Goal: Transaction & Acquisition: Obtain resource

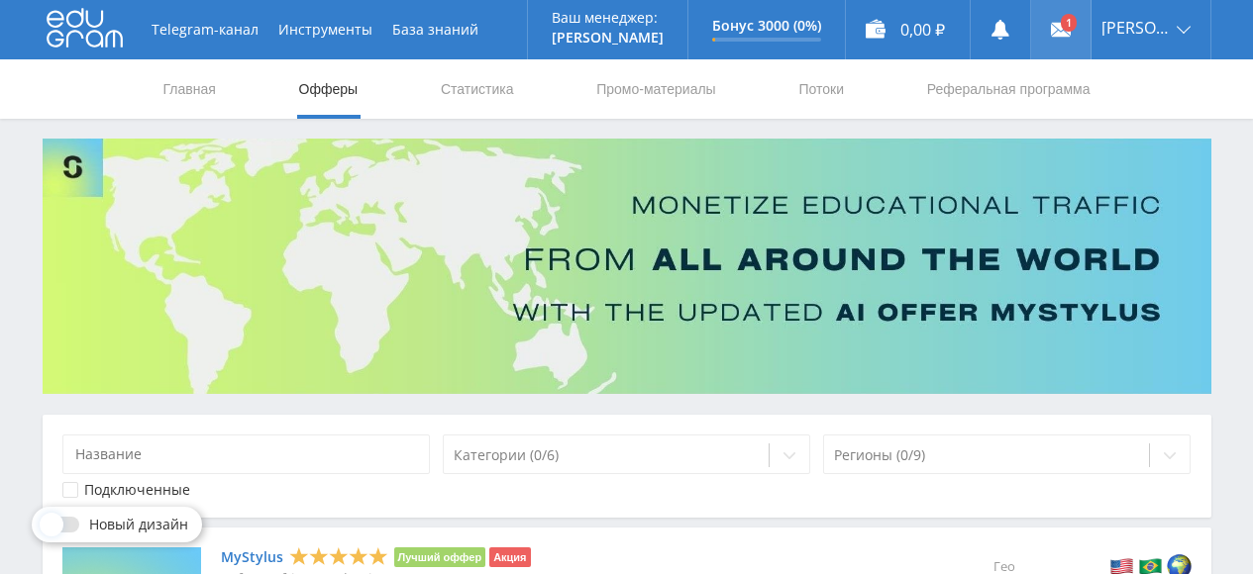
click at [1070, 38] on icon at bounding box center [1061, 30] width 20 height 20
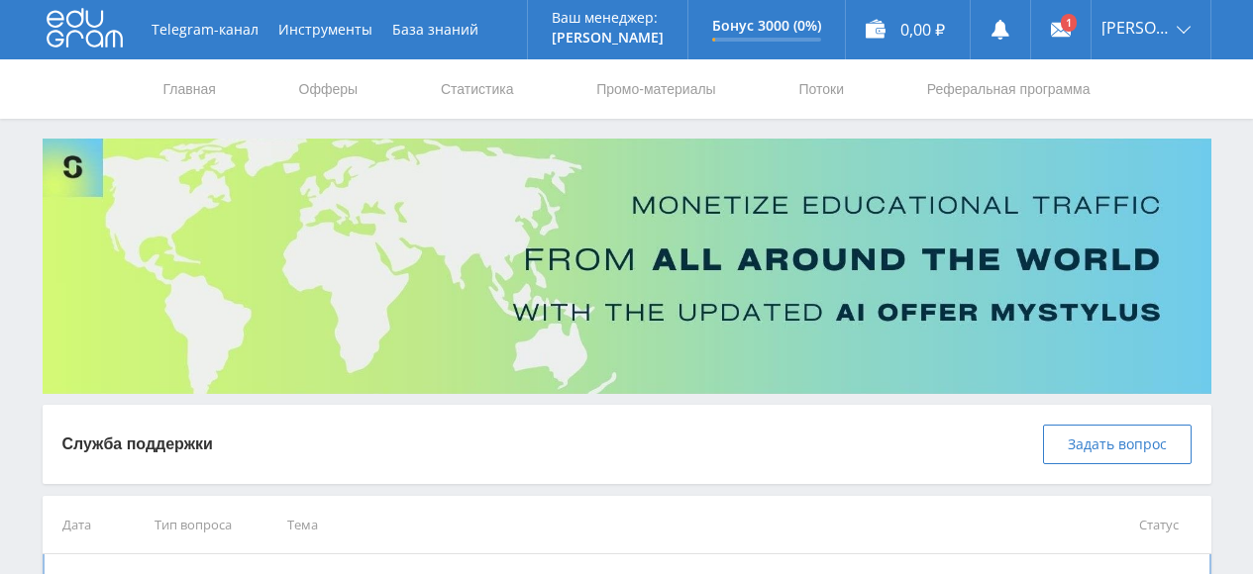
scroll to position [152, 0]
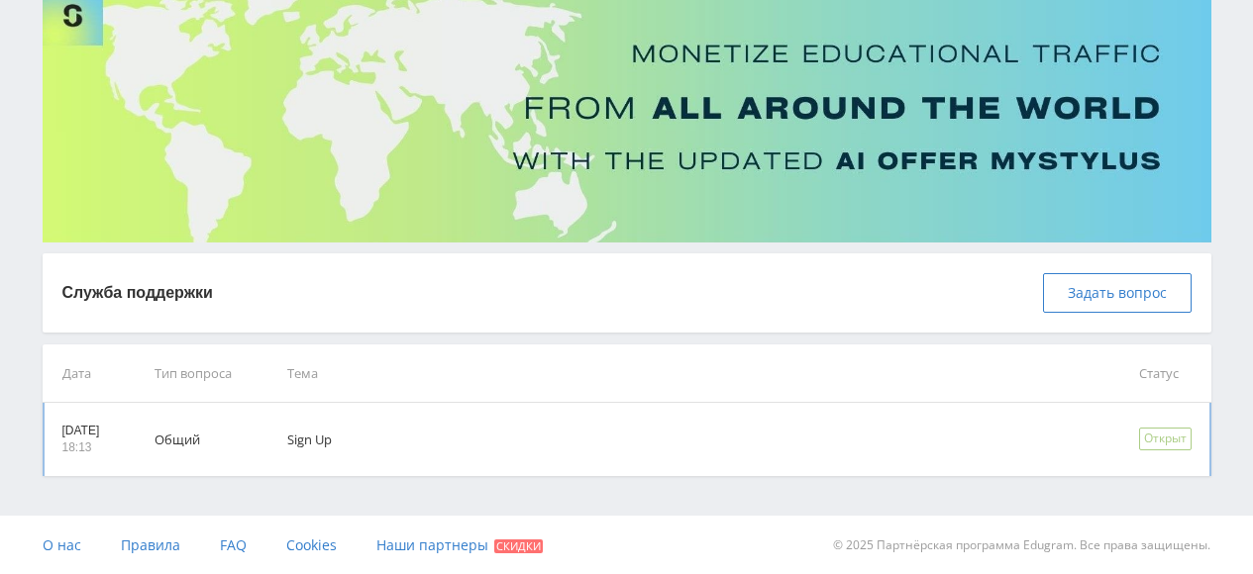
click at [1152, 440] on div "Открыт" at bounding box center [1165, 439] width 52 height 23
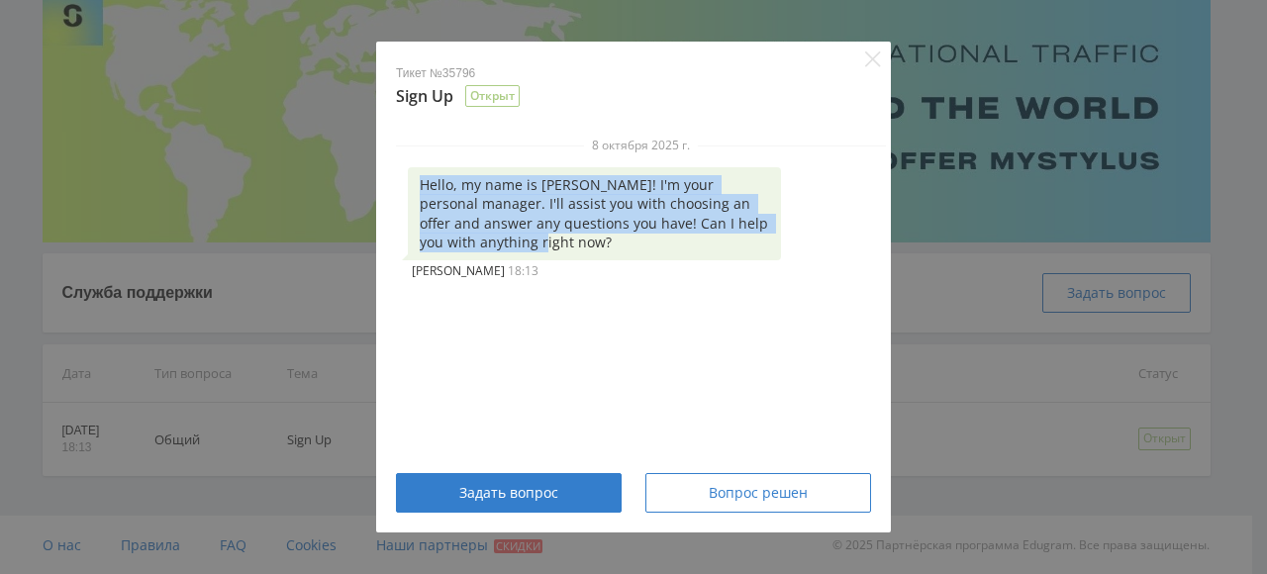
drag, startPoint x: 404, startPoint y: 169, endPoint x: 593, endPoint y: 253, distance: 206.6
click at [593, 253] on div "8 октября 2025 г. Hello, my name is Alex! I'm your personal manager. I'll assis…" at bounding box center [641, 210] width 490 height 147
click at [695, 354] on div "8 октября 2025 г. Hello, my name is Alex! I'm your personal manager. I'll assis…" at bounding box center [641, 293] width 530 height 312
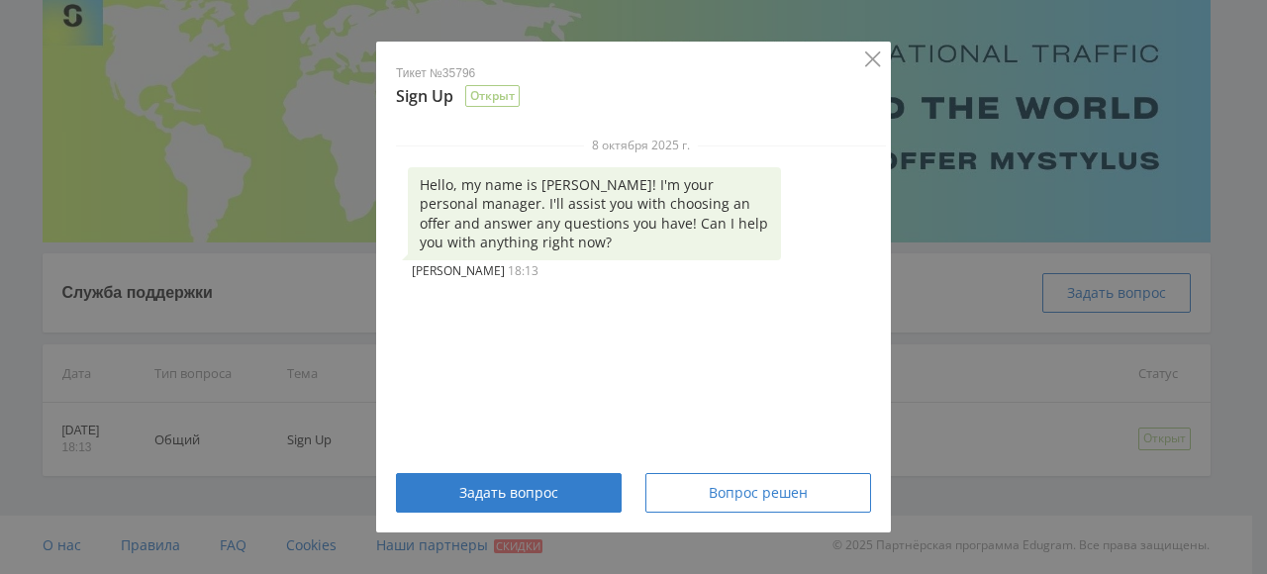
click at [875, 65] on icon "Close" at bounding box center [873, 59] width 16 height 16
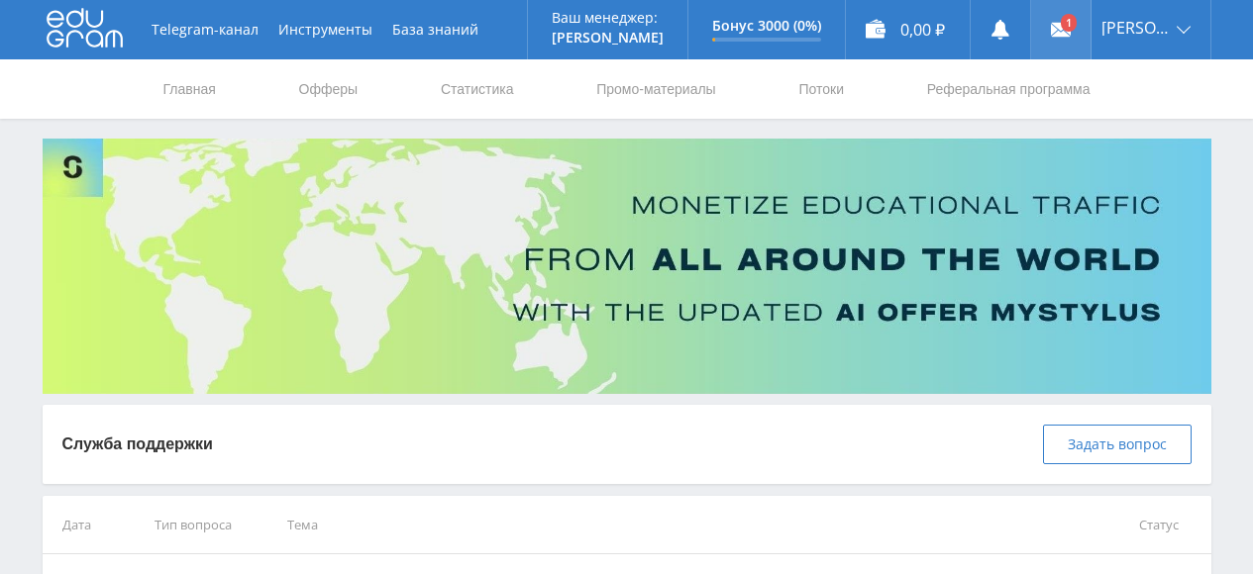
click at [1070, 28] on use at bounding box center [1061, 30] width 20 height 14
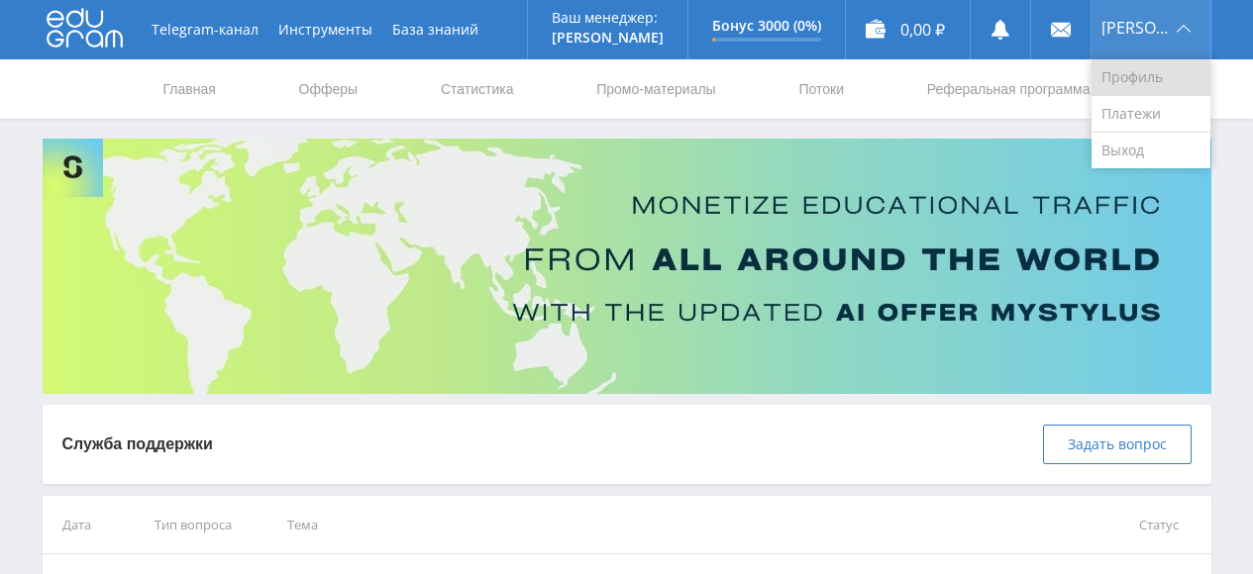
click at [1136, 79] on link "Профиль" at bounding box center [1150, 77] width 119 height 37
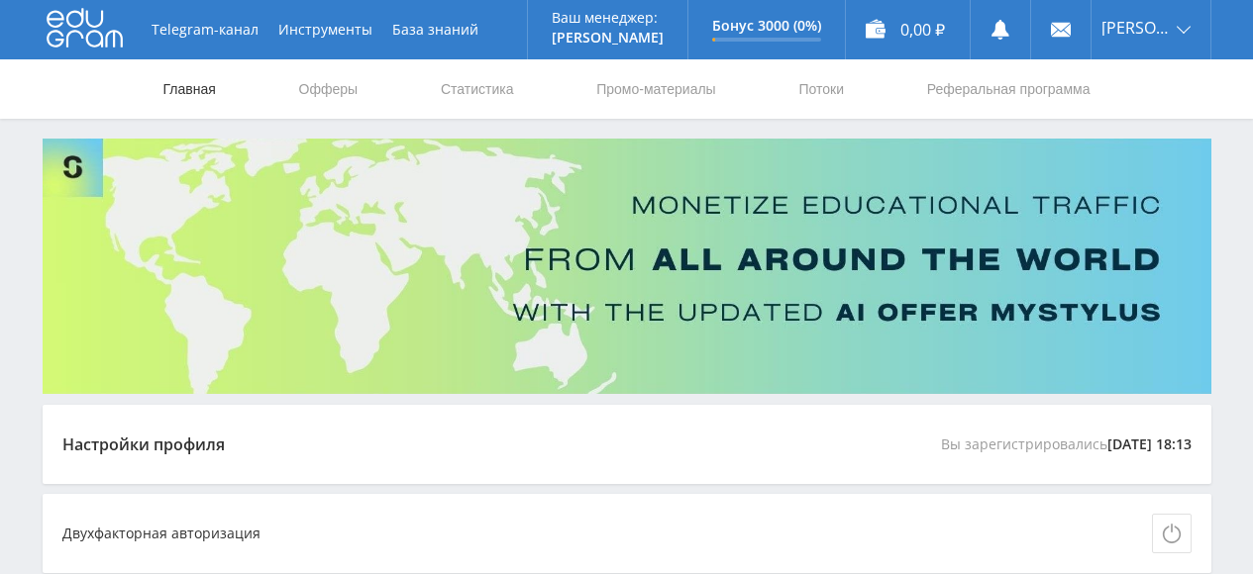
click at [201, 93] on link "Главная" at bounding box center [189, 88] width 56 height 59
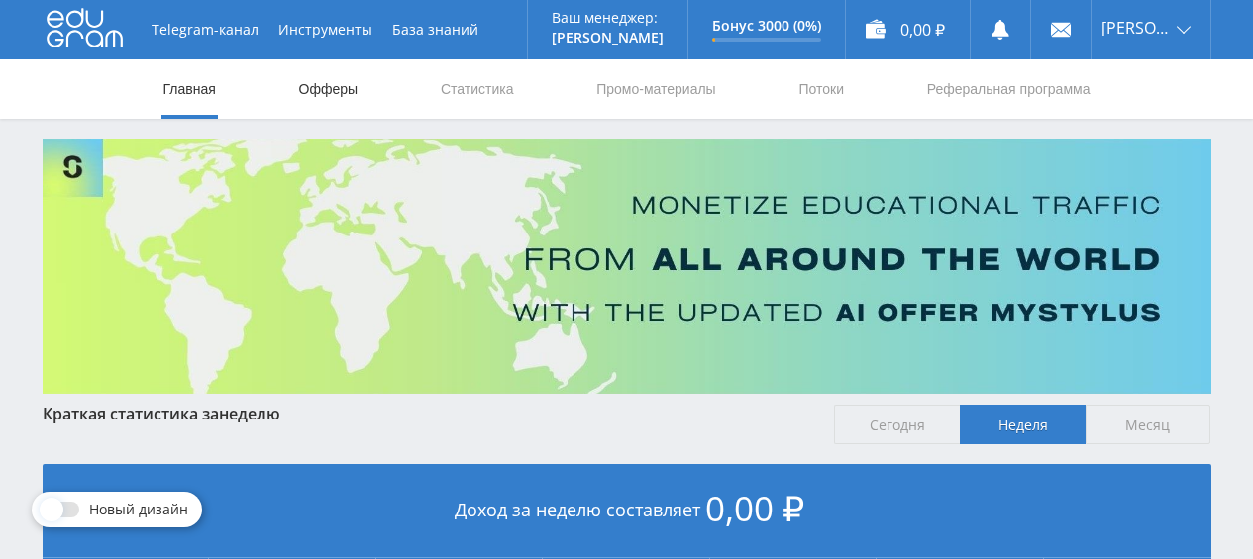
click at [327, 86] on link "Офферы" at bounding box center [328, 88] width 63 height 59
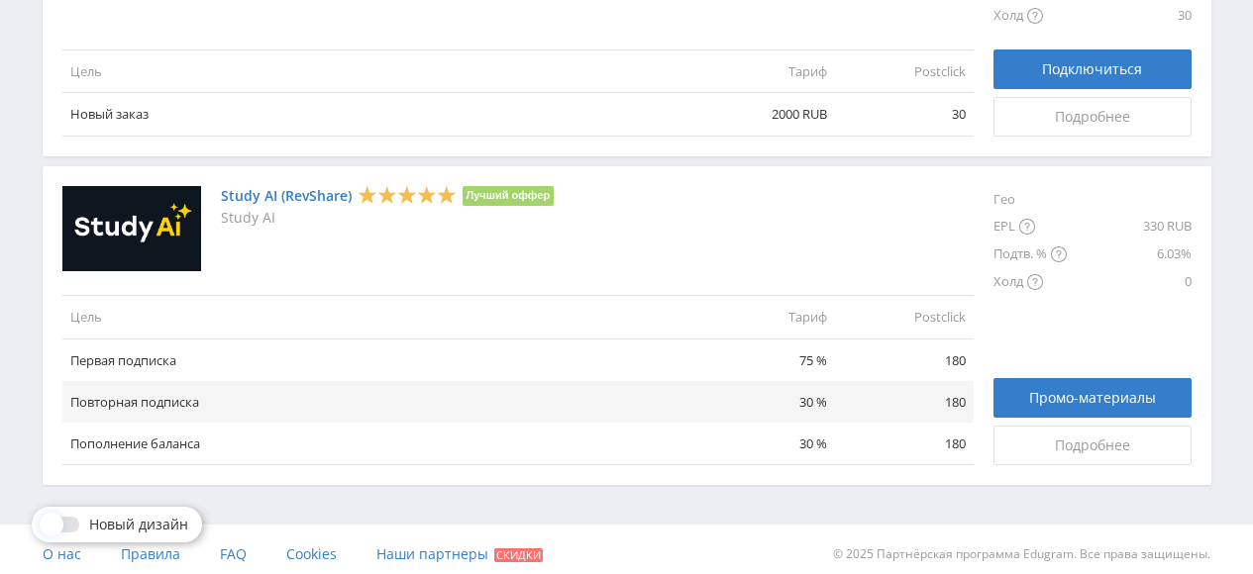
scroll to position [2495, 0]
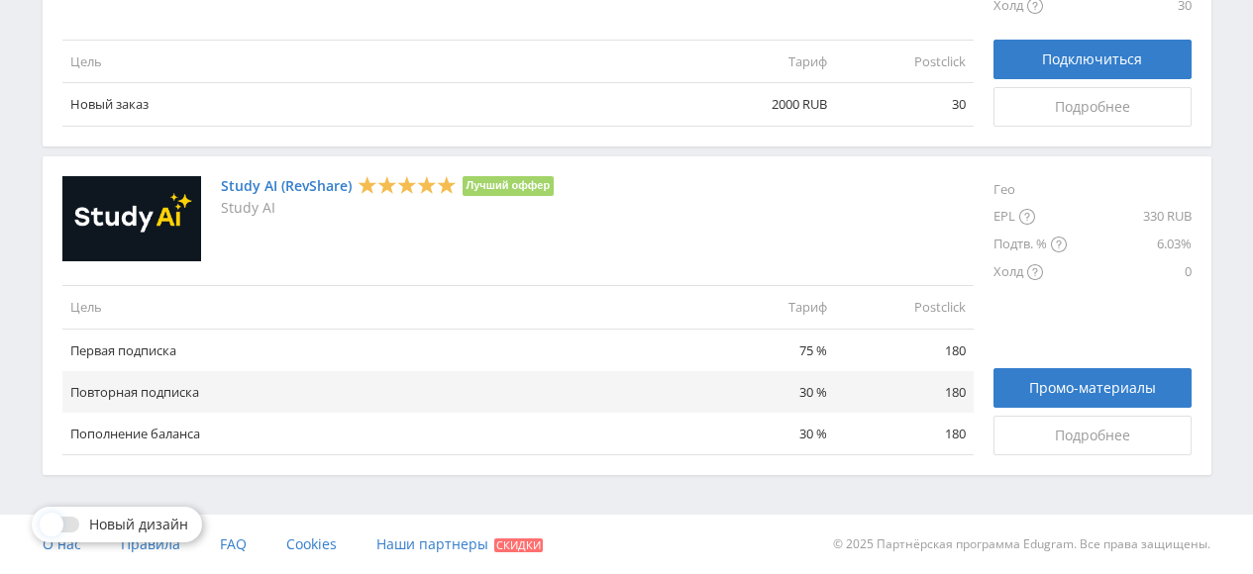
click at [133, 204] on img at bounding box center [131, 219] width 139 height 86
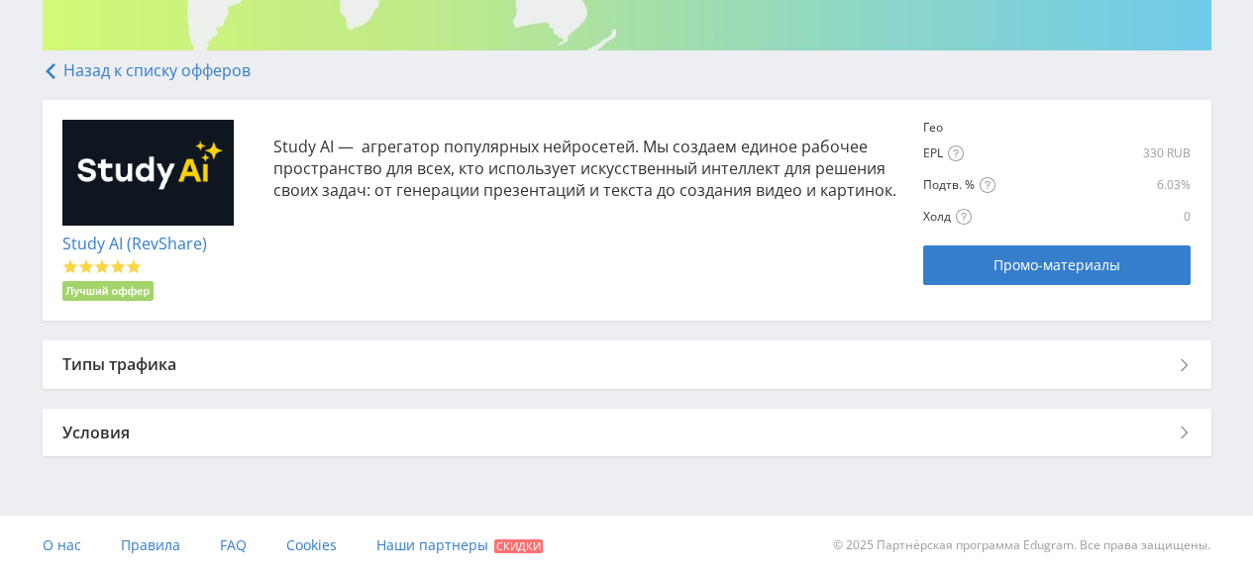
scroll to position [345, 0]
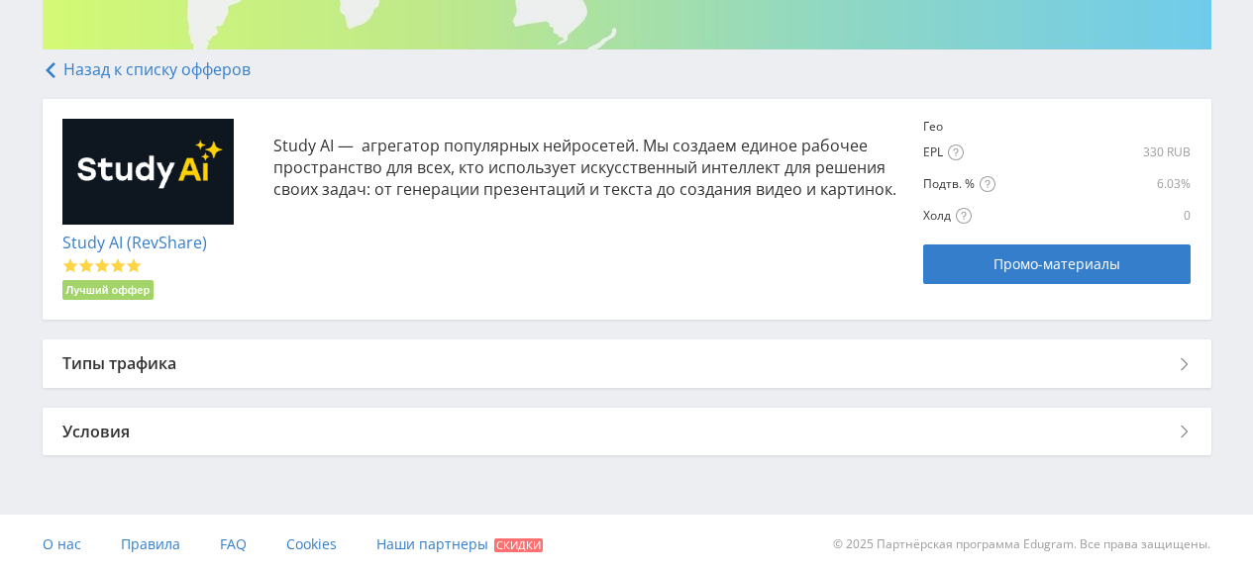
click at [1160, 360] on div "Типы трафика" at bounding box center [627, 364] width 1168 height 48
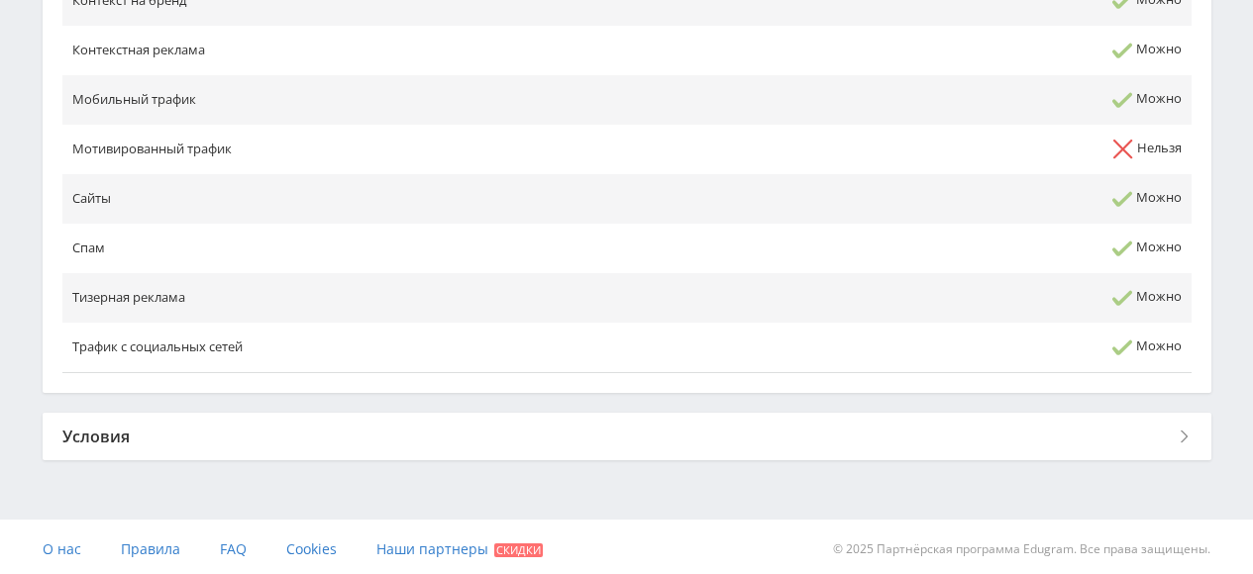
scroll to position [1015, 0]
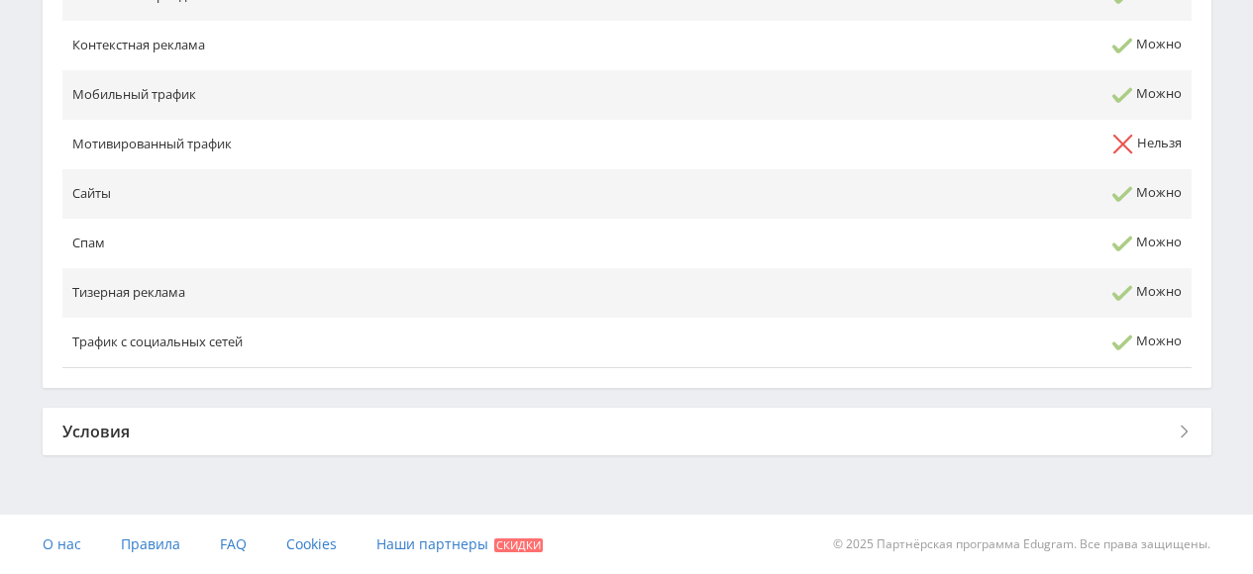
click at [805, 429] on div "Условия" at bounding box center [627, 432] width 1168 height 48
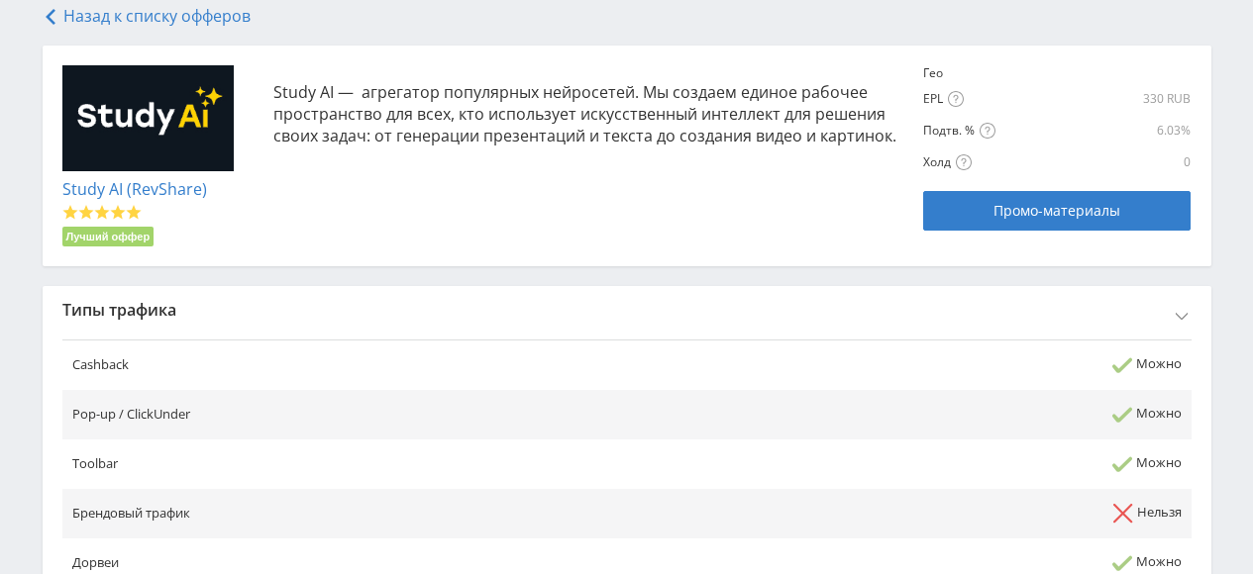
scroll to position [233, 0]
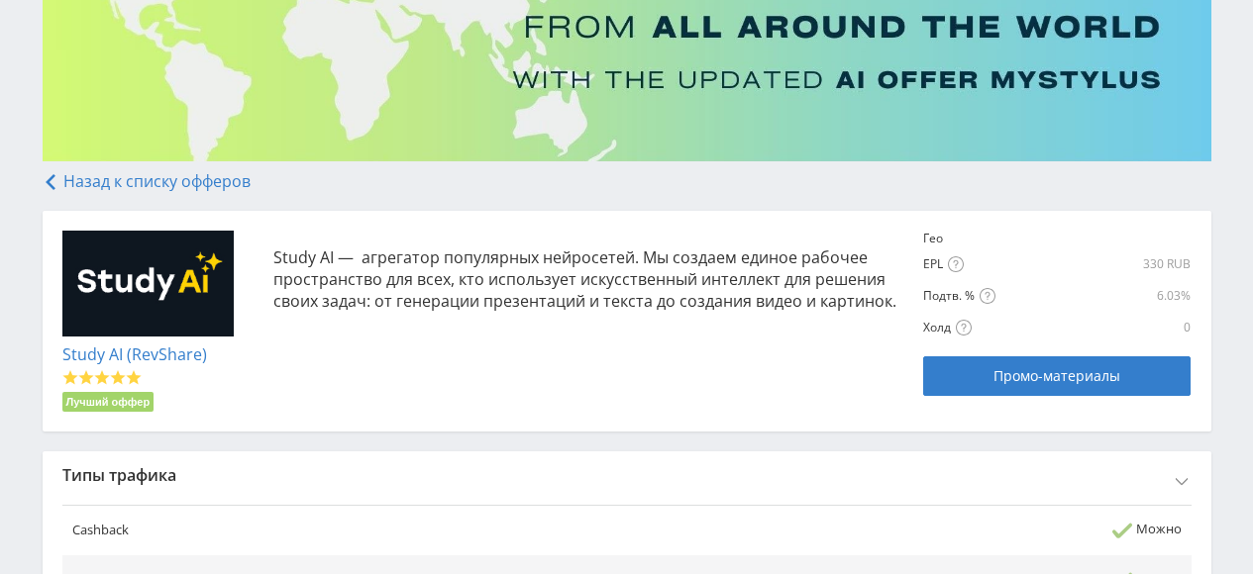
click at [54, 186] on icon at bounding box center [51, 182] width 16 height 16
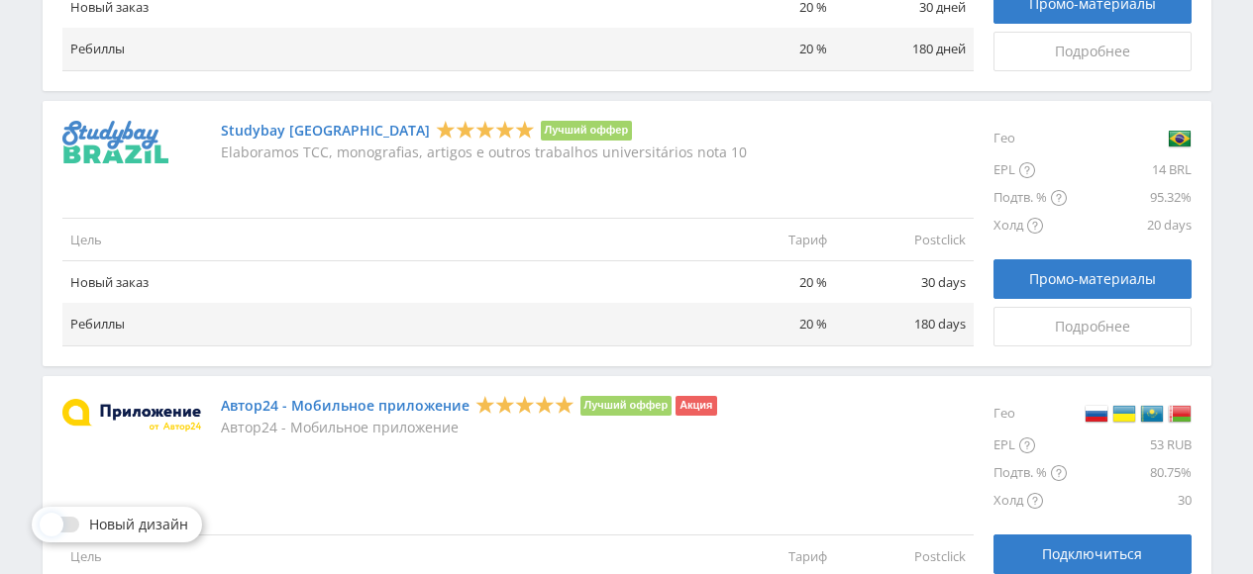
scroll to position [1835, 0]
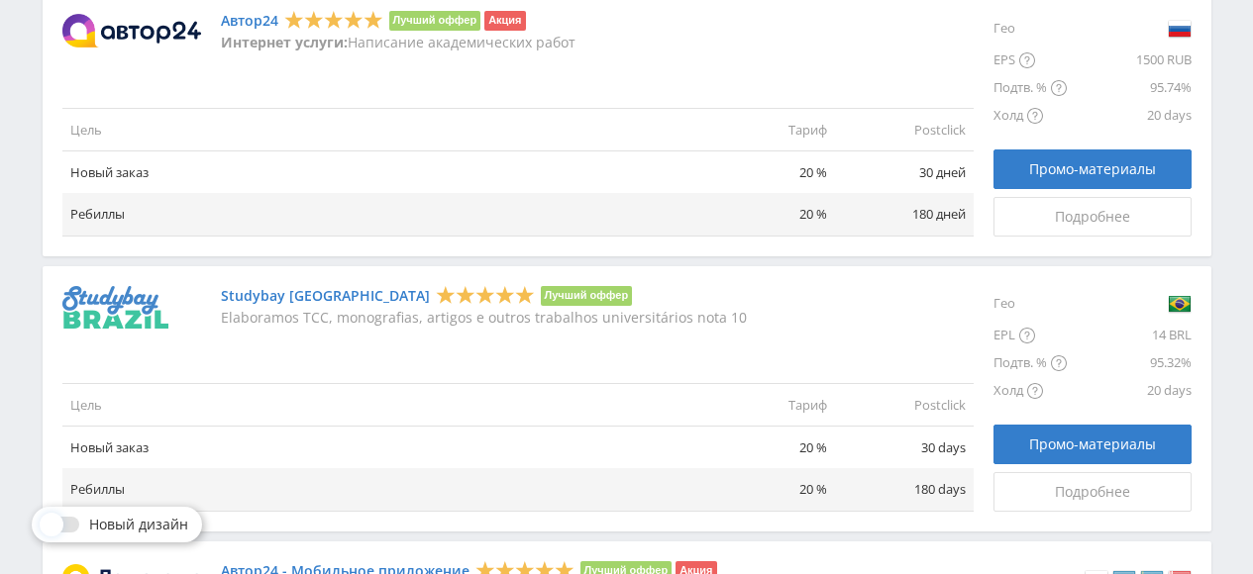
click at [275, 294] on link "Studybay [GEOGRAPHIC_DATA]" at bounding box center [325, 296] width 209 height 16
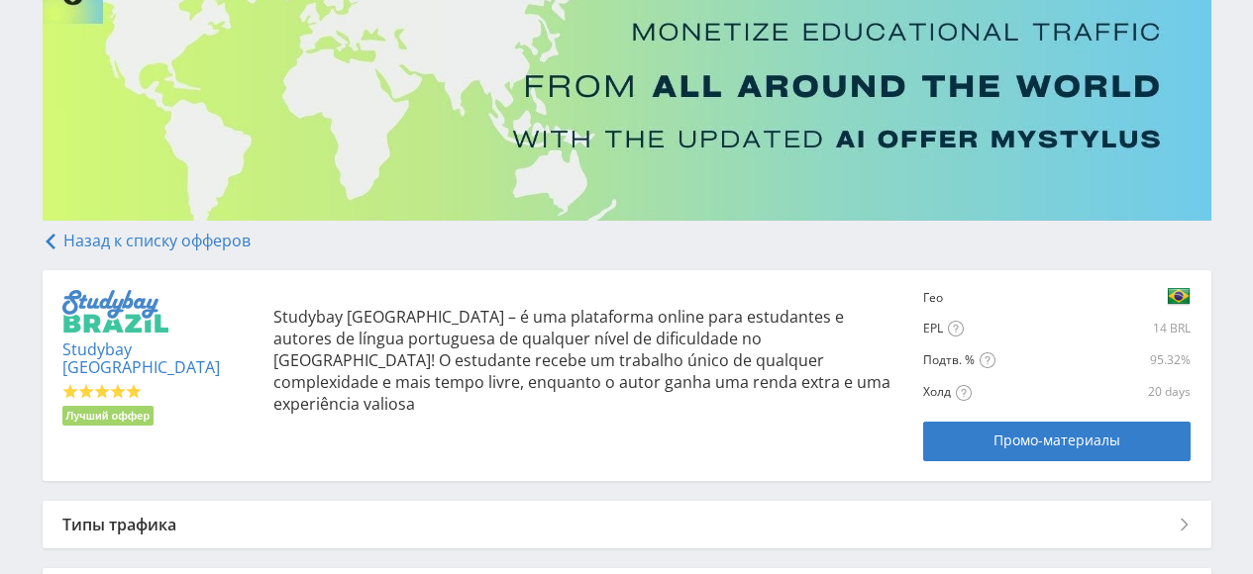
scroll to position [330, 0]
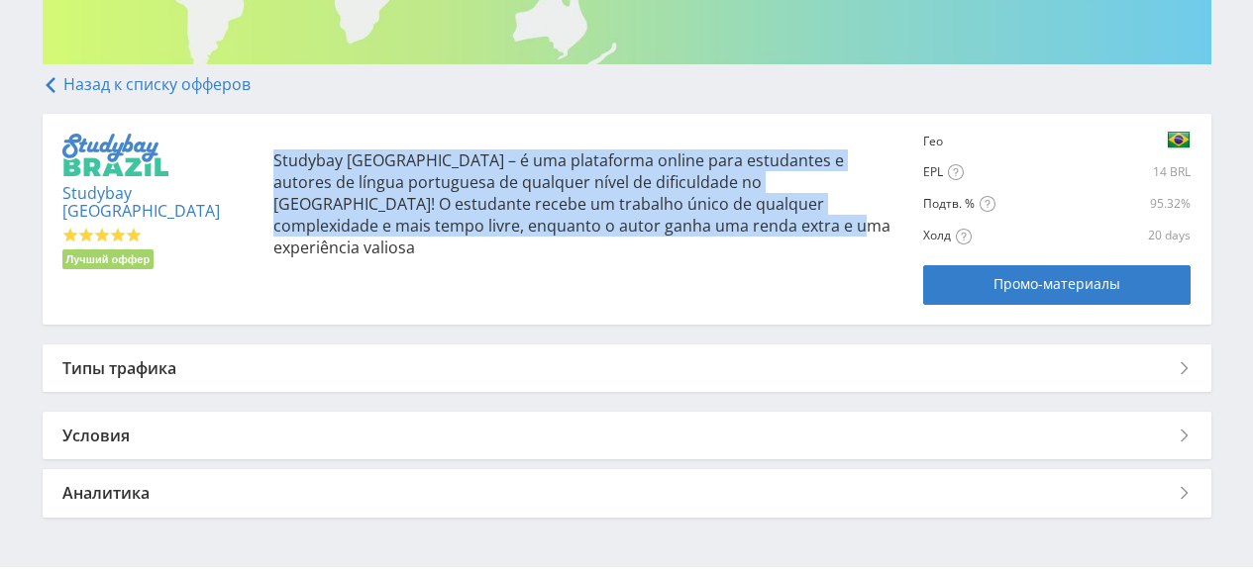
drag, startPoint x: 251, startPoint y: 157, endPoint x: 653, endPoint y: 249, distance: 412.2
click at [653, 249] on div "Studybay Brazil Лучший оффер Studybay Brazil – é uma plataforma online para est…" at bounding box center [626, 219] width 1129 height 171
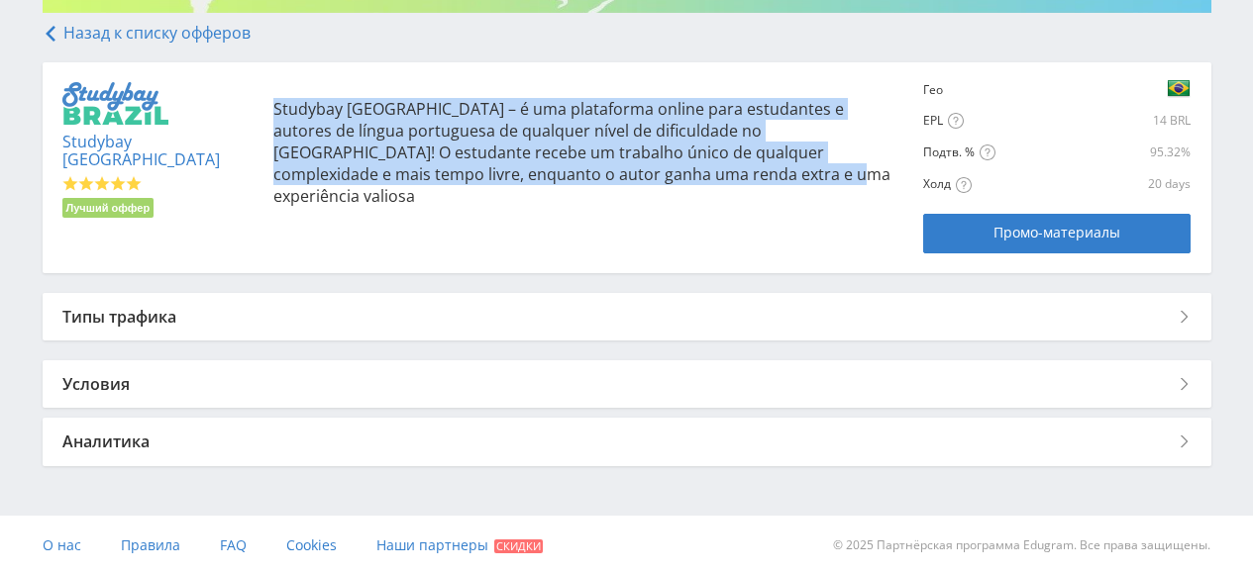
scroll to position [383, 0]
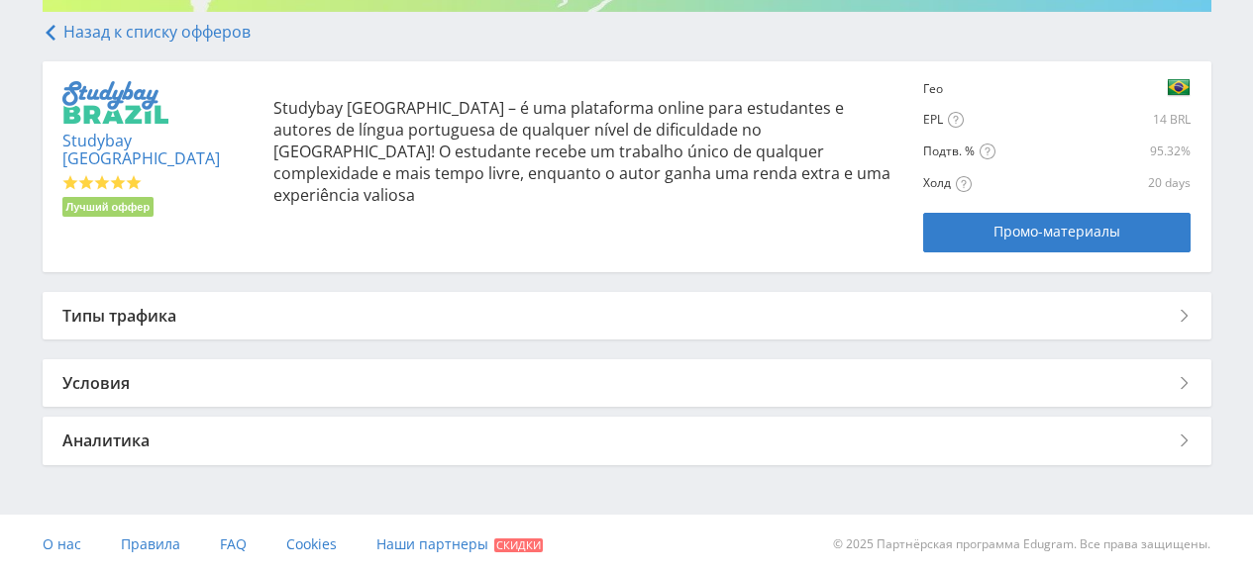
click at [642, 431] on div "Аналитика" at bounding box center [627, 441] width 1168 height 48
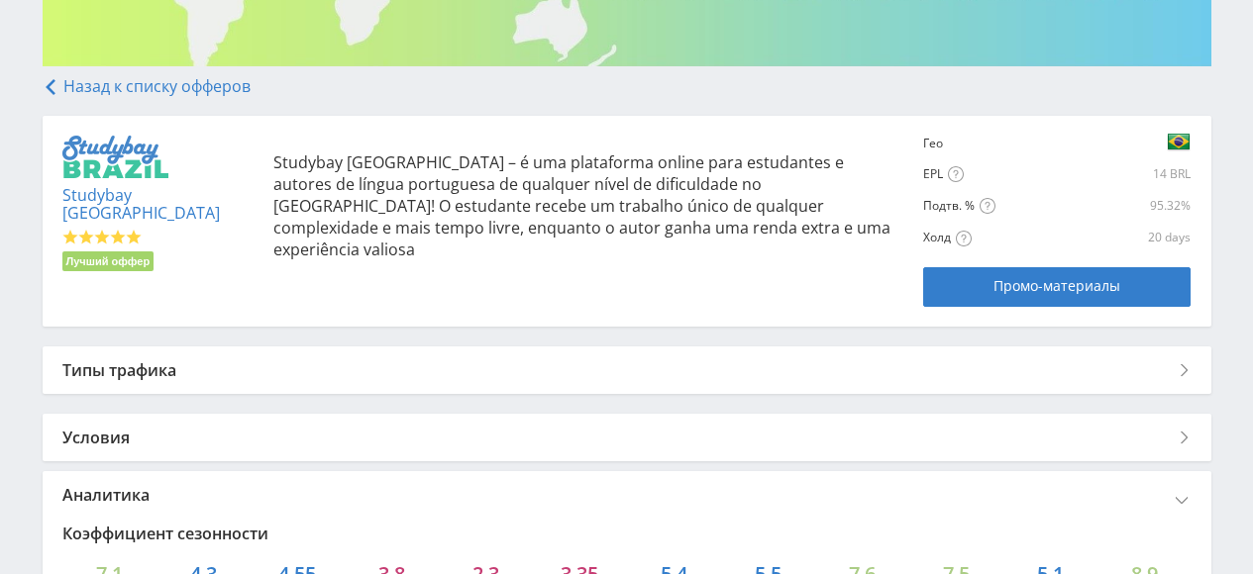
scroll to position [492, 0]
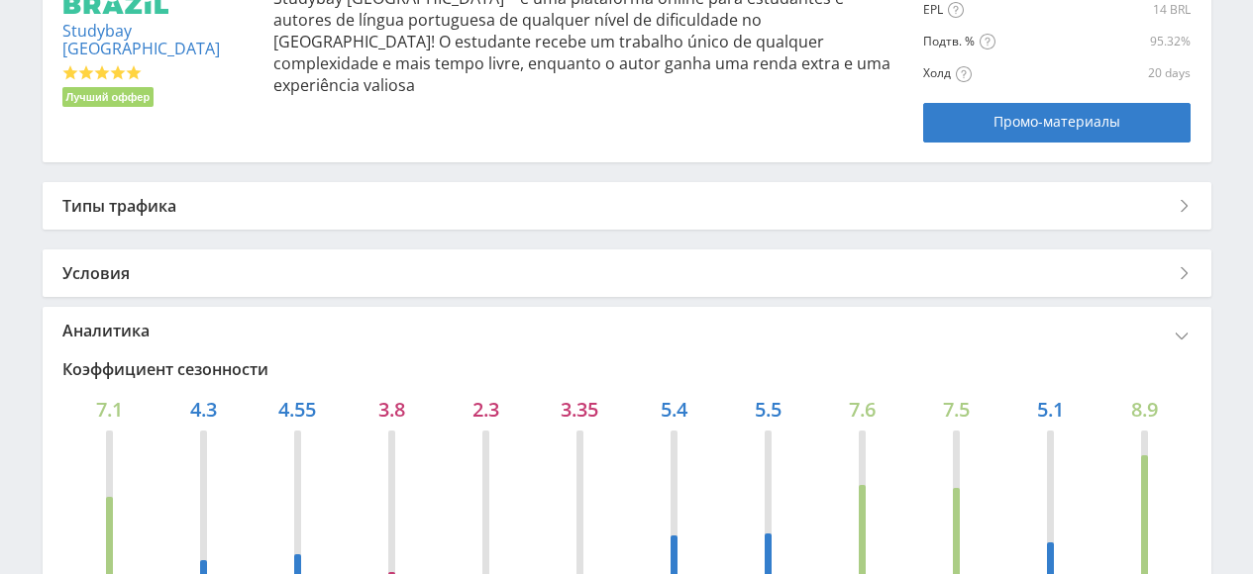
click at [566, 277] on div "Условия" at bounding box center [627, 274] width 1168 height 48
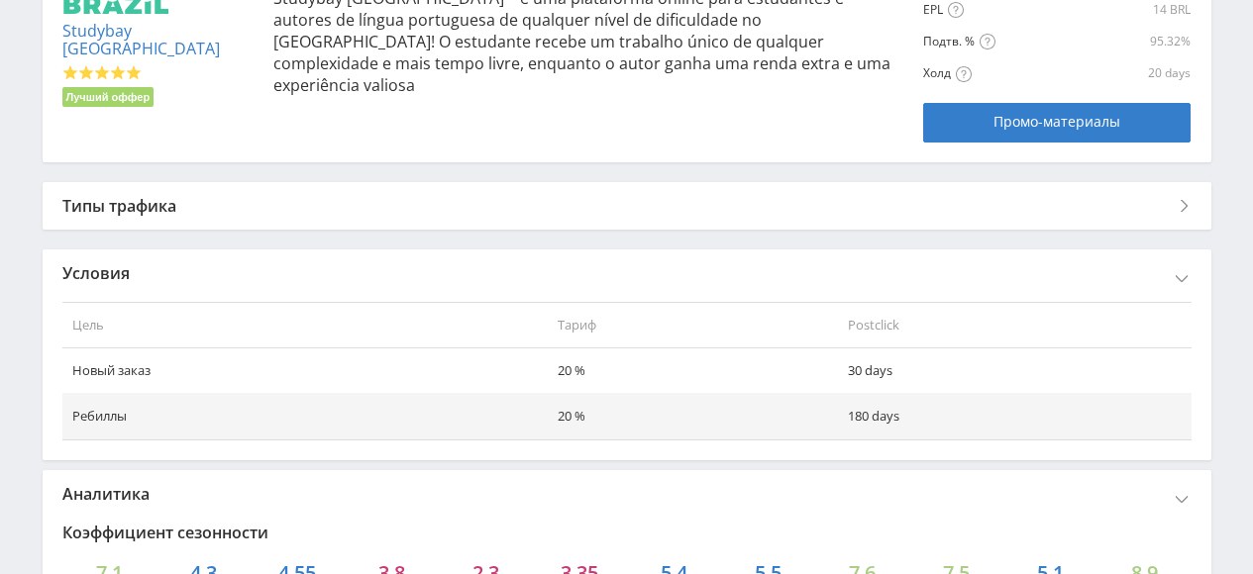
click at [246, 274] on div "Условия" at bounding box center [627, 274] width 1168 height 48
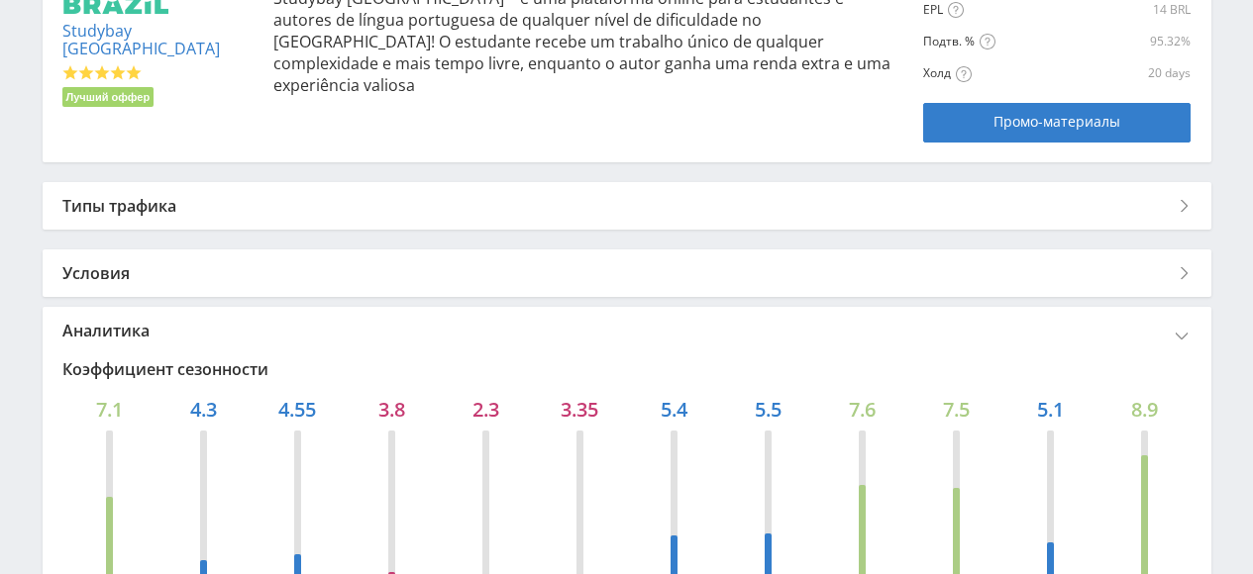
click at [302, 206] on div "Типы трафика" at bounding box center [627, 206] width 1168 height 48
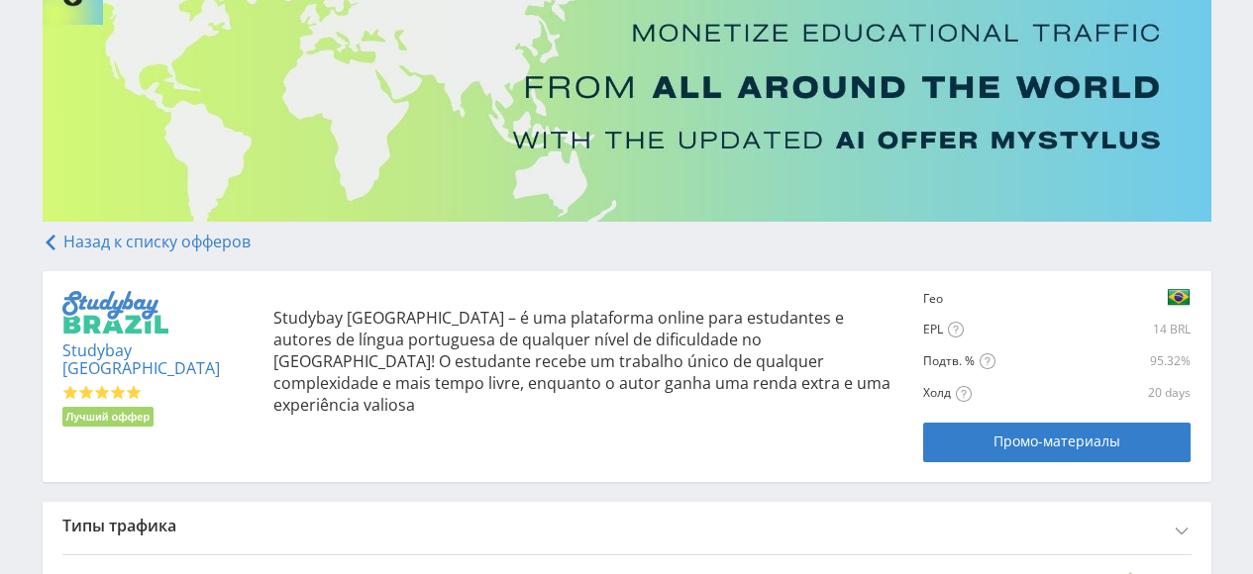
scroll to position [0, 0]
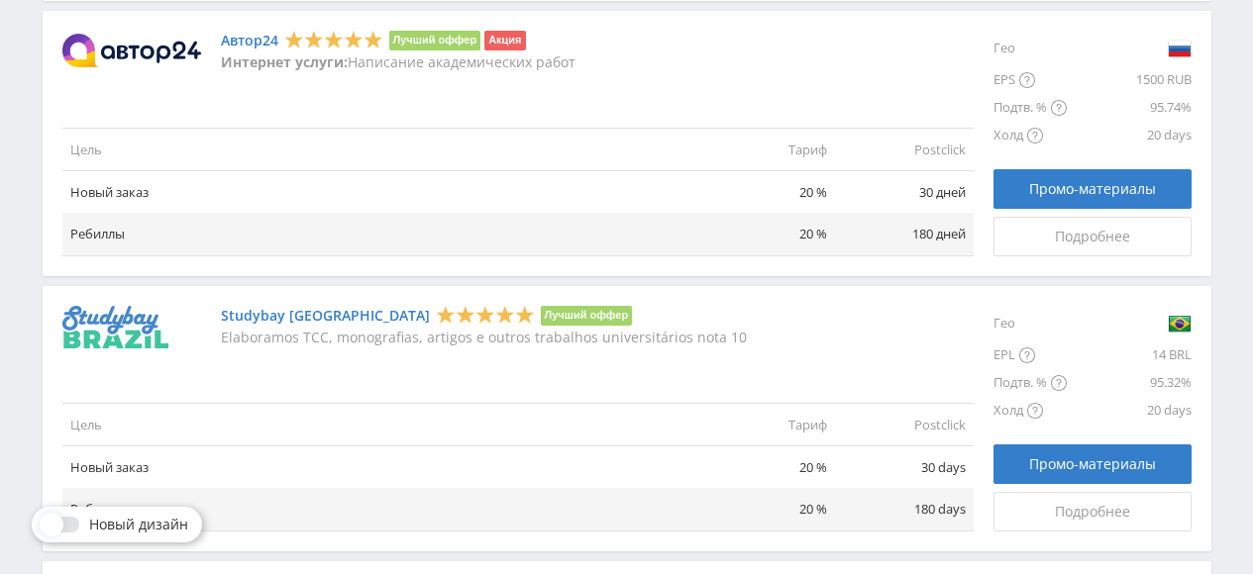
scroll to position [1650, 0]
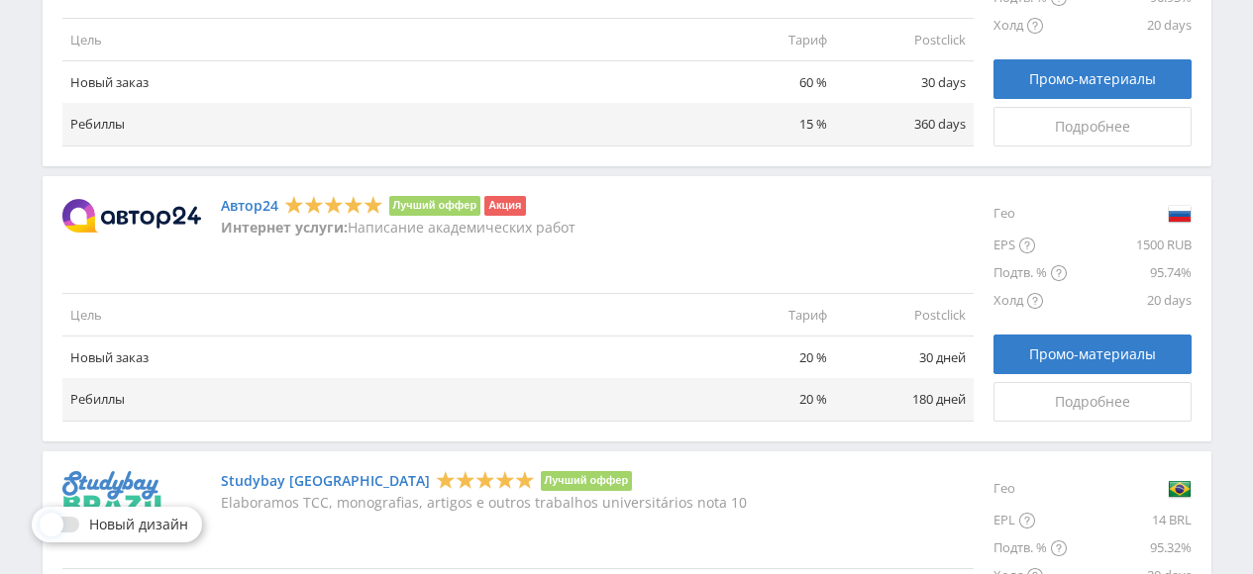
click at [138, 209] on img at bounding box center [131, 216] width 139 height 34
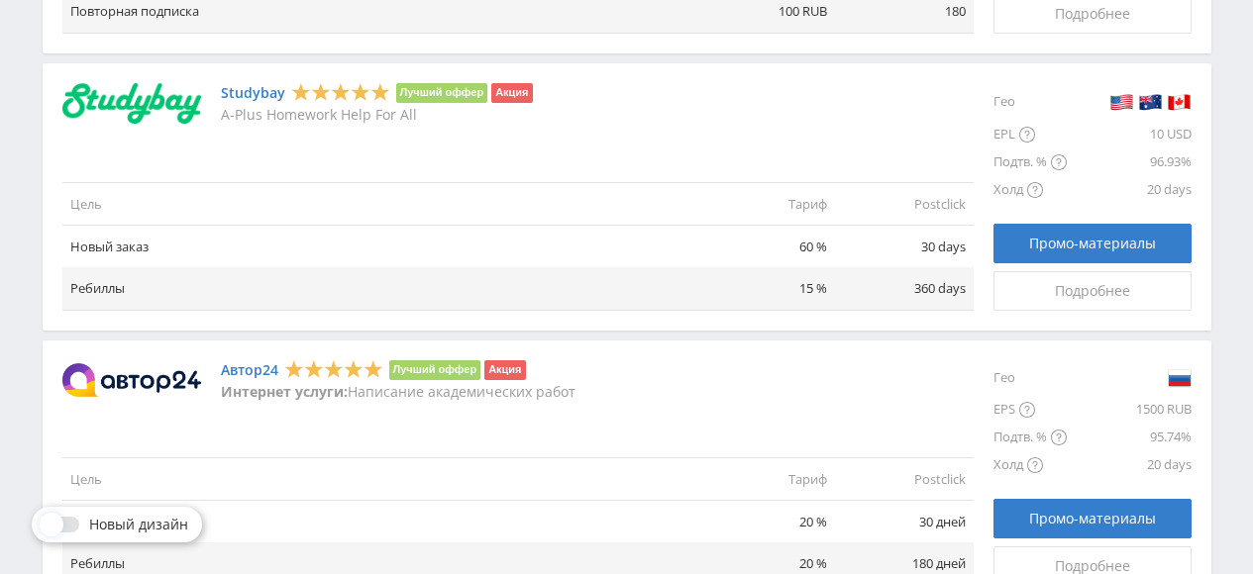
scroll to position [1320, 0]
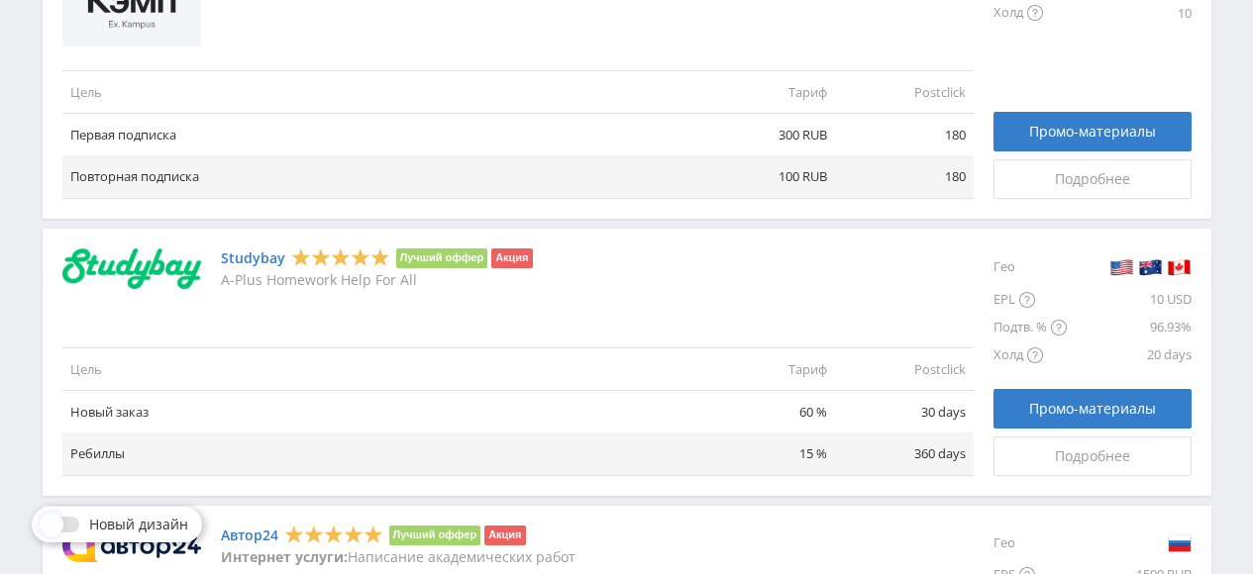
click at [181, 260] on img at bounding box center [131, 270] width 139 height 42
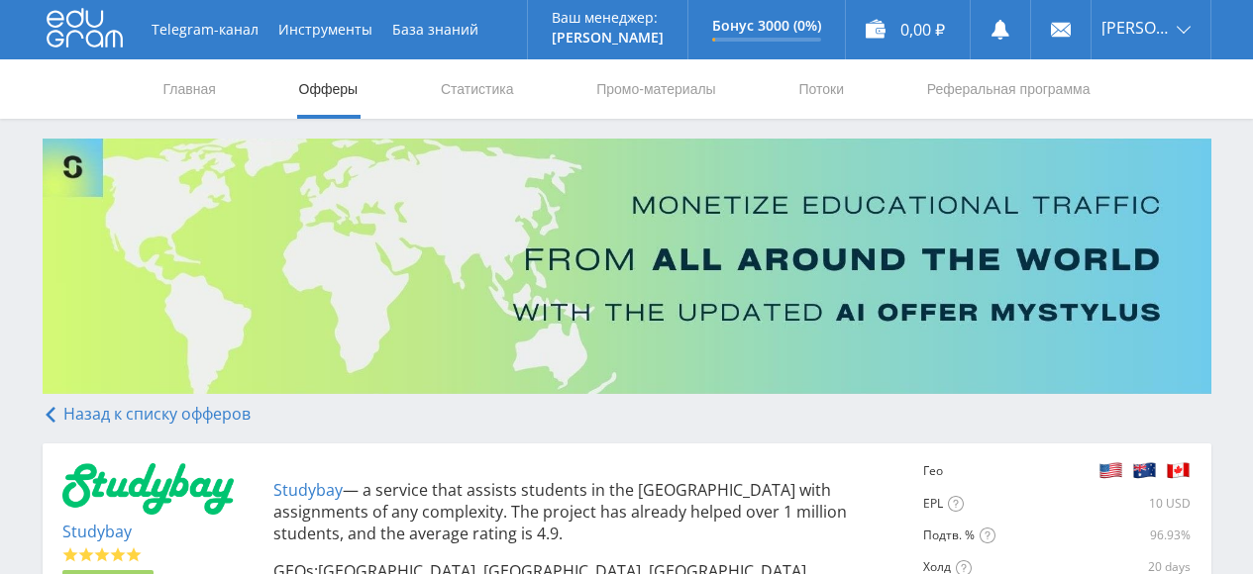
scroll to position [164, 0]
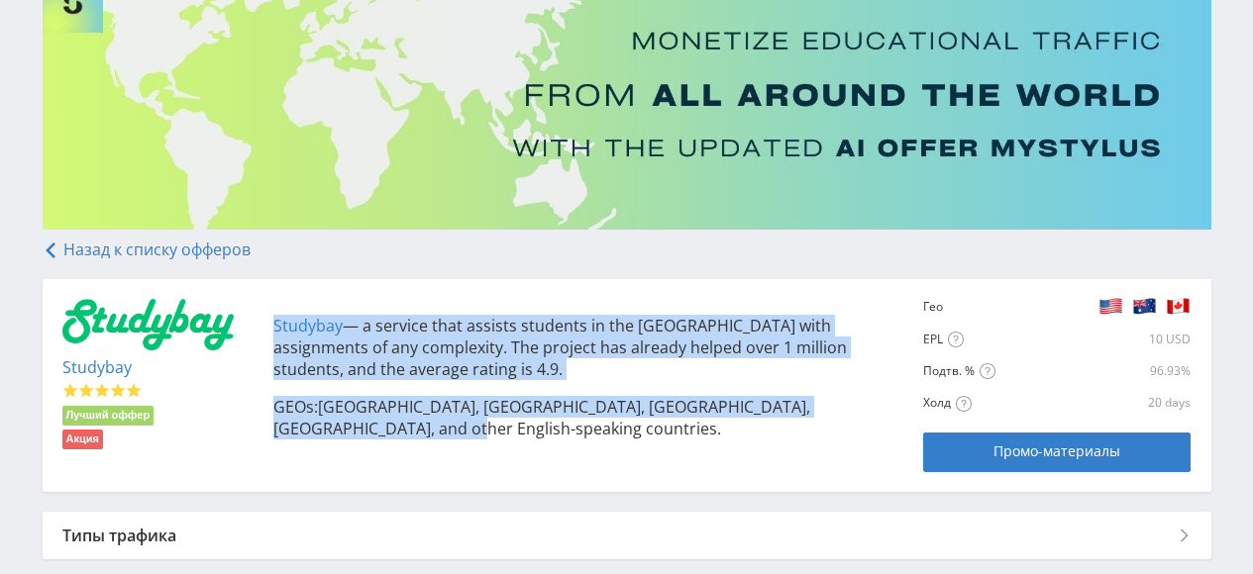
drag, startPoint x: 264, startPoint y: 321, endPoint x: 560, endPoint y: 456, distance: 325.3
click at [560, 456] on div "Studybay Лучший оффер Акция Studybay — a service that assists students in the […" at bounding box center [626, 385] width 1129 height 173
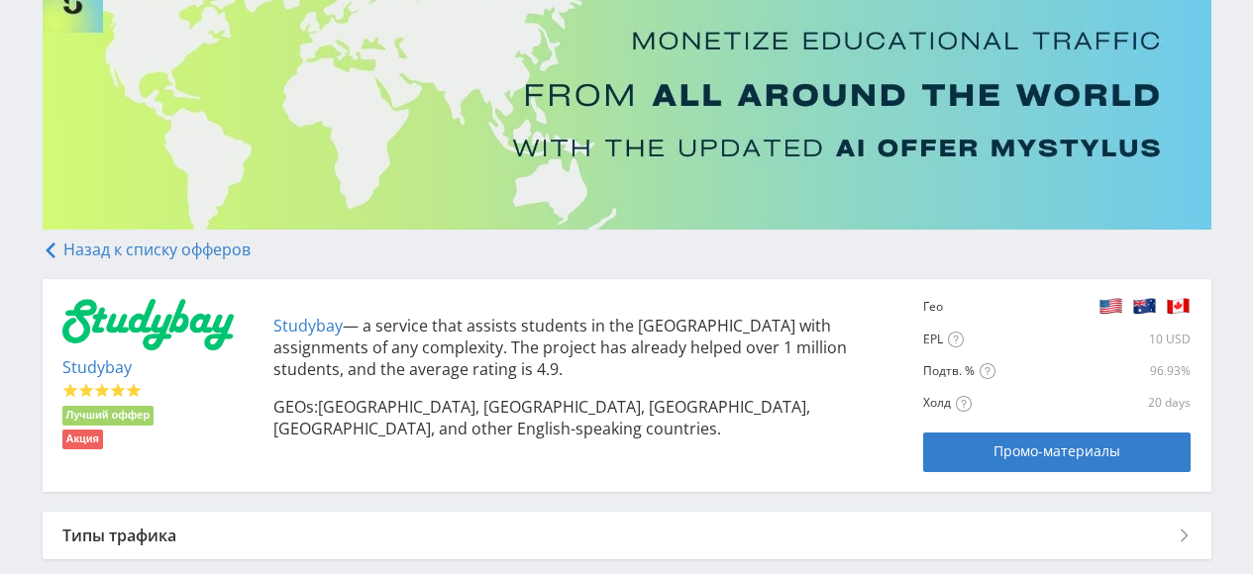
click at [310, 522] on div "Типы трафика" at bounding box center [627, 536] width 1168 height 48
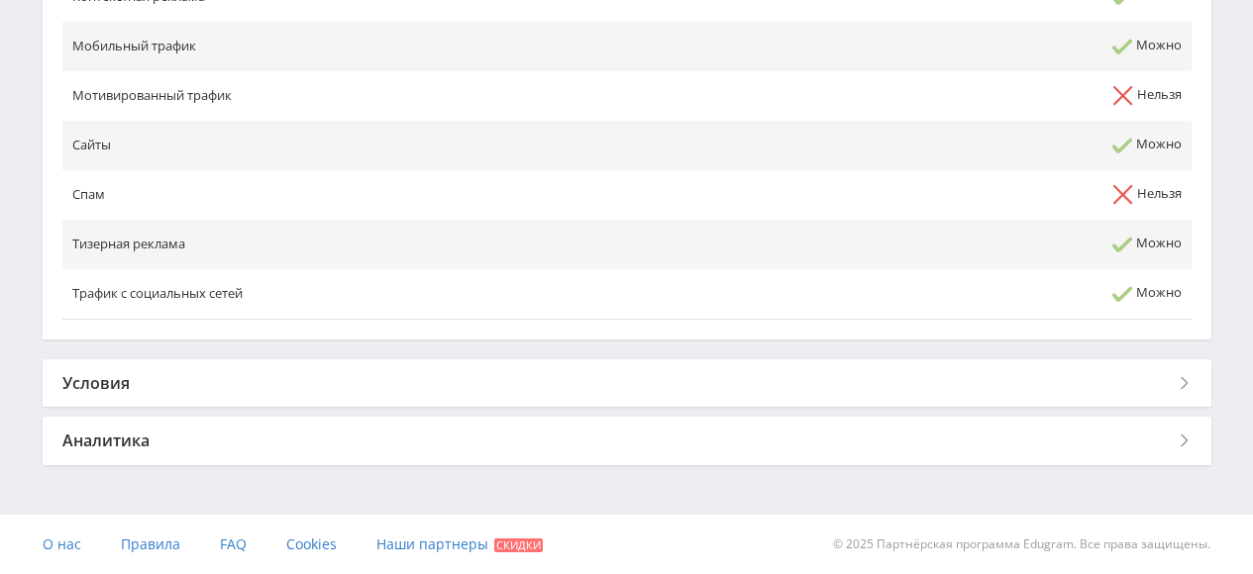
scroll to position [1056, 0]
click at [461, 429] on div "Аналитика" at bounding box center [627, 441] width 1168 height 48
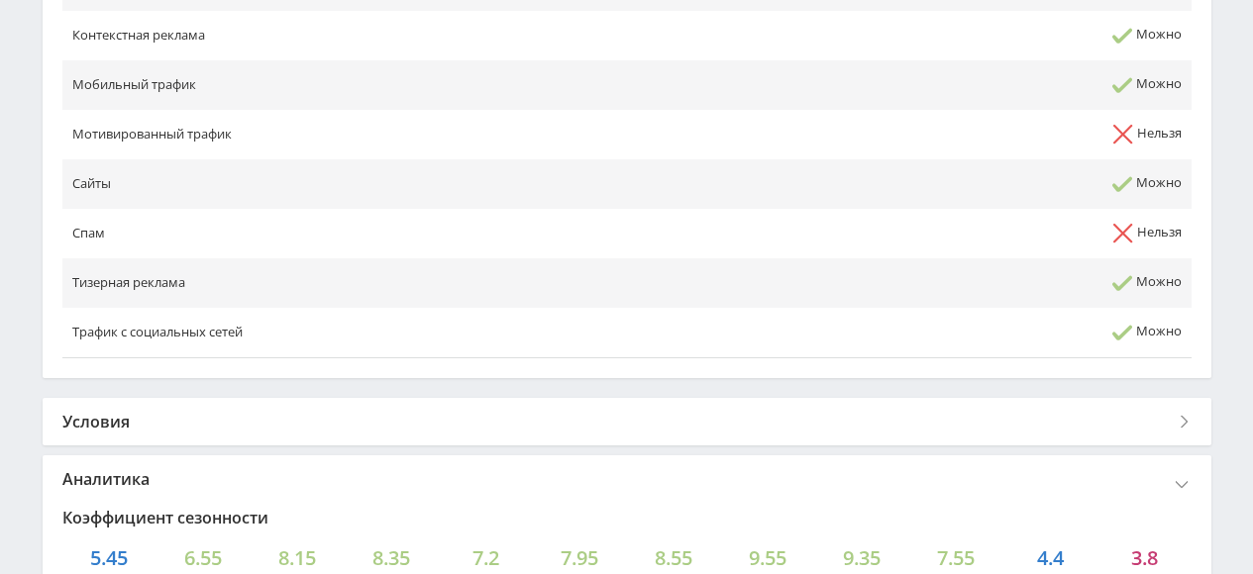
scroll to position [1000, 0]
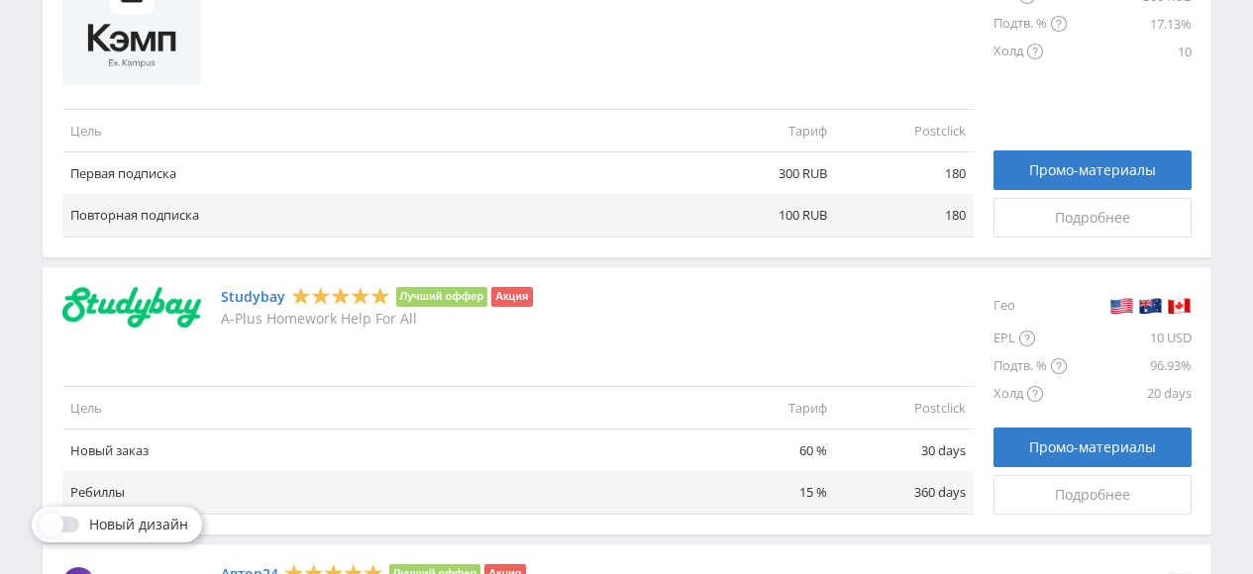
scroll to position [990, 0]
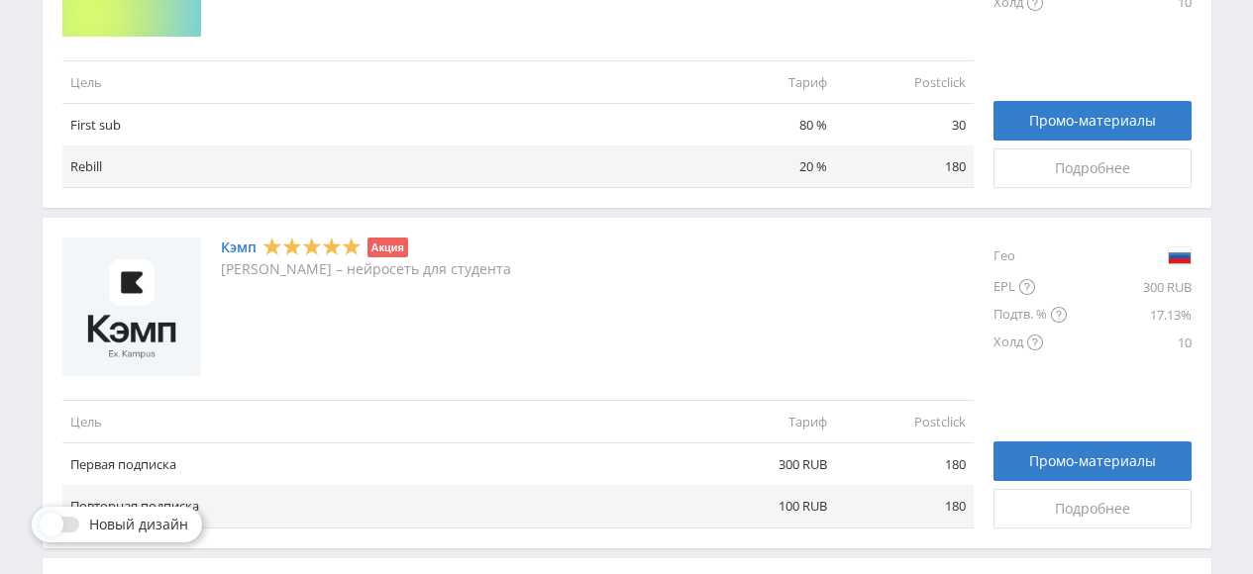
click at [240, 245] on link "Кэмп" at bounding box center [239, 248] width 36 height 16
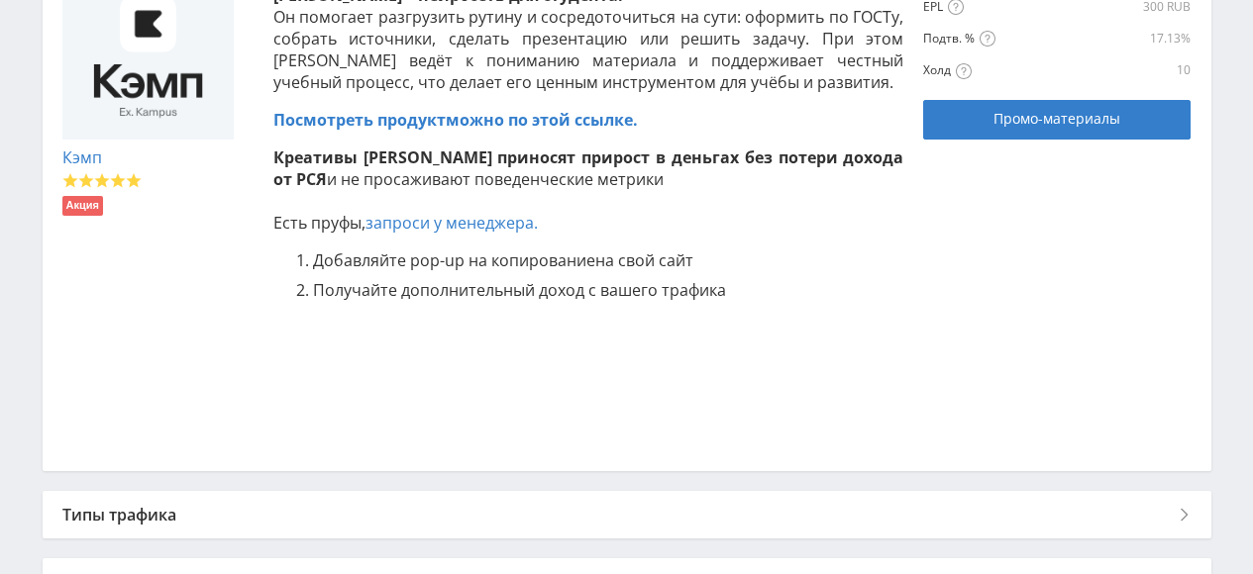
scroll to position [646, 0]
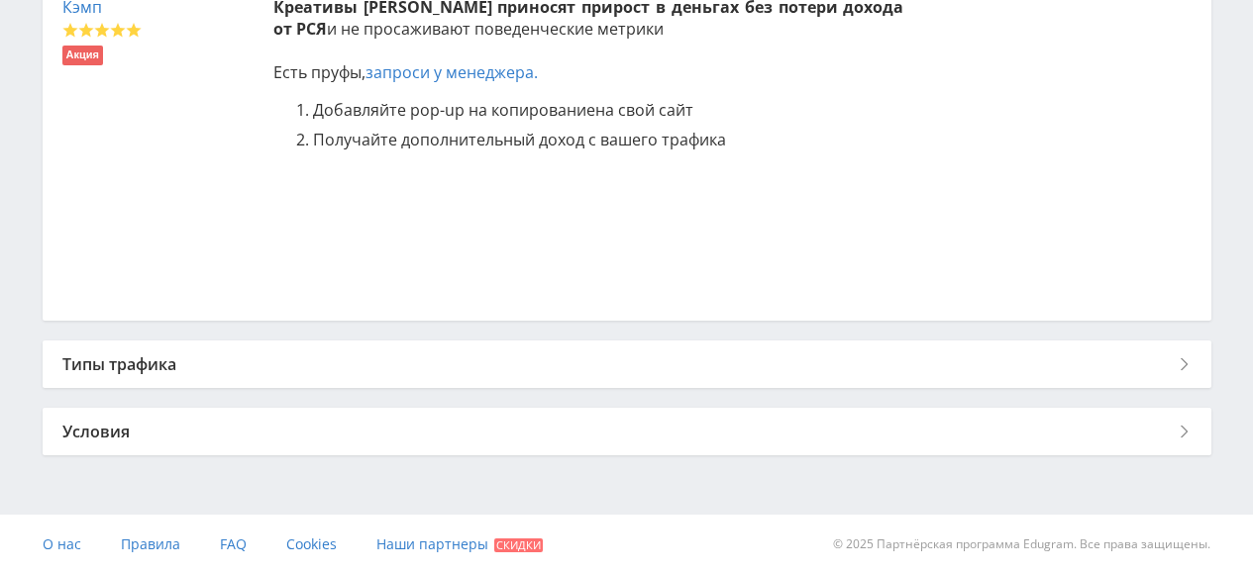
click at [284, 422] on div "Условия" at bounding box center [627, 432] width 1168 height 48
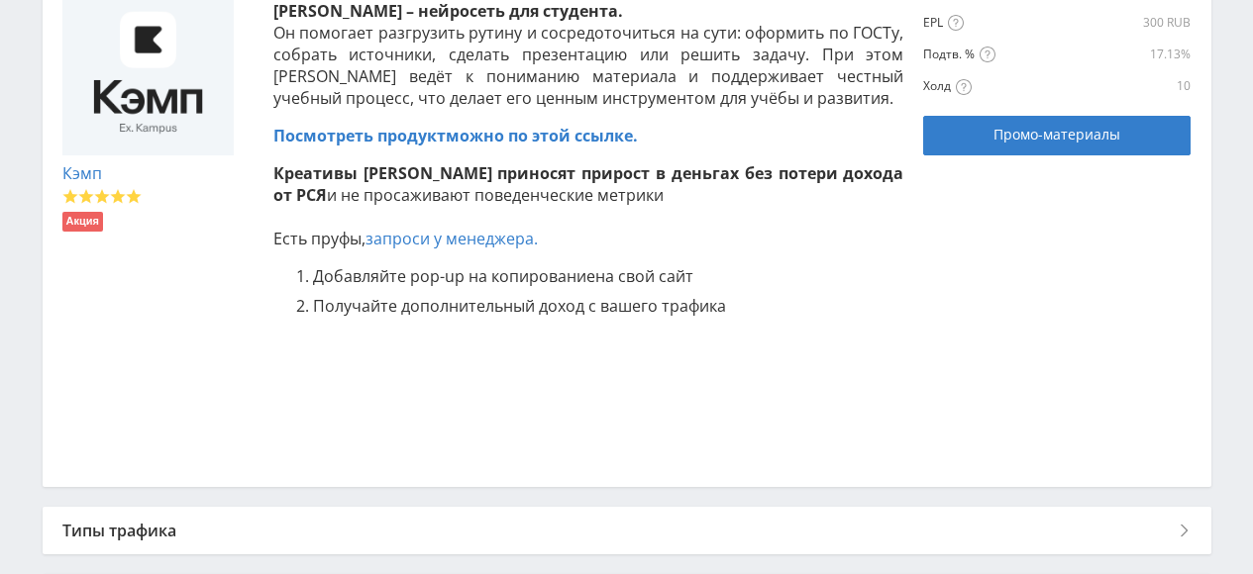
scroll to position [644, 0]
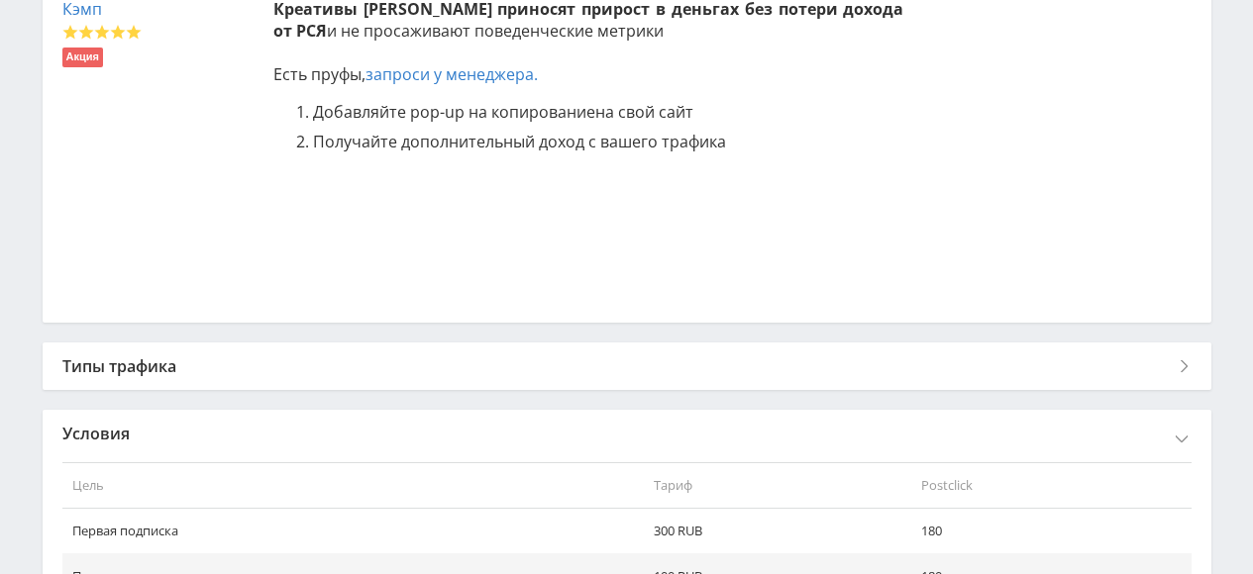
click at [364, 374] on div "Типы трафика" at bounding box center [627, 367] width 1168 height 48
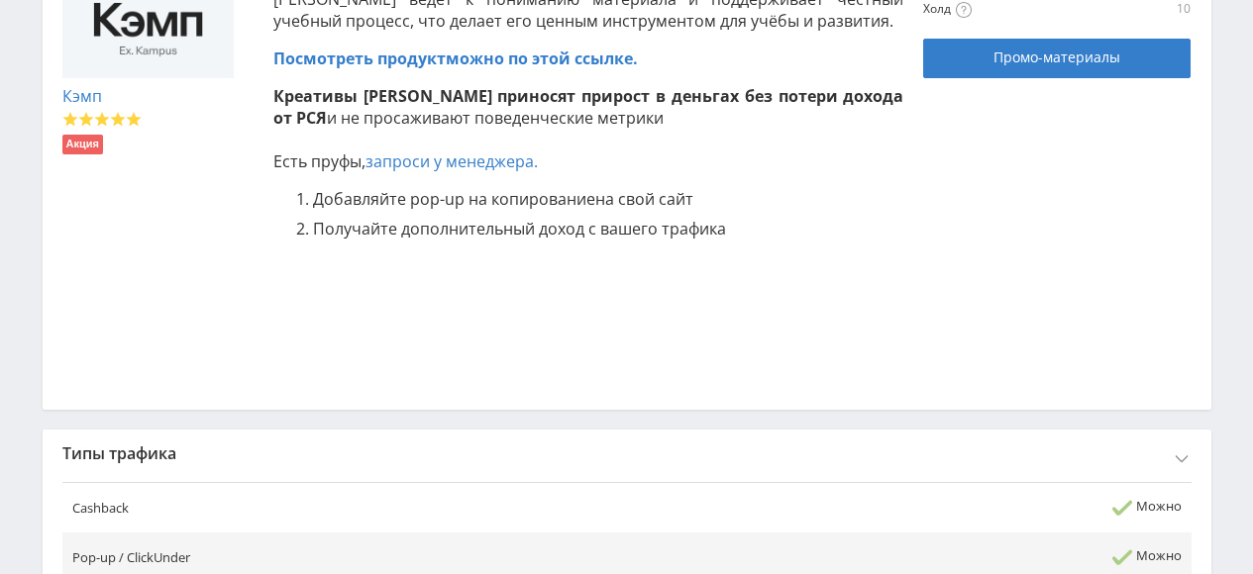
scroll to position [0, 0]
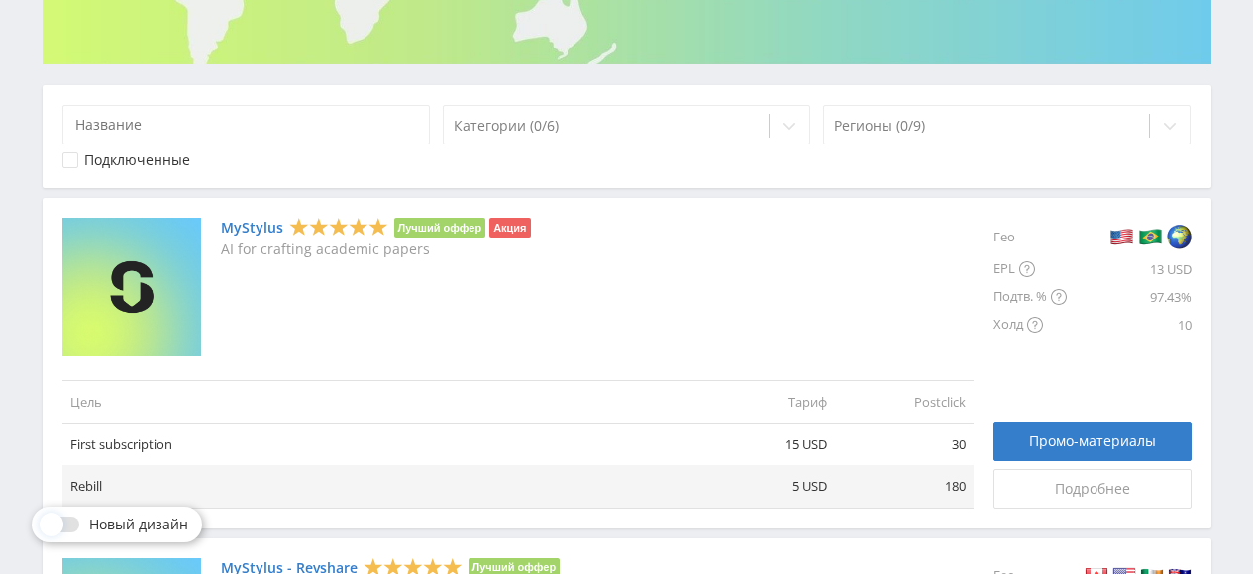
scroll to position [495, 0]
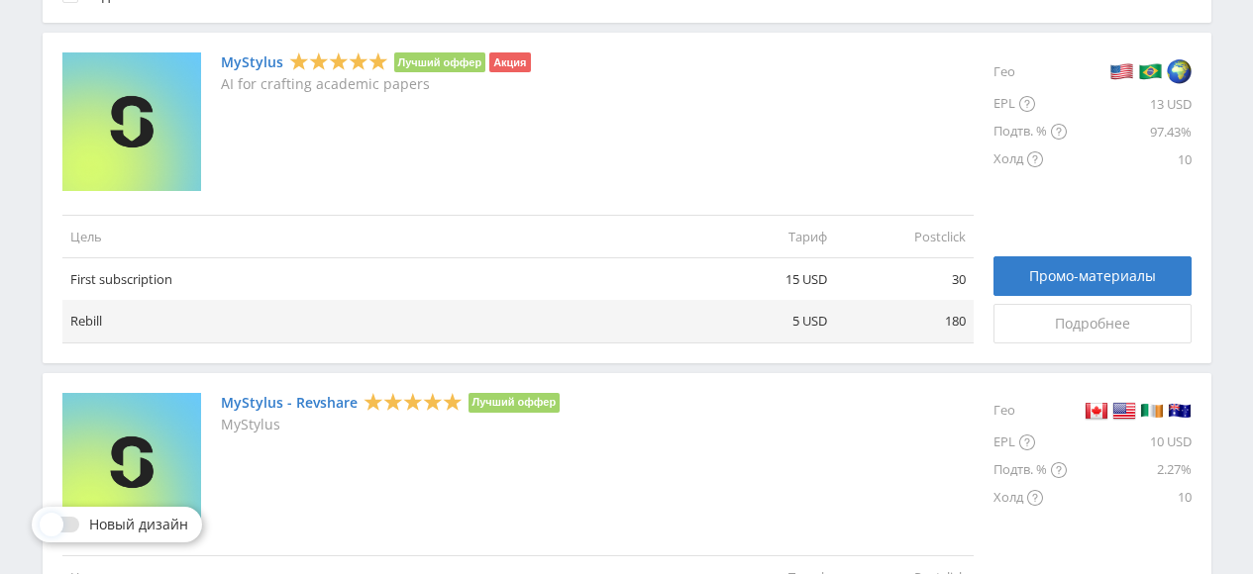
click at [268, 406] on link "MyStylus - Revshare" at bounding box center [289, 403] width 137 height 16
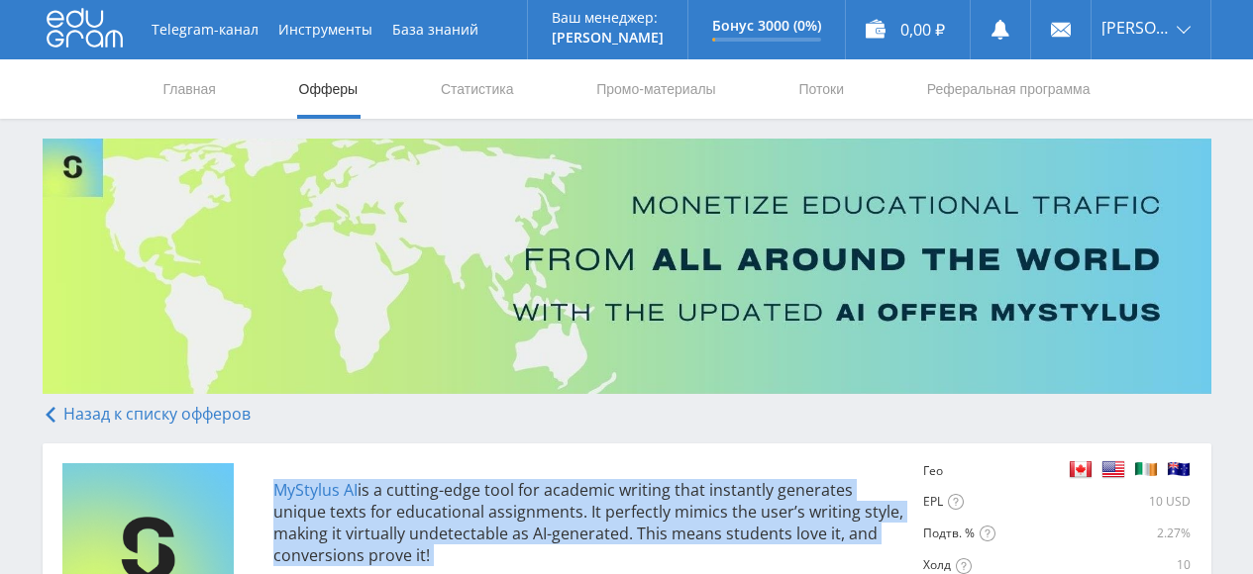
drag, startPoint x: 963, startPoint y: 286, endPoint x: 270, endPoint y: 499, distance: 725.1
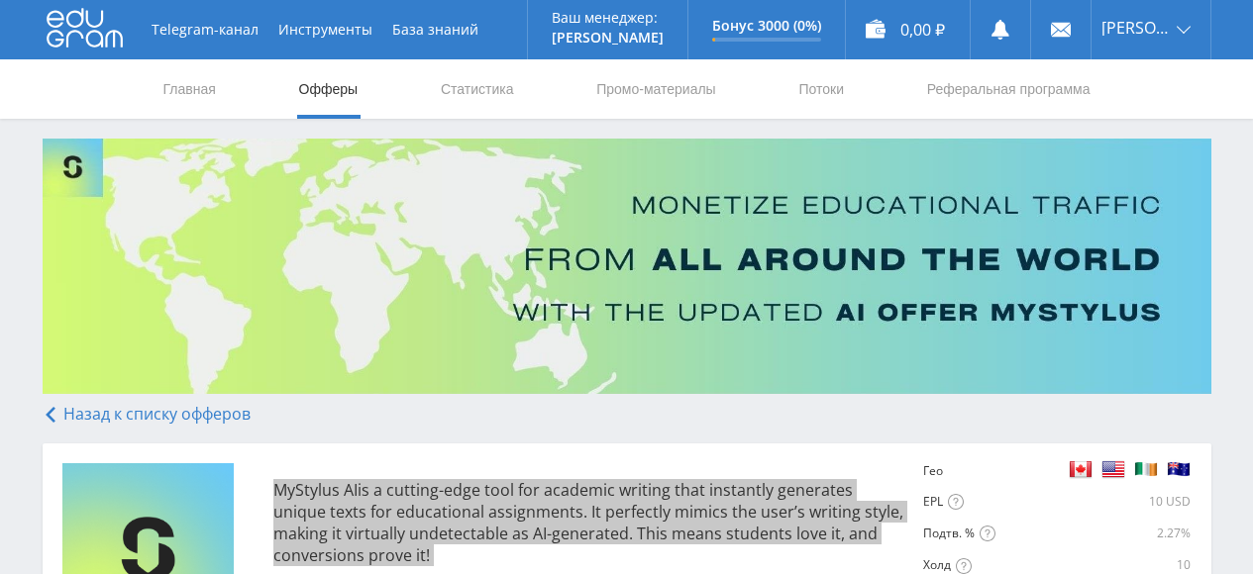
scroll to position [164, 0]
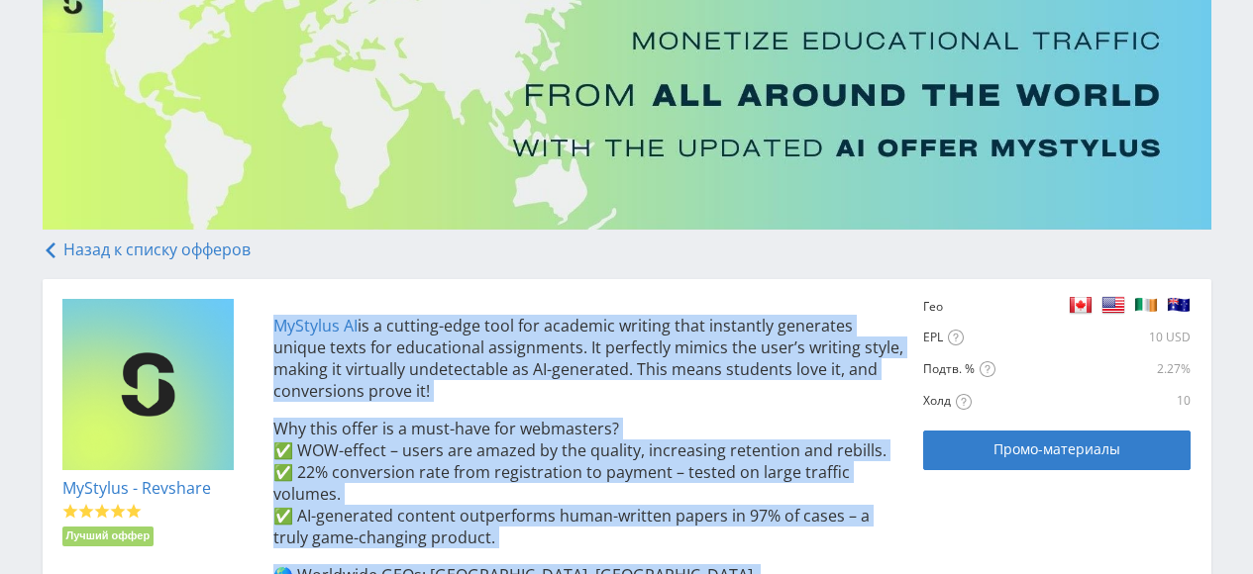
click at [811, 406] on div "MyStylus AI is a cutting-edge tool for academic writing that instantly generate…" at bounding box center [578, 556] width 651 height 515
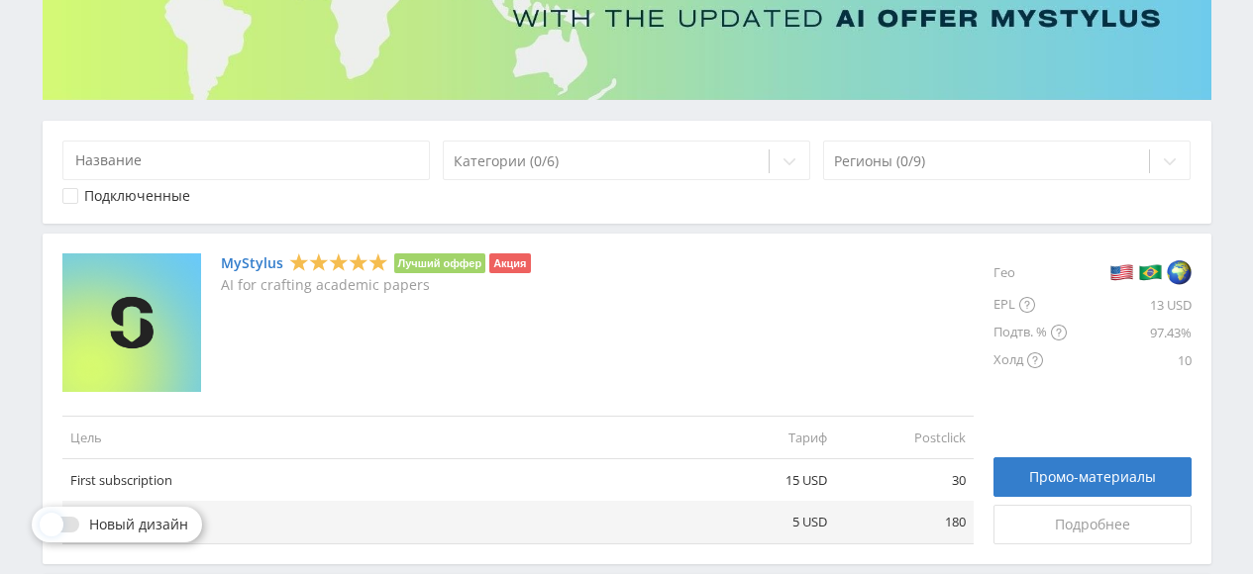
scroll to position [330, 0]
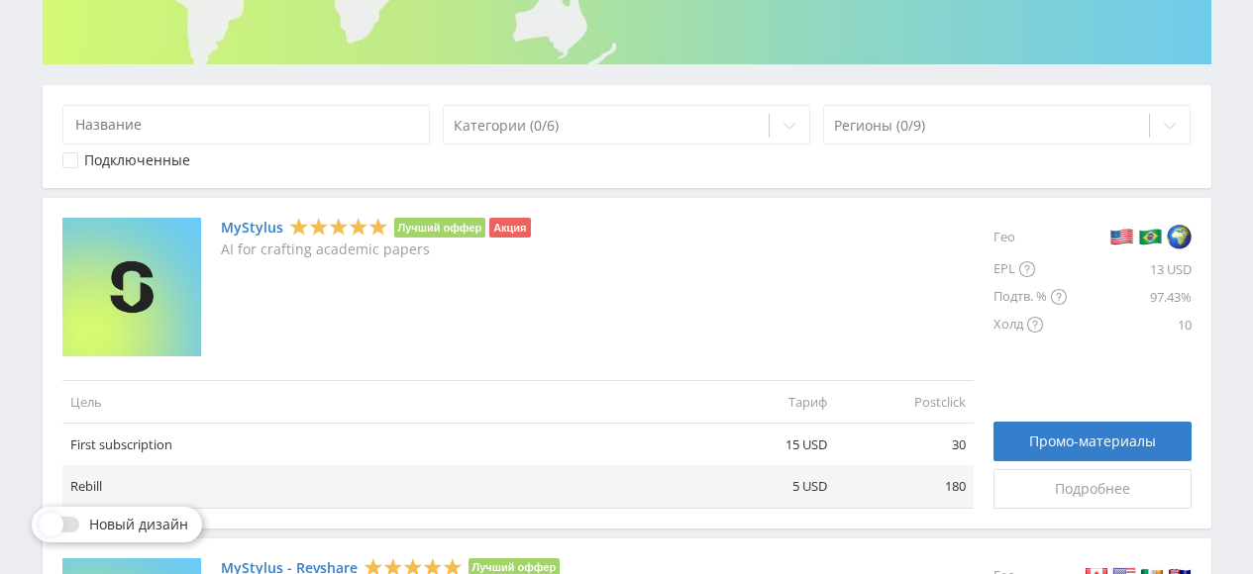
click at [241, 231] on link "MyStylus" at bounding box center [252, 228] width 62 height 16
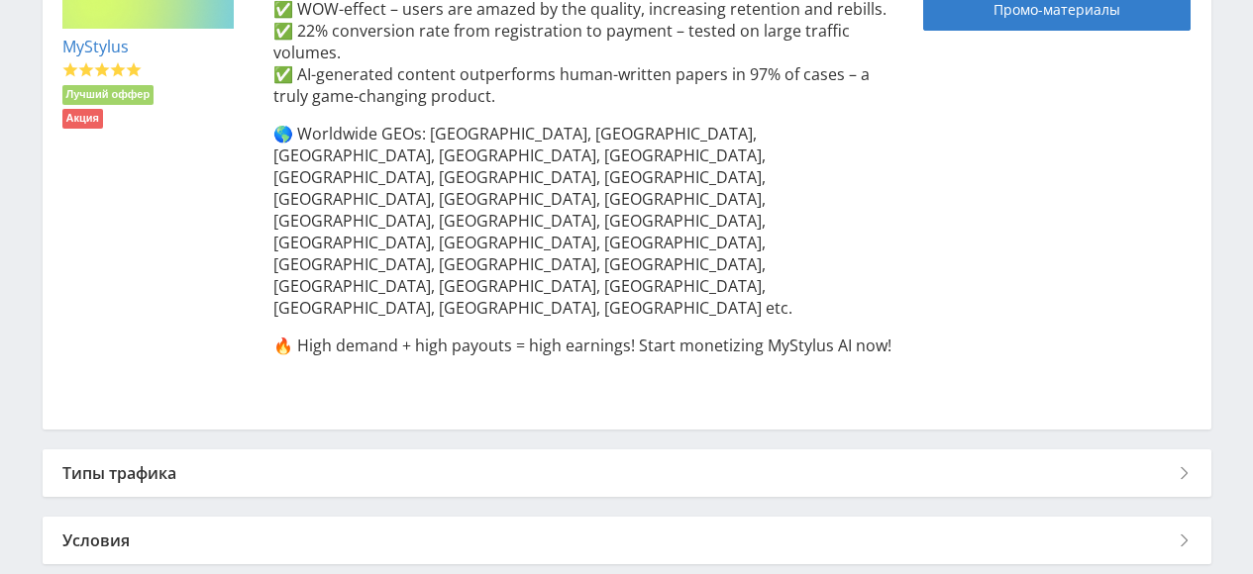
scroll to position [441, 0]
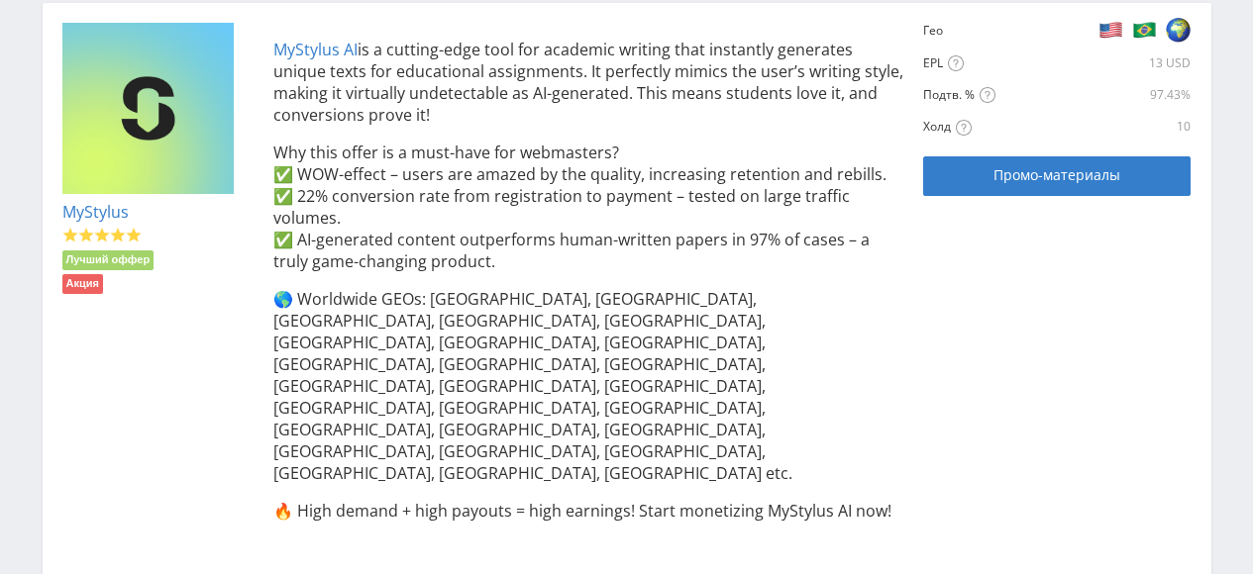
drag, startPoint x: 261, startPoint y: 35, endPoint x: 625, endPoint y: 122, distance: 373.7
click at [625, 122] on div "MyStylus Лучший оффер Акция MyStylus AI is a cutting-edge tool for academic wri…" at bounding box center [626, 299] width 1129 height 553
click at [180, 304] on div "MyStylus Лучший оффер Акция MyStylus AI is a cutting-edge tool for academic wri…" at bounding box center [626, 299] width 1129 height 553
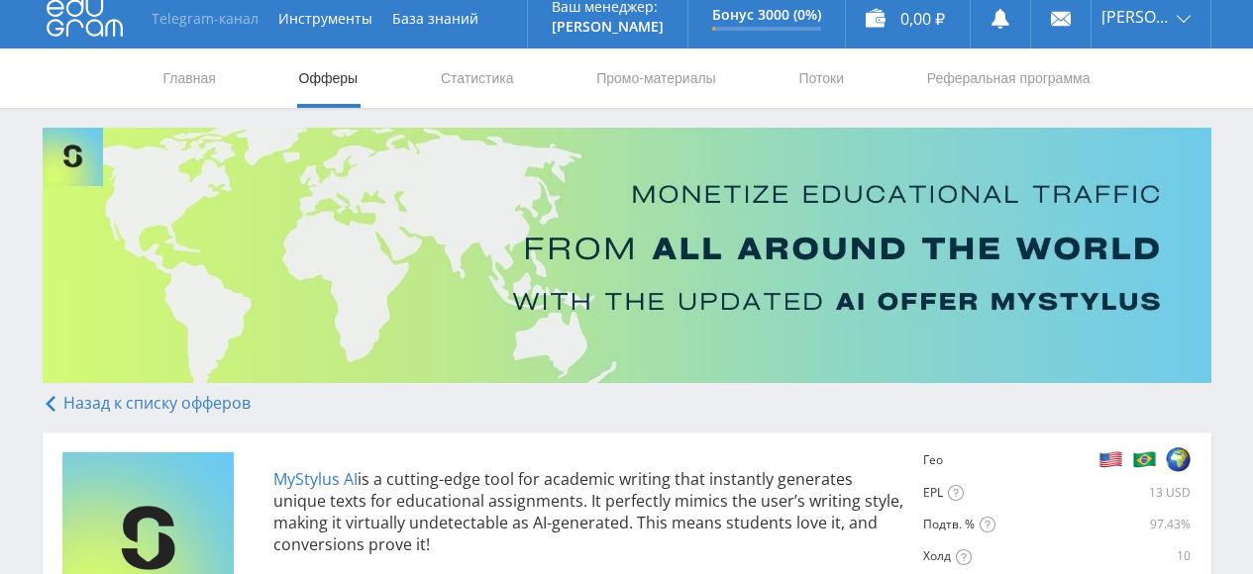
scroll to position [0, 0]
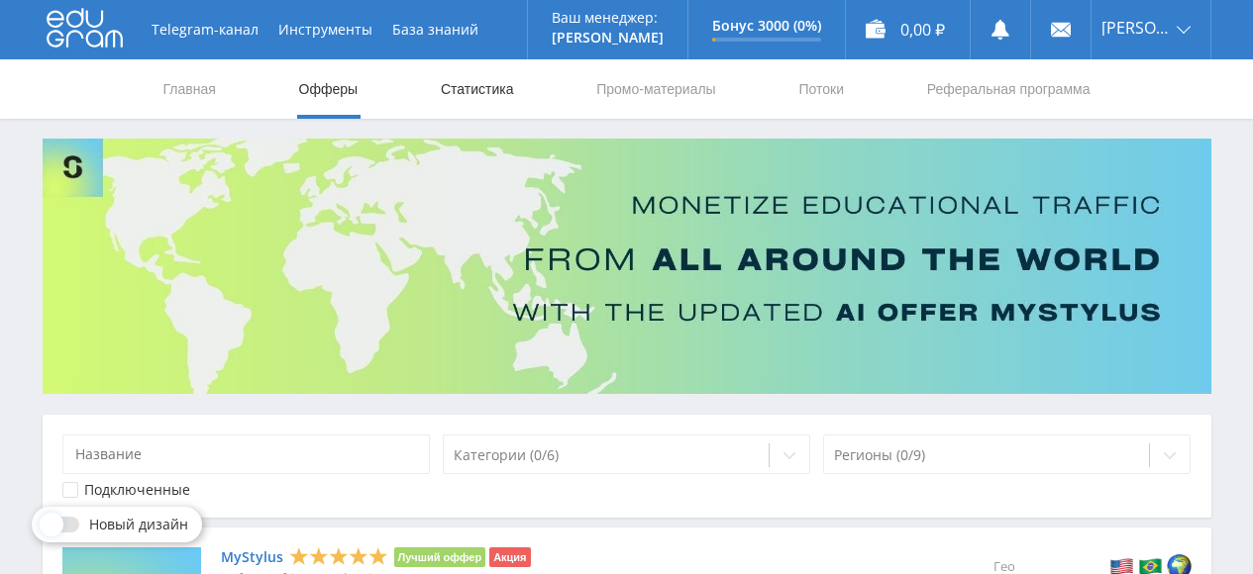
click at [489, 94] on link "Статистика" at bounding box center [477, 88] width 77 height 59
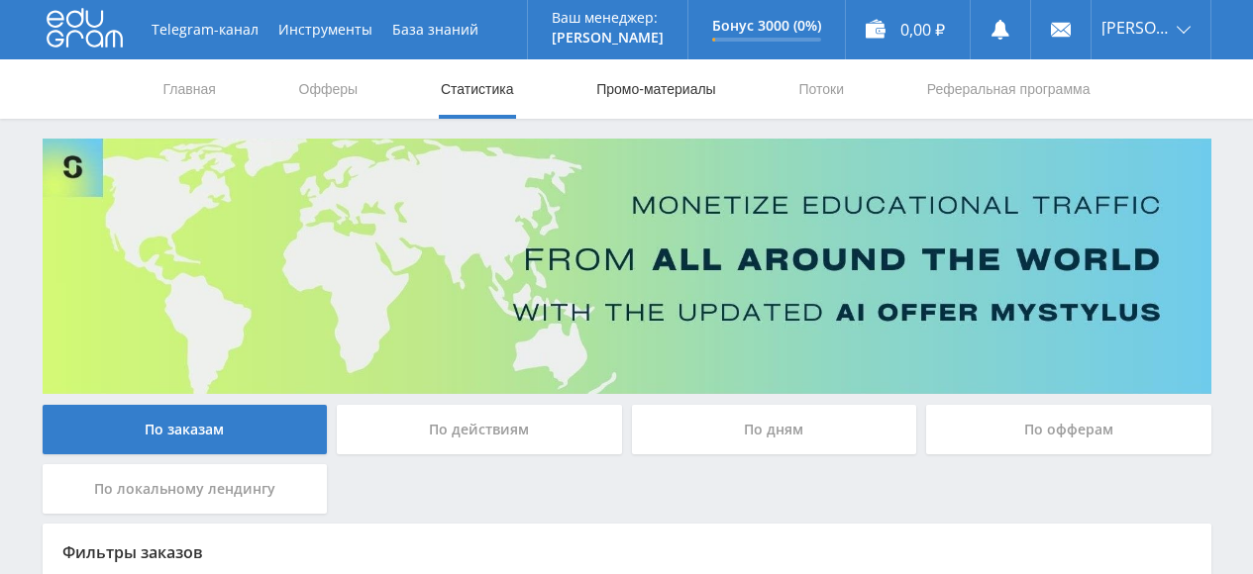
click at [674, 103] on link "Промо-материалы" at bounding box center [655, 88] width 123 height 59
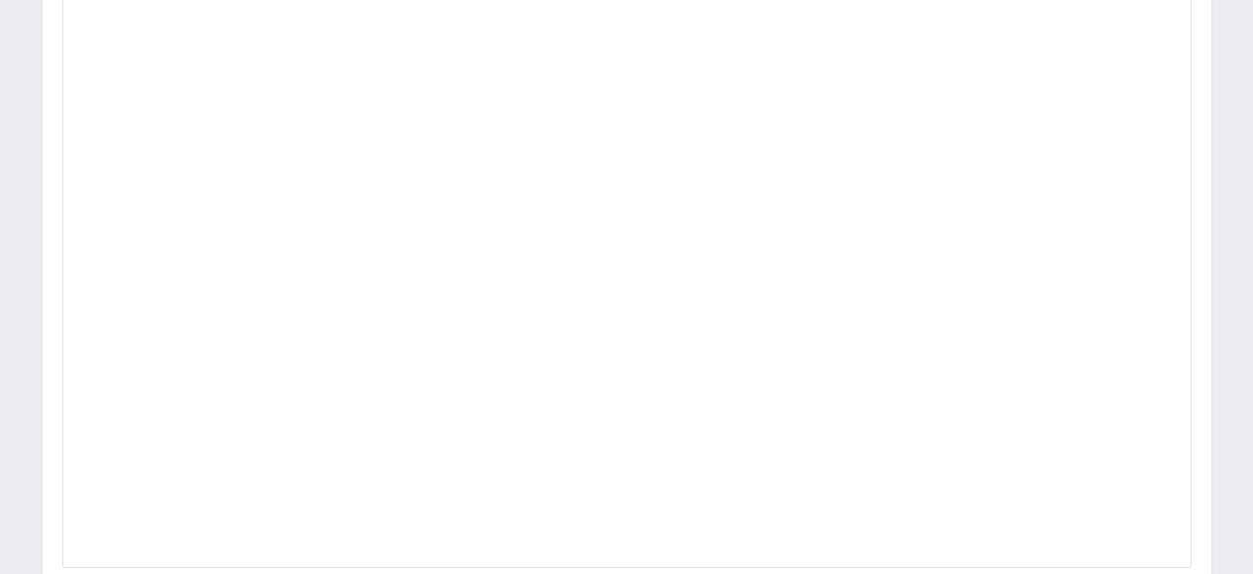
scroll to position [825, 0]
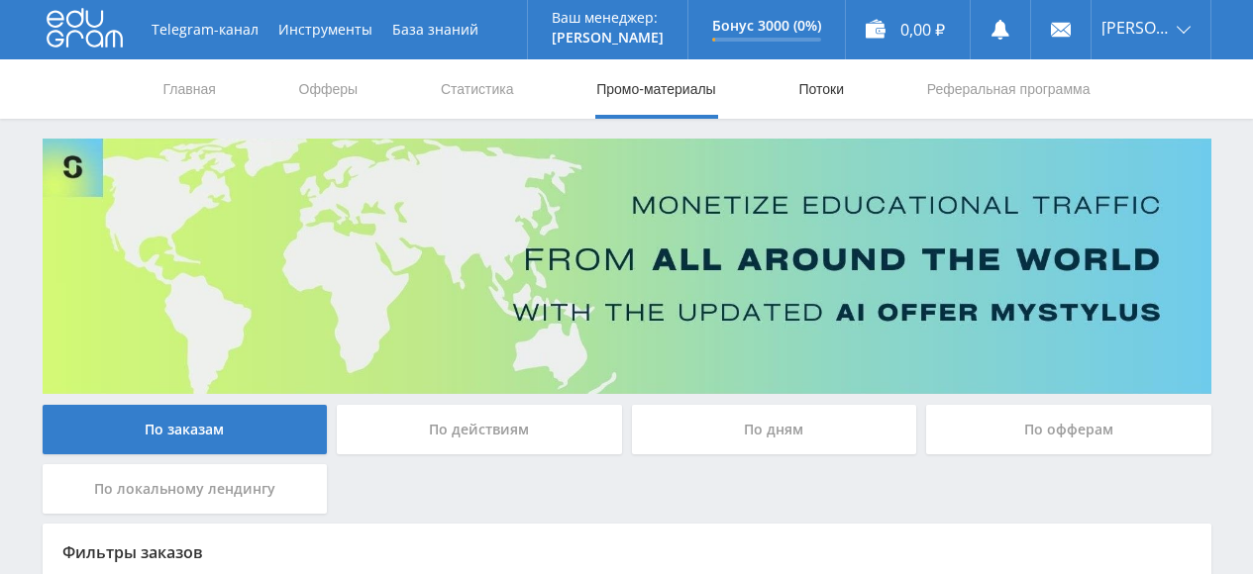
click at [833, 75] on link "Потоки" at bounding box center [821, 88] width 50 height 59
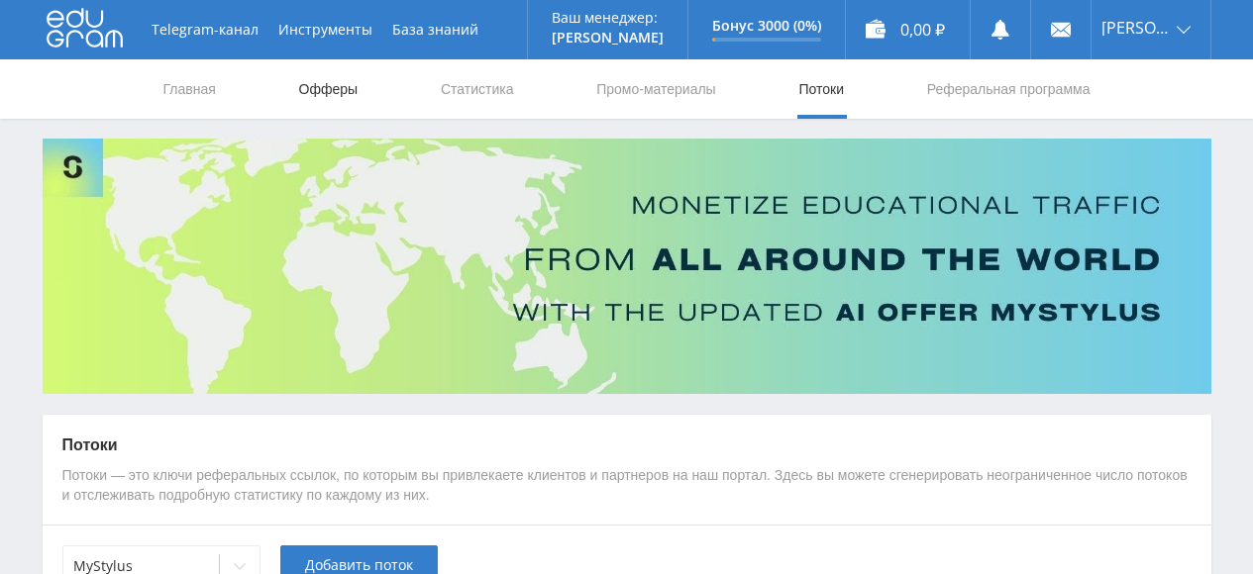
click at [319, 90] on link "Офферы" at bounding box center [328, 88] width 63 height 59
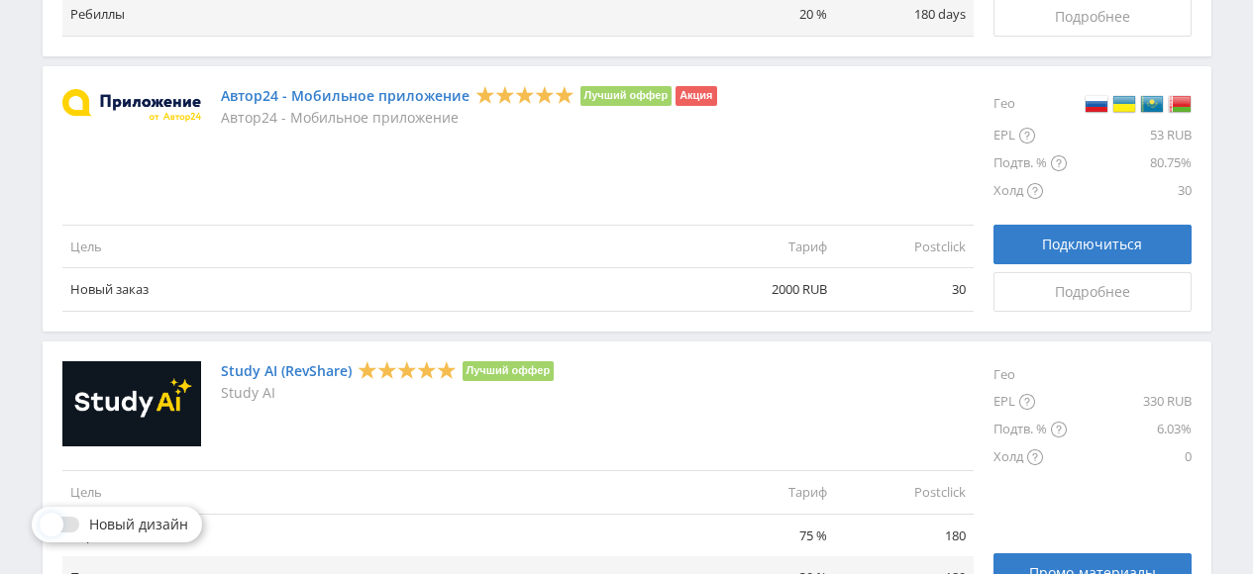
scroll to position [2495, 0]
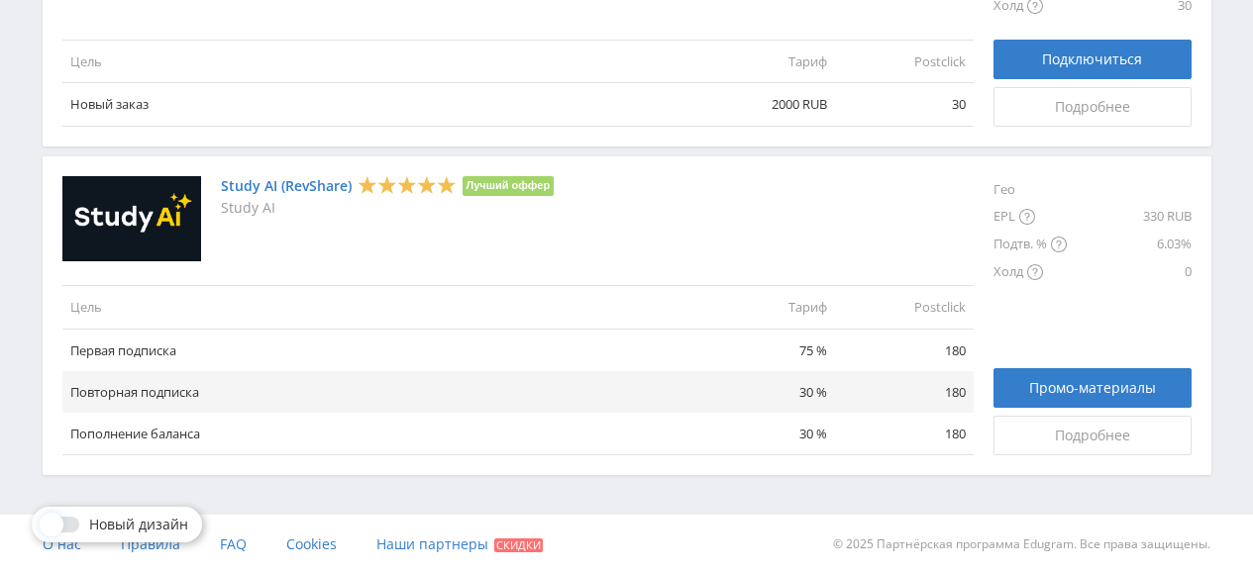
click at [253, 183] on link "Study AI (RevShare)" at bounding box center [286, 186] width 131 height 16
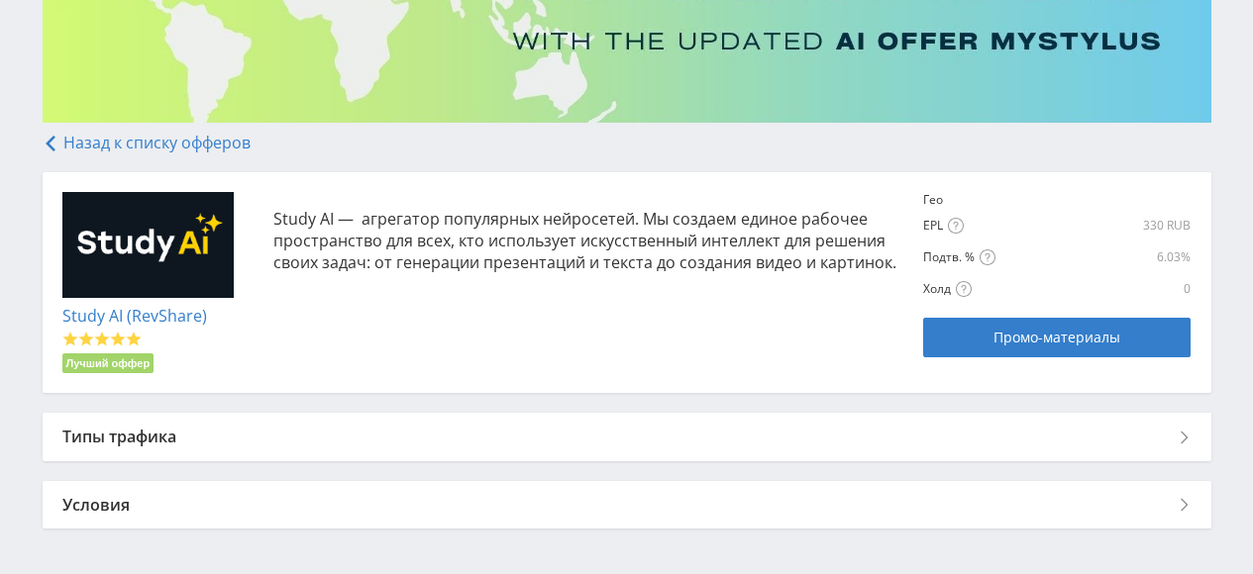
scroll to position [345, 0]
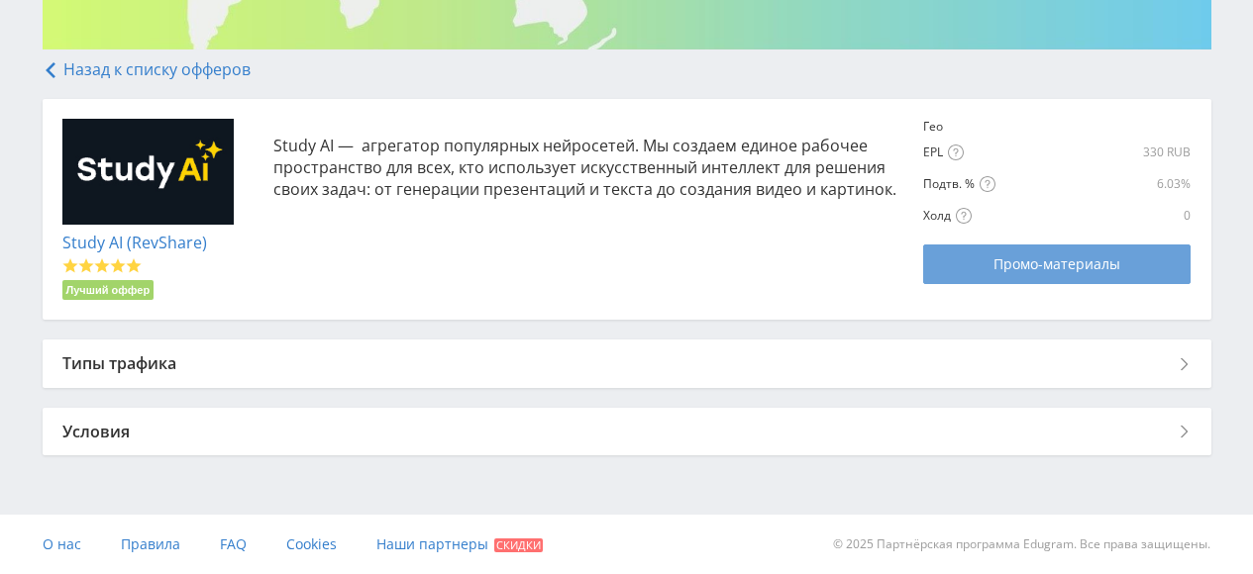
click at [1015, 275] on link "Промо-материалы" at bounding box center [1056, 265] width 267 height 40
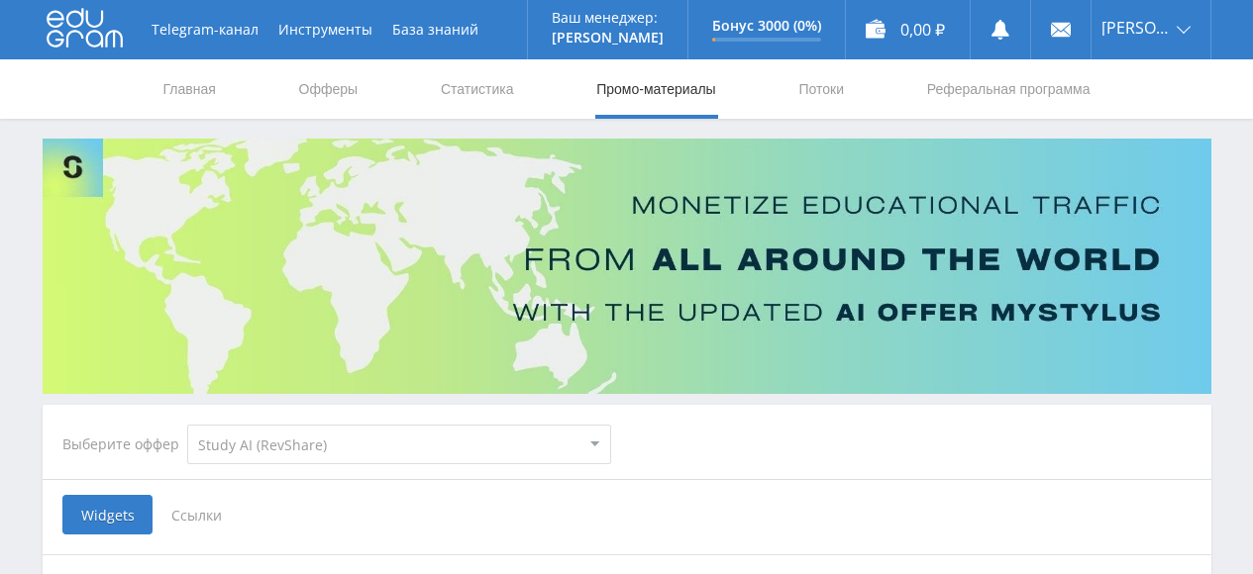
select select "376"
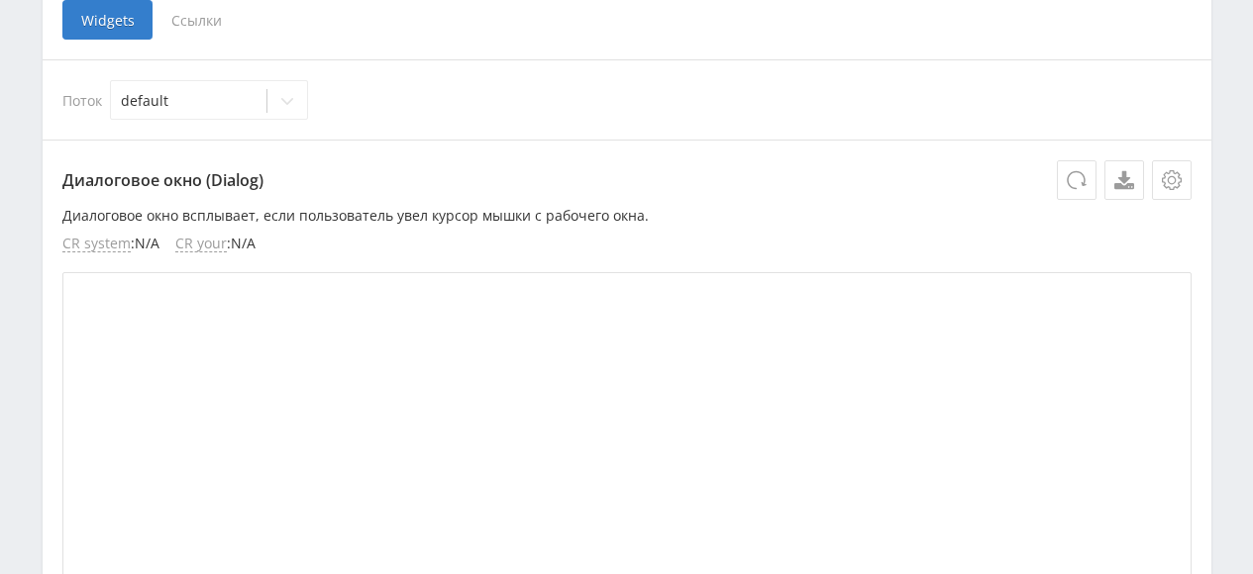
scroll to position [330, 0]
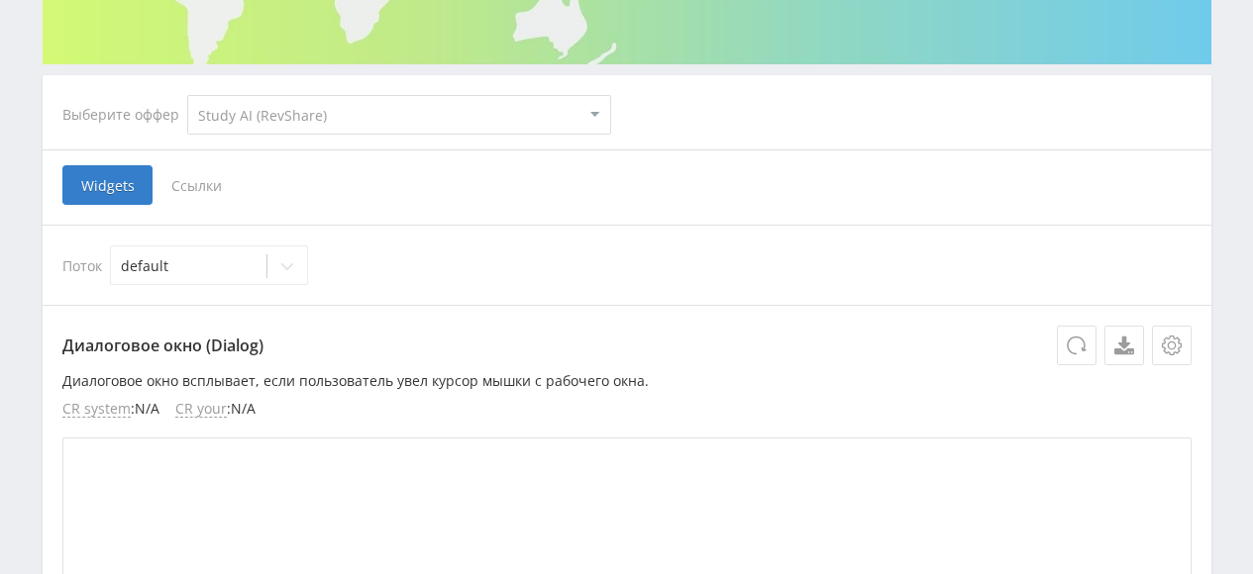
click at [204, 185] on span "Ссылки" at bounding box center [196, 185] width 88 height 40
click at [0, 0] on input "Ссылки" at bounding box center [0, 0] width 0 height 0
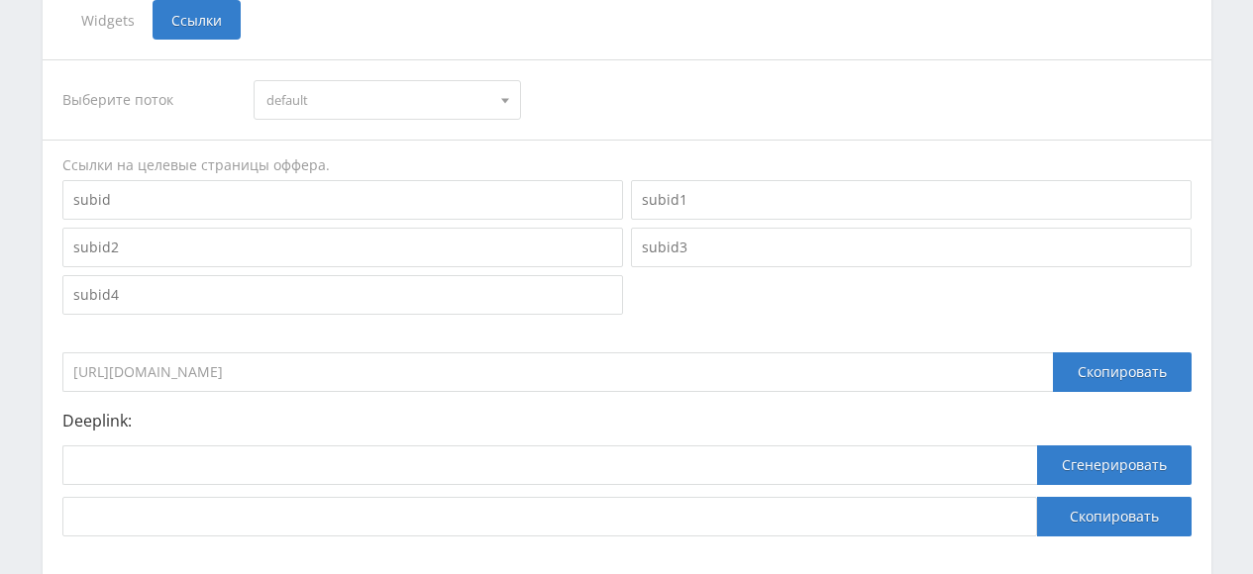
scroll to position [616, 0]
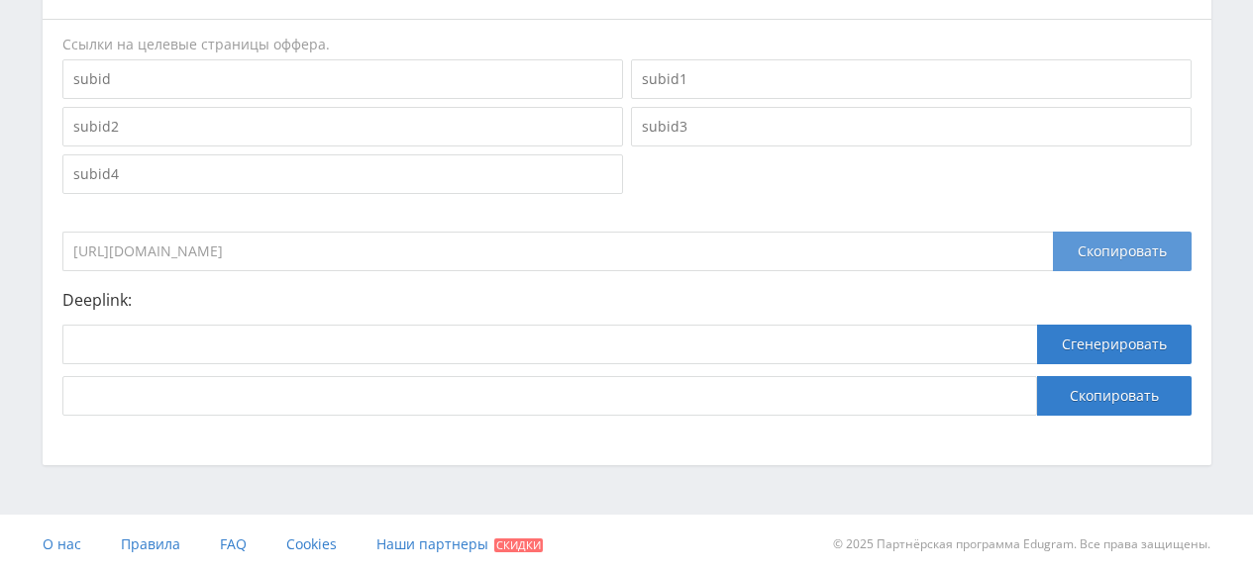
click at [1144, 251] on div "Скопировать" at bounding box center [1122, 252] width 139 height 40
click at [819, 194] on div "Выберите поток default default Ссылки на целевые страницы оффера. https://edufo…" at bounding box center [626, 177] width 1129 height 477
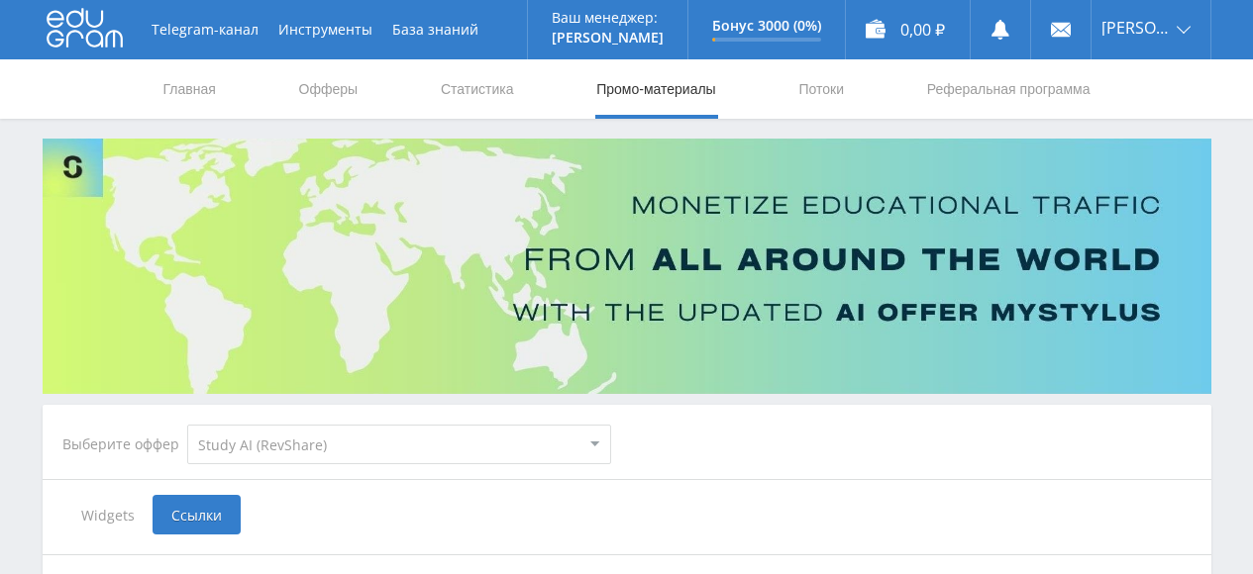
scroll to position [164, 0]
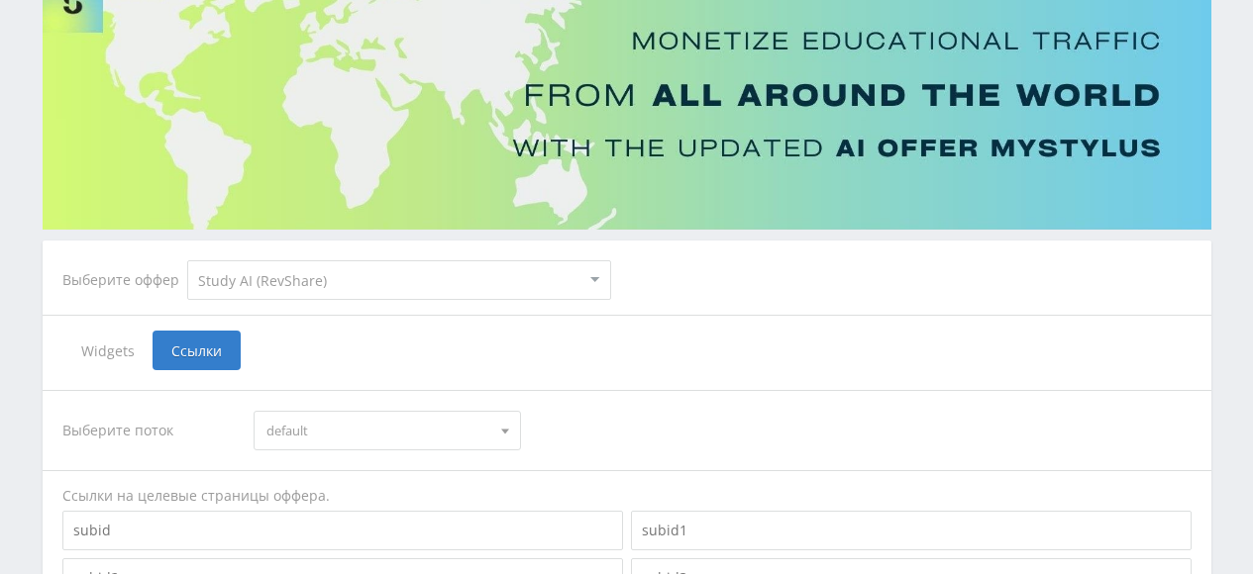
click at [102, 347] on span "Widgets" at bounding box center [107, 351] width 90 height 40
click at [0, 0] on input "Widgets" at bounding box center [0, 0] width 0 height 0
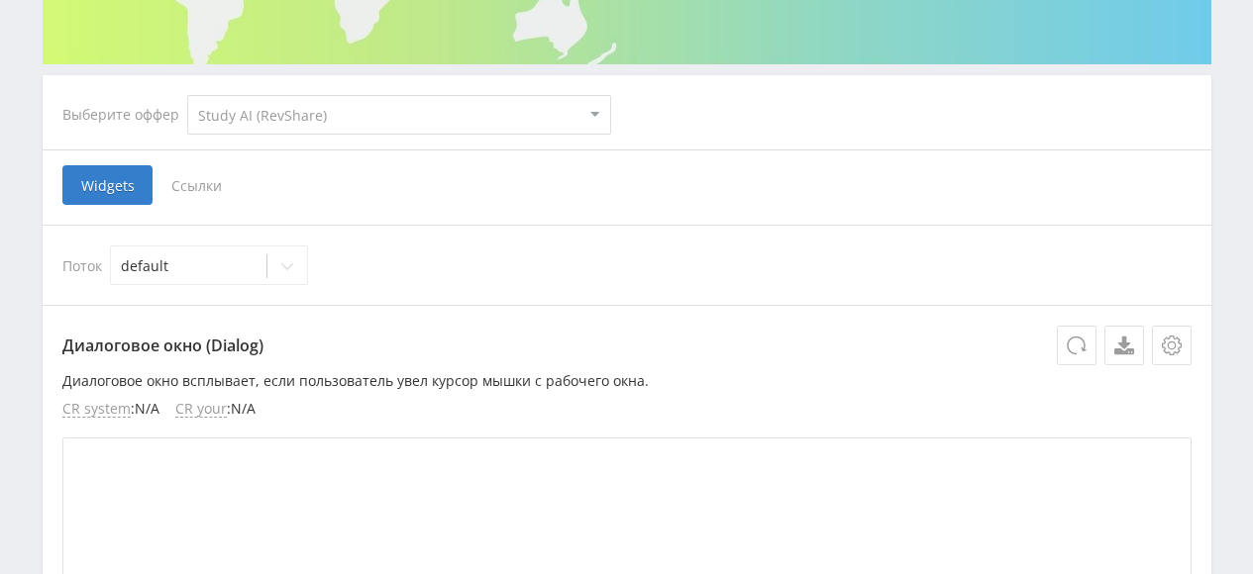
scroll to position [164, 0]
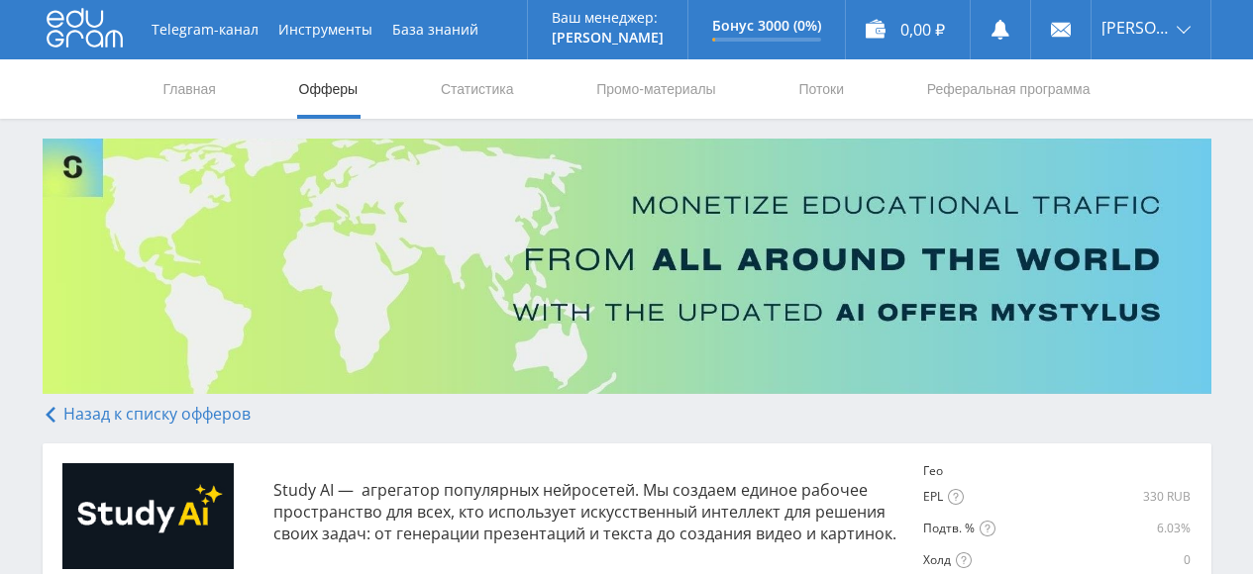
scroll to position [164, 0]
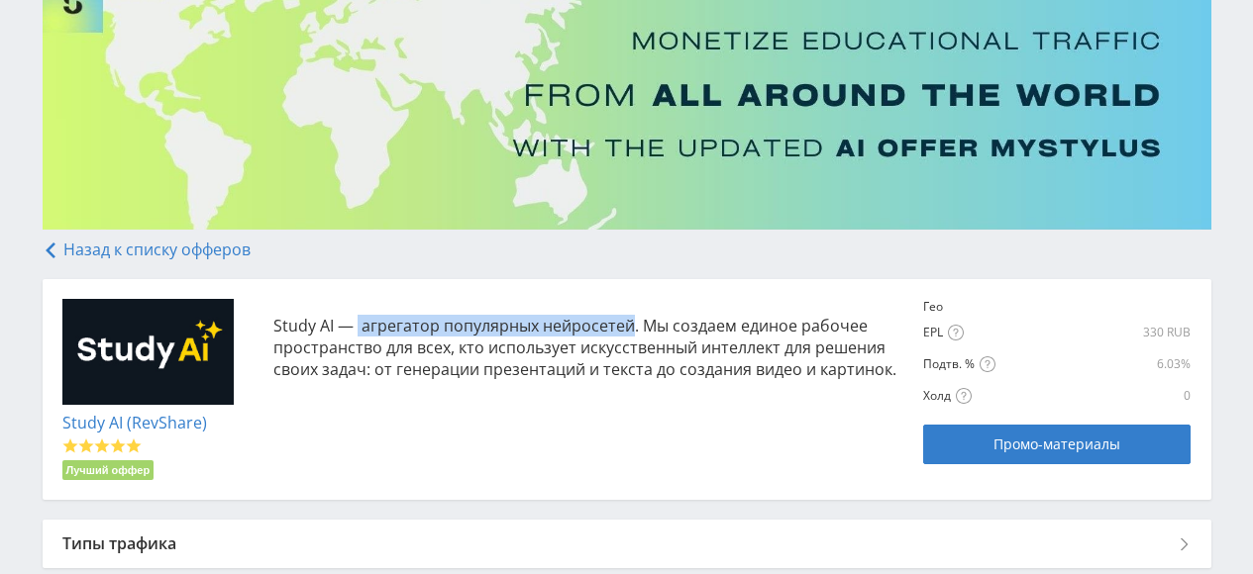
drag, startPoint x: 356, startPoint y: 324, endPoint x: 632, endPoint y: 326, distance: 275.3
click at [631, 324] on p "Study AI — агрегатор популярных нейросетей. Мы создаем единое рабочее пространс…" at bounding box center [588, 347] width 631 height 65
drag, startPoint x: 650, startPoint y: 311, endPoint x: 605, endPoint y: 324, distance: 46.4
click at [573, 326] on p "Study AI — агрегатор популярных нейросетей. Мы создаем единое рабочее пространс…" at bounding box center [588, 347] width 631 height 65
drag, startPoint x: 357, startPoint y: 323, endPoint x: 631, endPoint y: 319, distance: 273.3
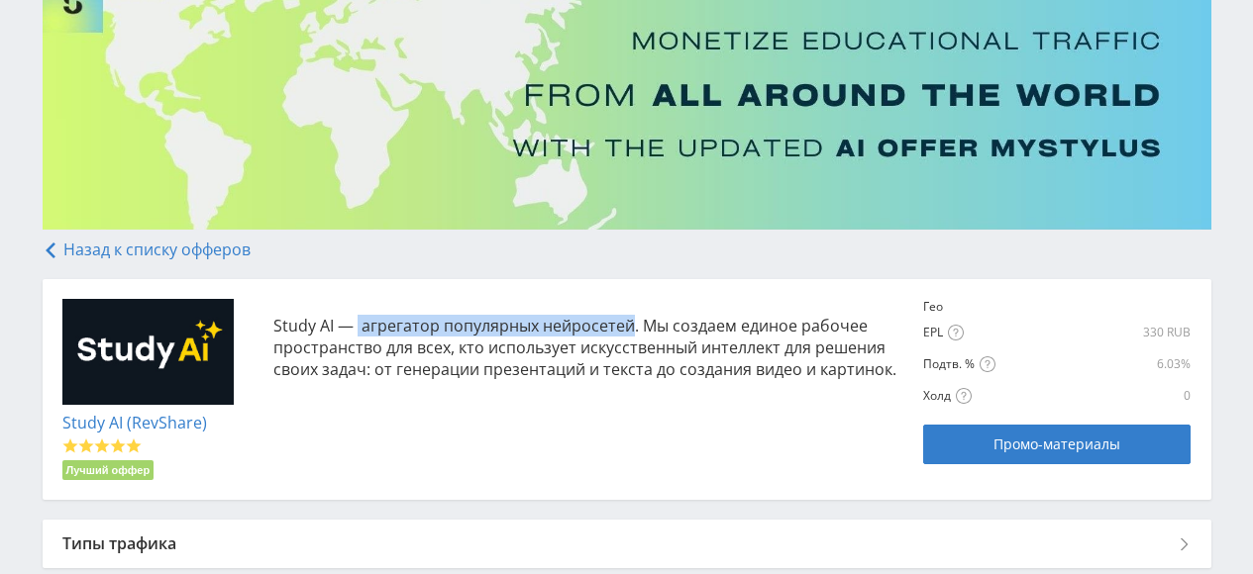
click at [631, 319] on p "Study AI — агрегатор популярных нейросетей. Мы создаем единое рабочее пространс…" at bounding box center [588, 347] width 631 height 65
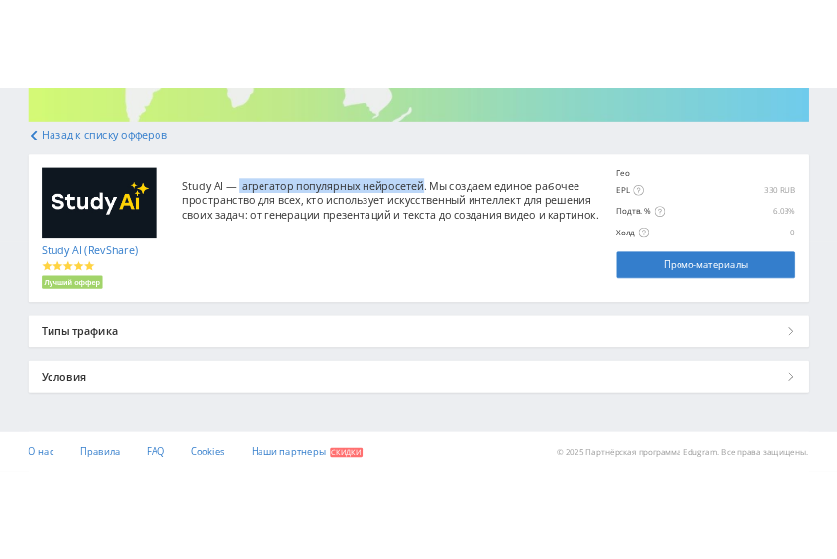
scroll to position [179, 0]
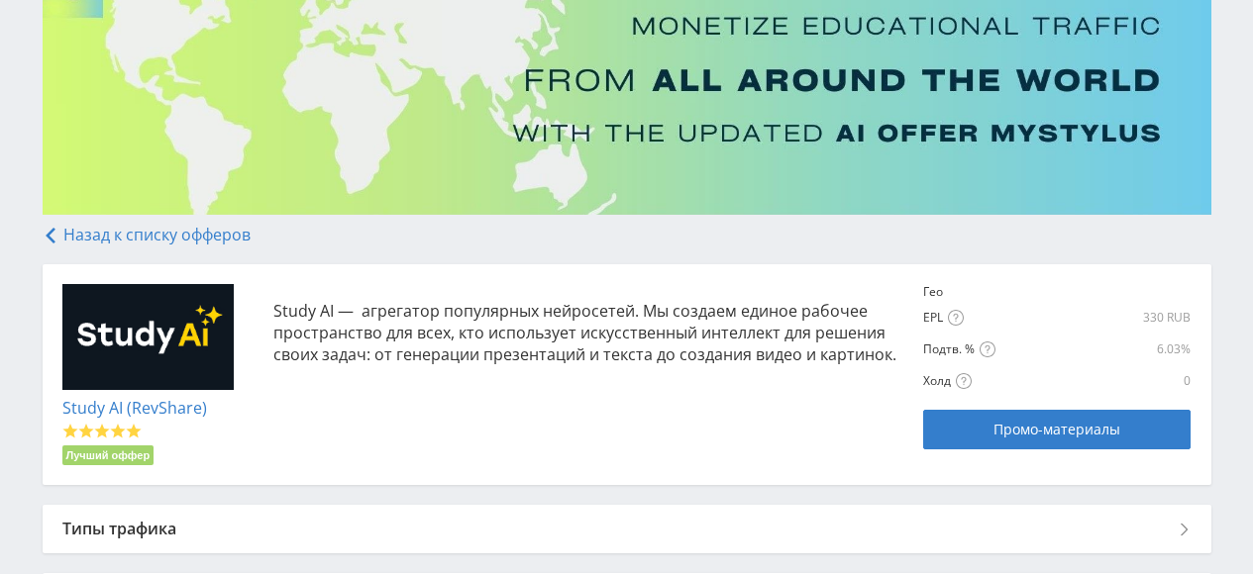
click at [470, 400] on div "Study AI (RevShare) Лучший оффер Study AI — агрегатор популярных нейросетей. Мы…" at bounding box center [626, 375] width 1129 height 182
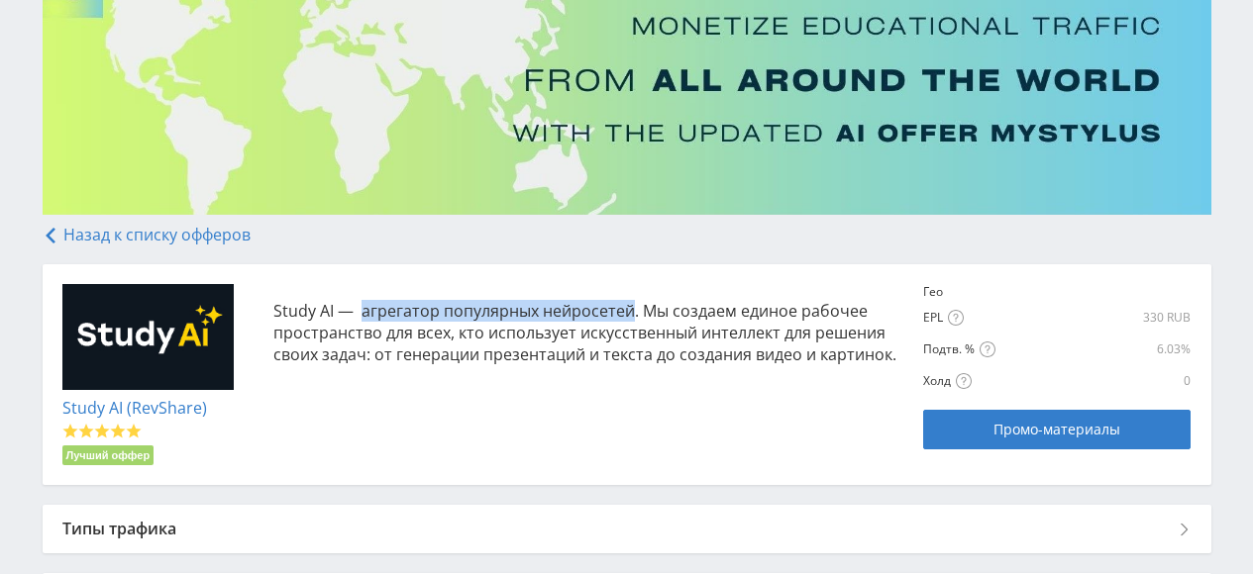
drag, startPoint x: 360, startPoint y: 306, endPoint x: 630, endPoint y: 312, distance: 269.4
click at [630, 312] on p "Study AI — агрегатор популярных нейросетей. Мы создаем единое рабочее пространс…" at bounding box center [588, 332] width 631 height 65
copy p "агрегатор популярных нейросетей"
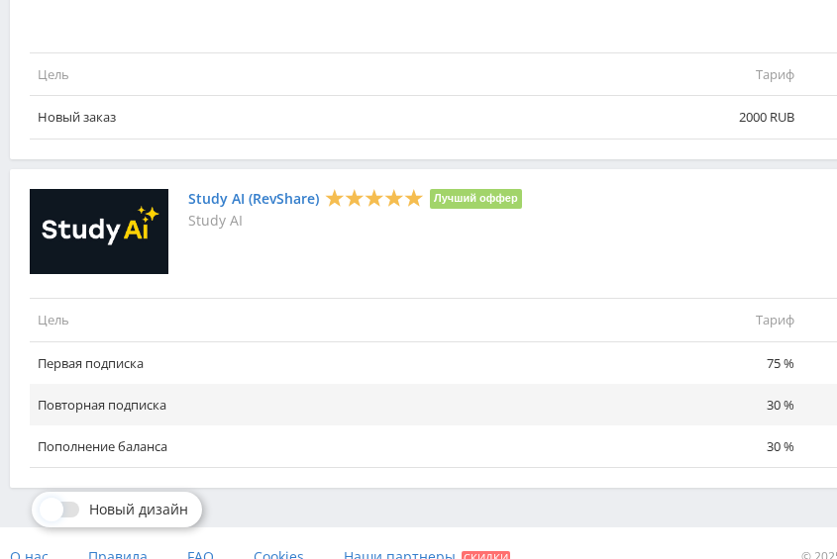
scroll to position [2510, 0]
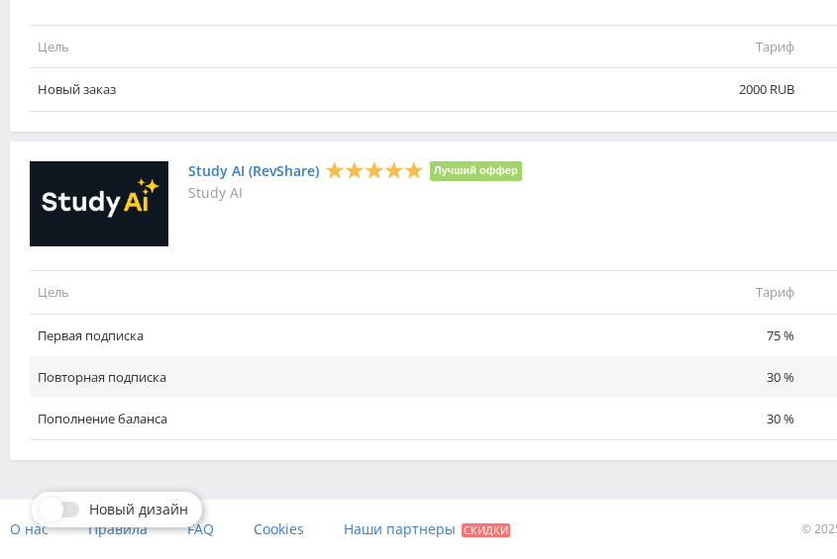
click at [239, 169] on link "Study AI (RevShare)" at bounding box center [253, 171] width 131 height 16
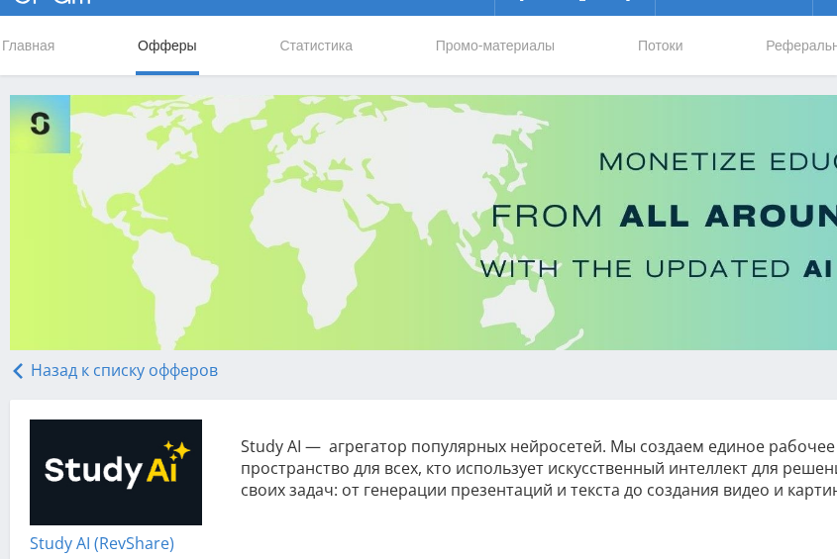
scroll to position [29, 0]
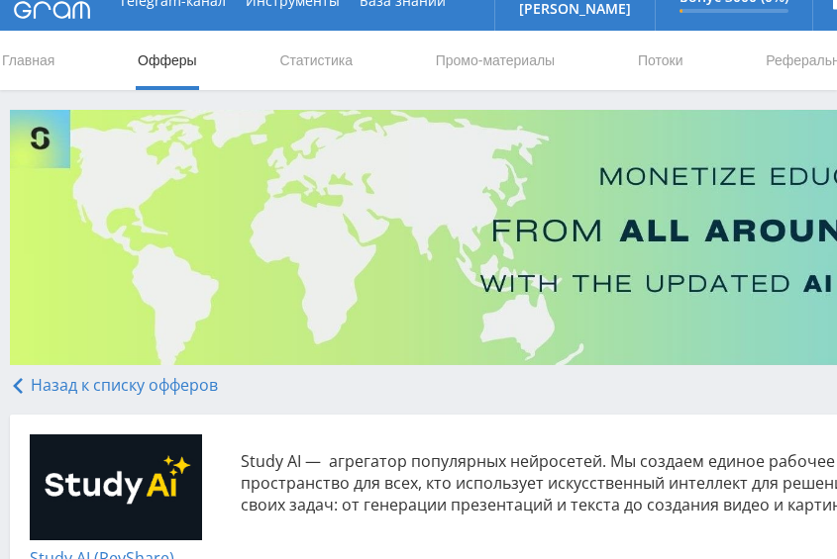
click at [438, 475] on p "Study AI — агрегатор популярных нейросетей. Мы создаем единое рабочее пространс…" at bounding box center [556, 483] width 631 height 65
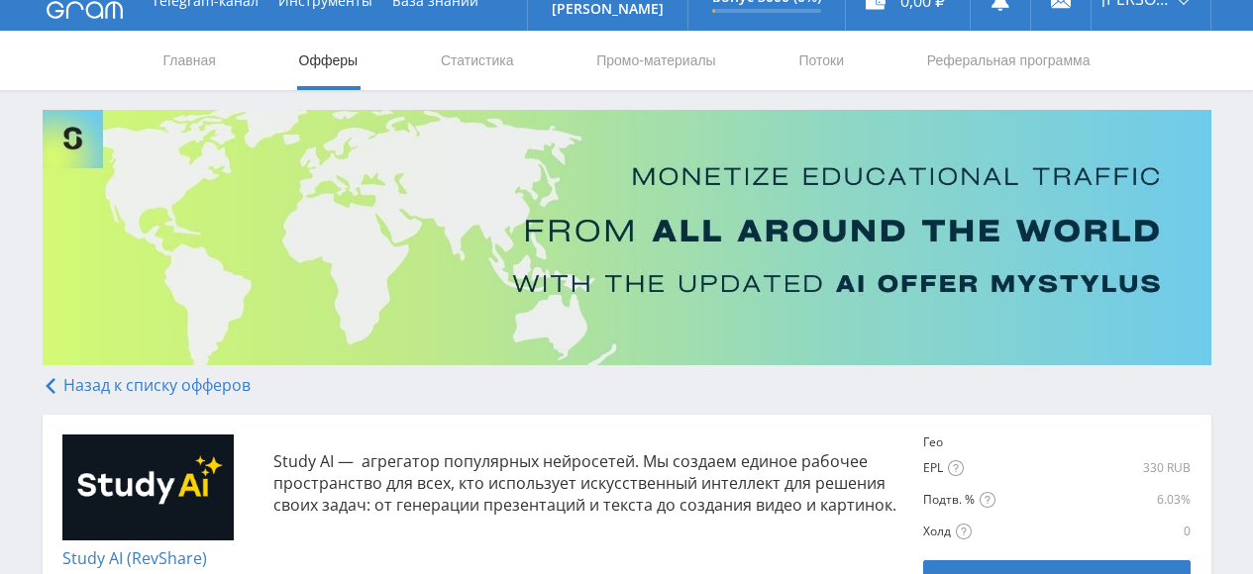
scroll to position [194, 0]
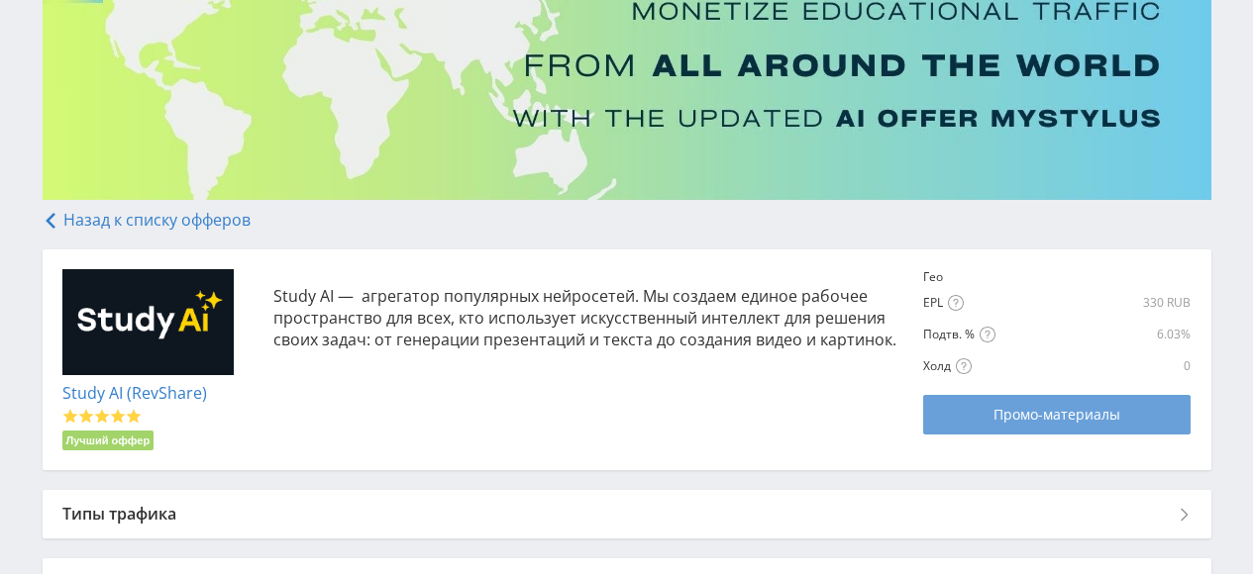
click at [836, 423] on span "Промо-материалы" at bounding box center [1056, 415] width 127 height 16
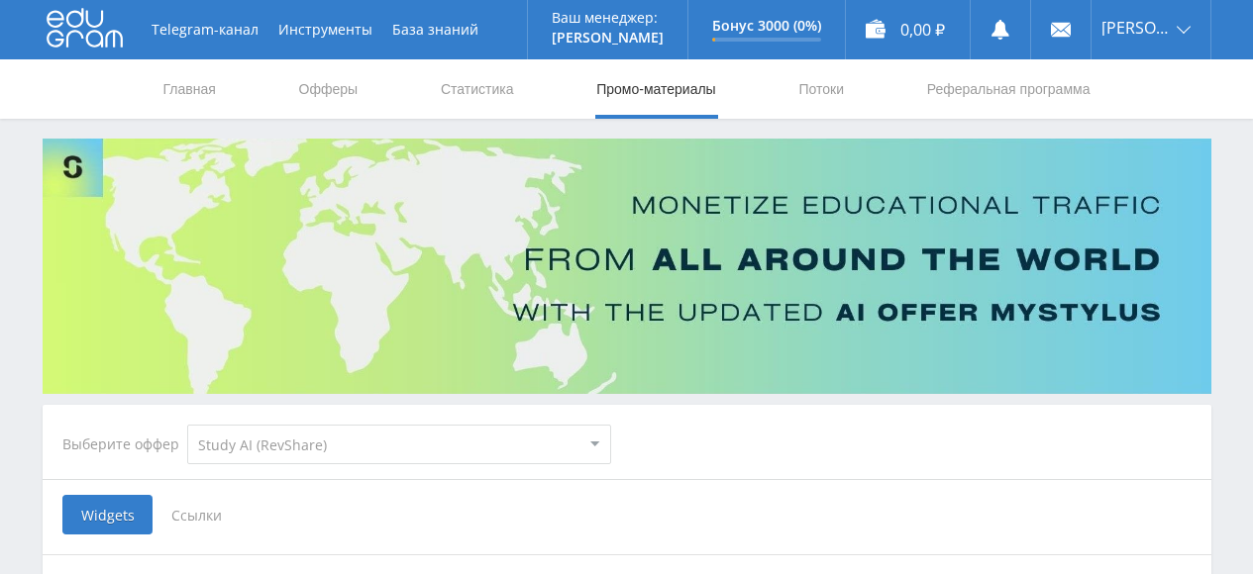
select select "376"
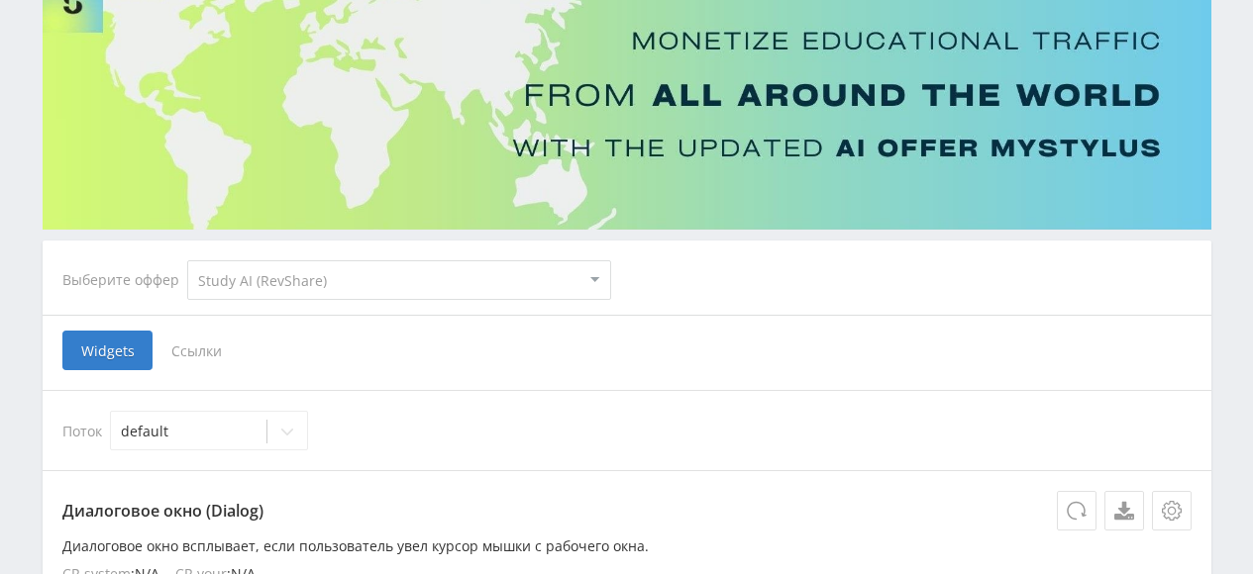
scroll to position [330, 0]
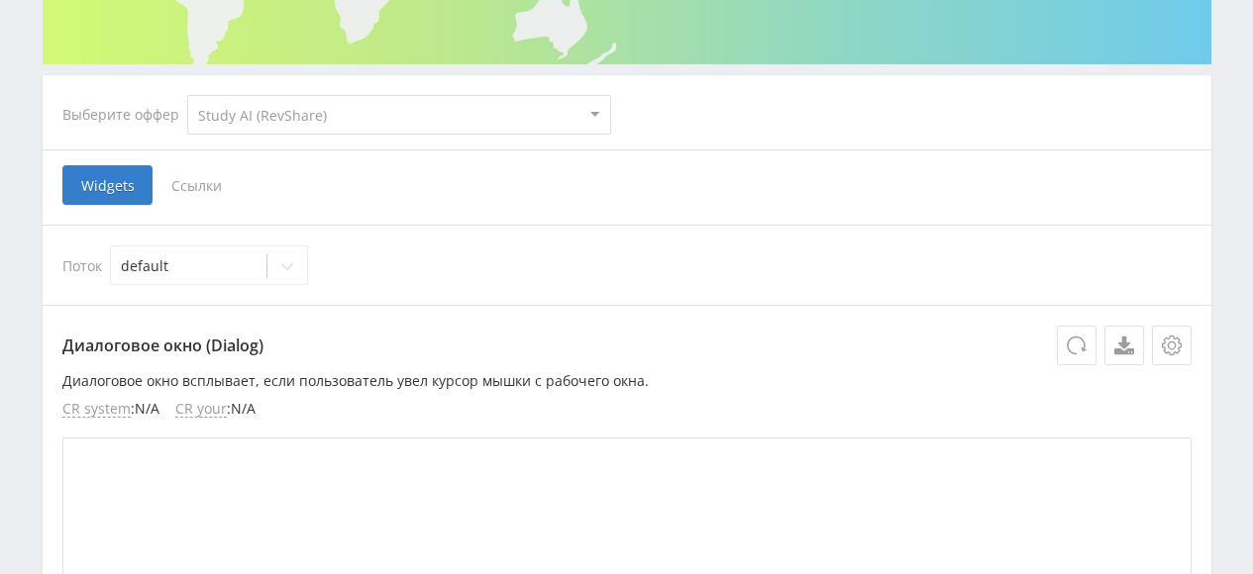
click at [199, 179] on span "Ссылки" at bounding box center [196, 185] width 88 height 40
click at [0, 0] on input "Ссылки" at bounding box center [0, 0] width 0 height 0
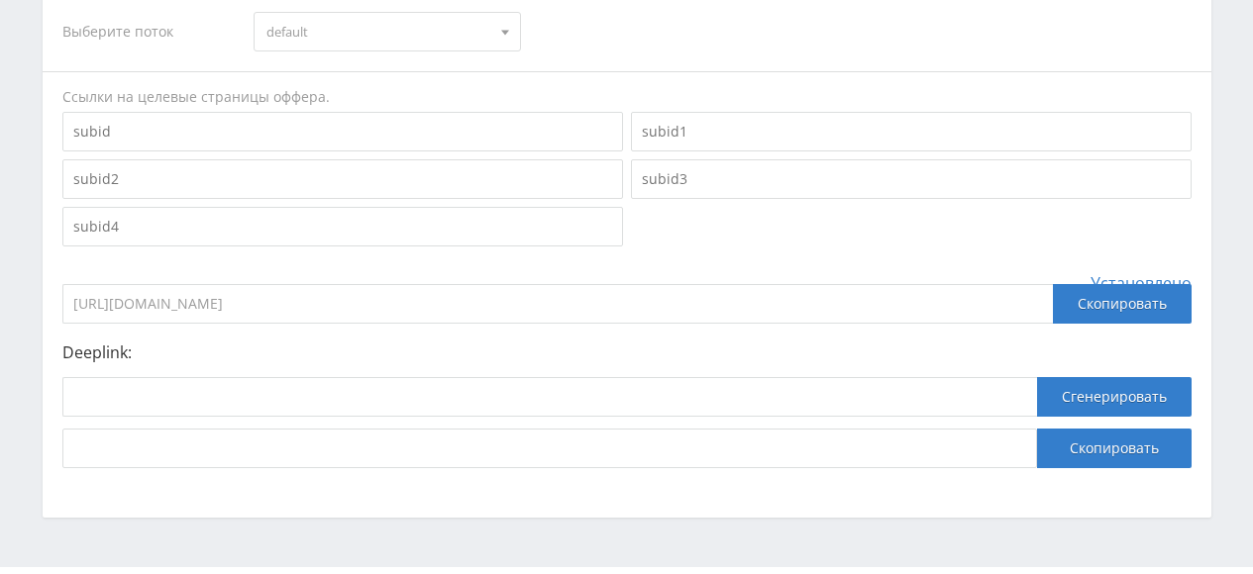
scroll to position [616, 0]
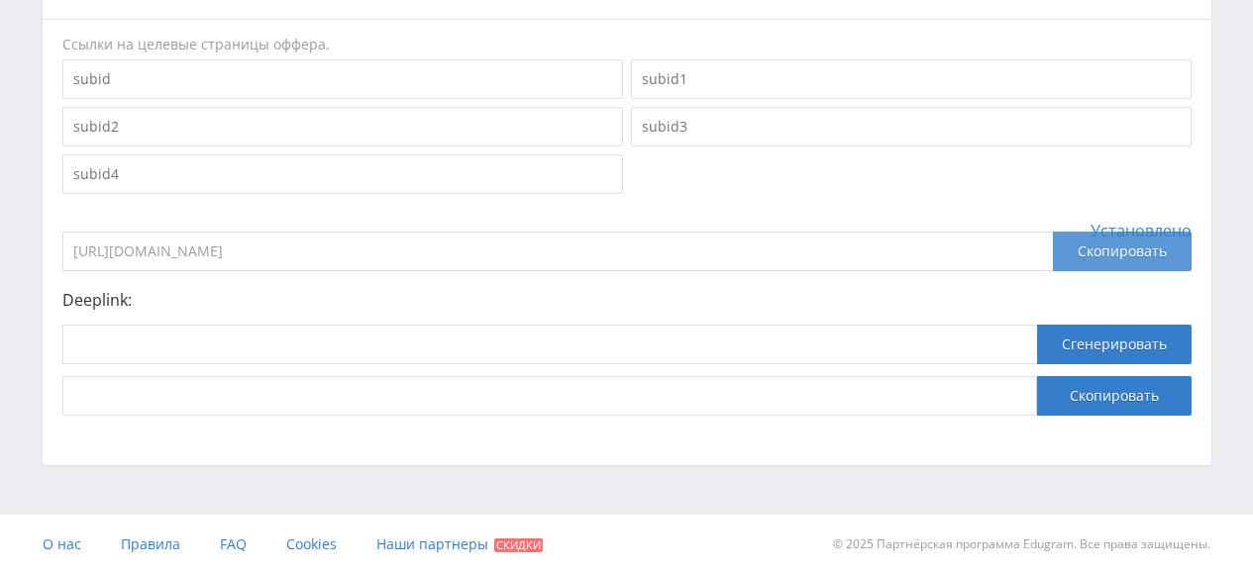
click at [1114, 252] on div "Скопировать" at bounding box center [1122, 252] width 139 height 40
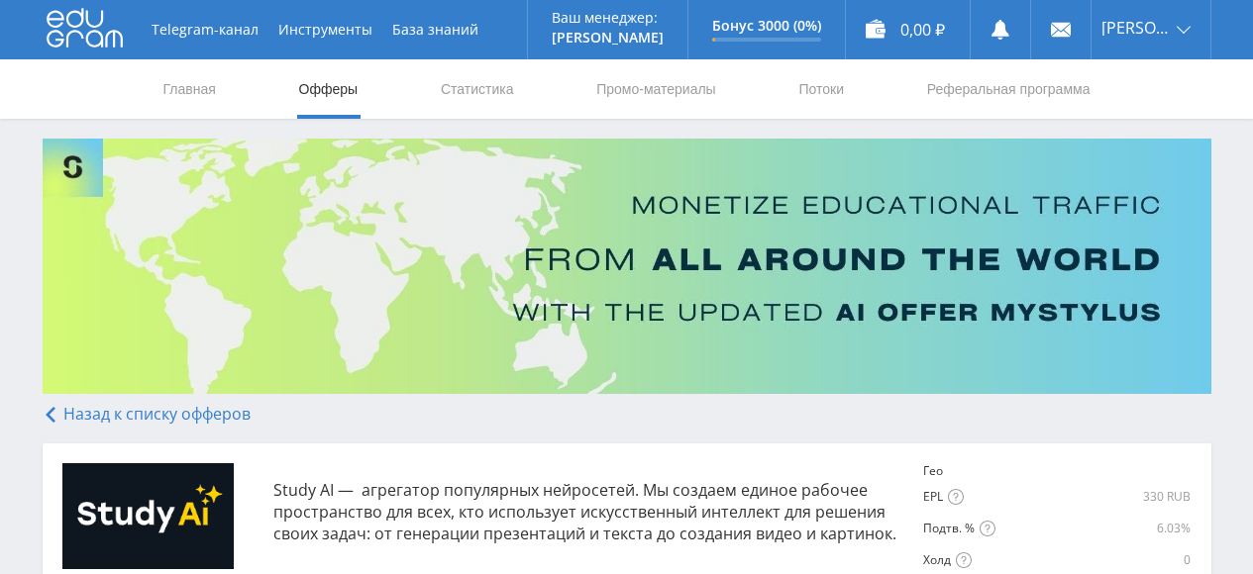
scroll to position [164, 0]
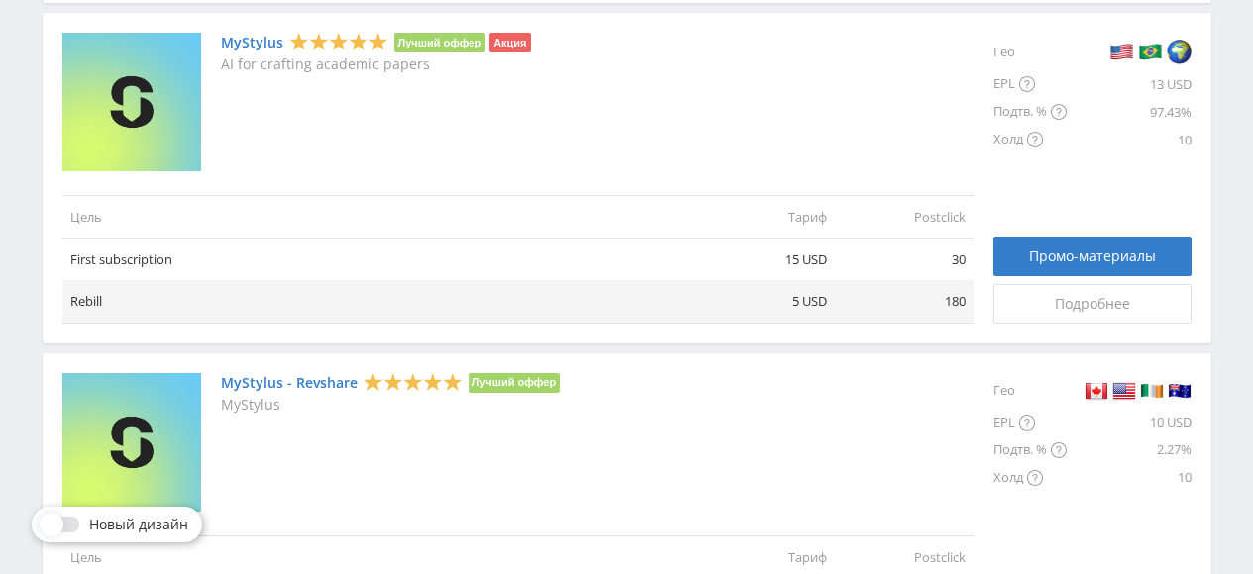
scroll to position [350, 0]
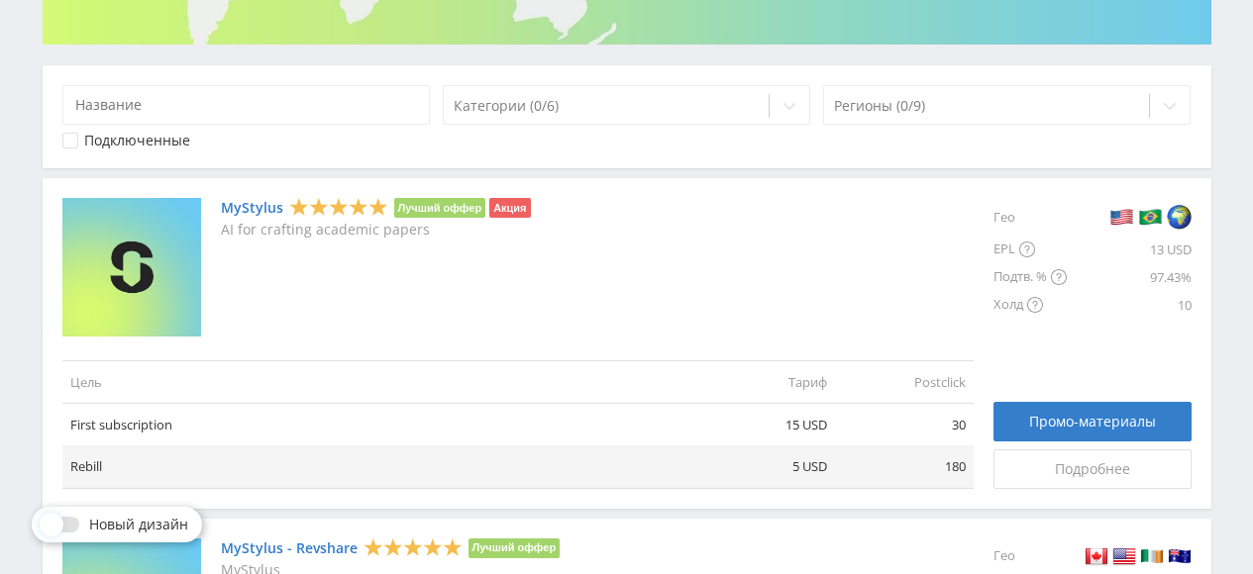
click at [238, 207] on link "MyStylus" at bounding box center [252, 208] width 62 height 16
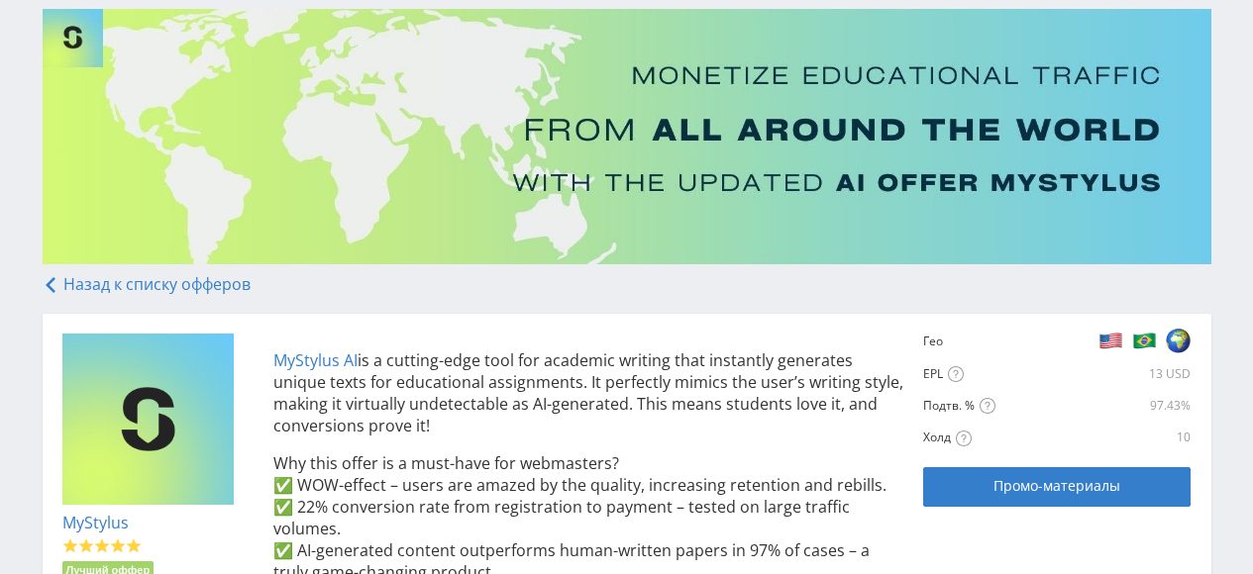
scroll to position [164, 0]
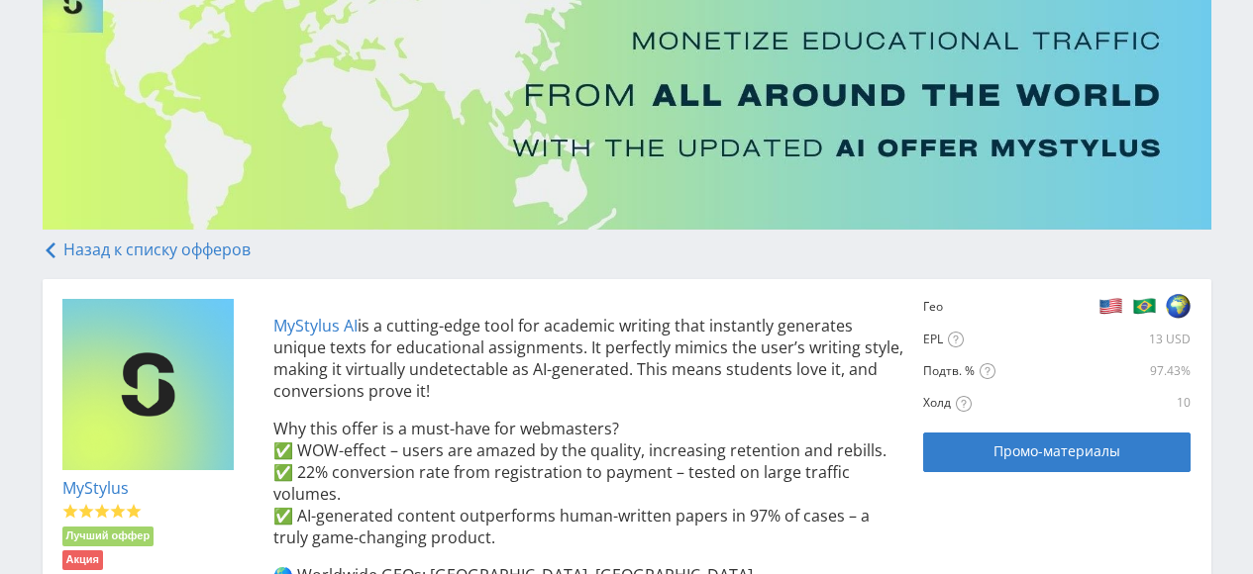
drag, startPoint x: 264, startPoint y: 325, endPoint x: 467, endPoint y: 392, distance: 213.9
click at [467, 392] on div "MyStylus AI is a cutting-edge tool for academic writing that instantly generate…" at bounding box center [578, 575] width 651 height 553
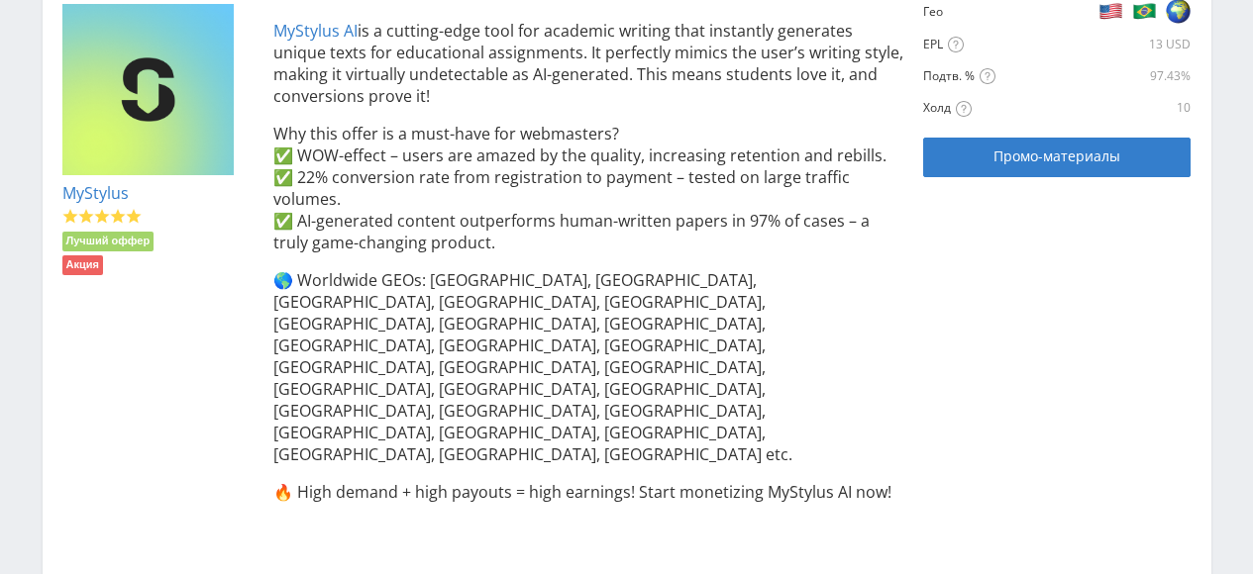
scroll to position [495, 0]
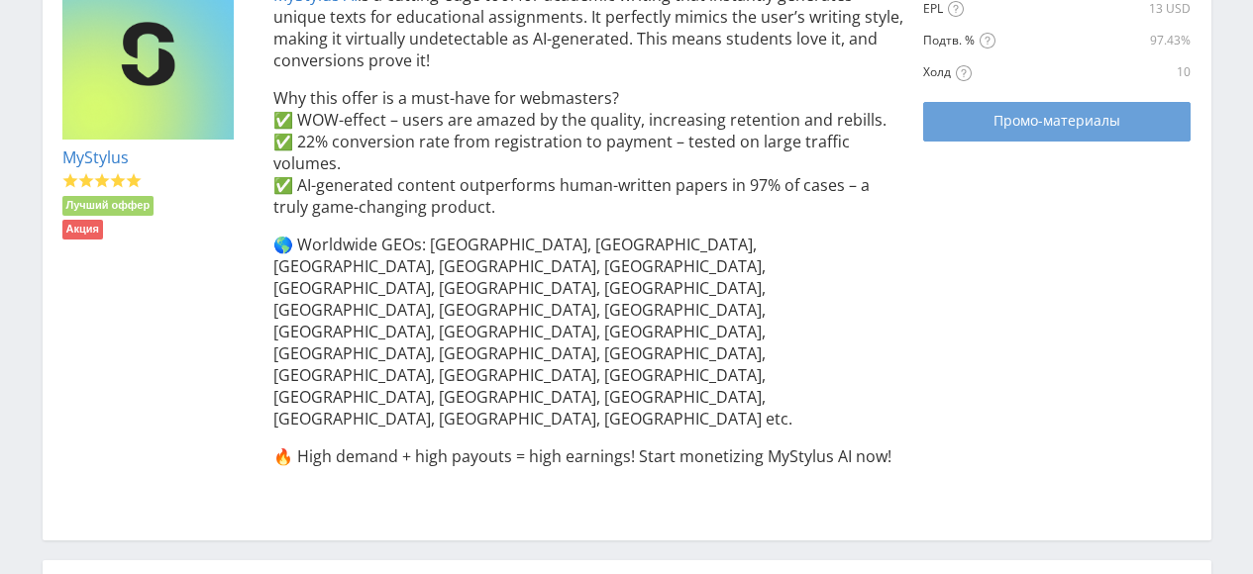
click at [1058, 122] on span "Промо-материалы" at bounding box center [1056, 121] width 127 height 16
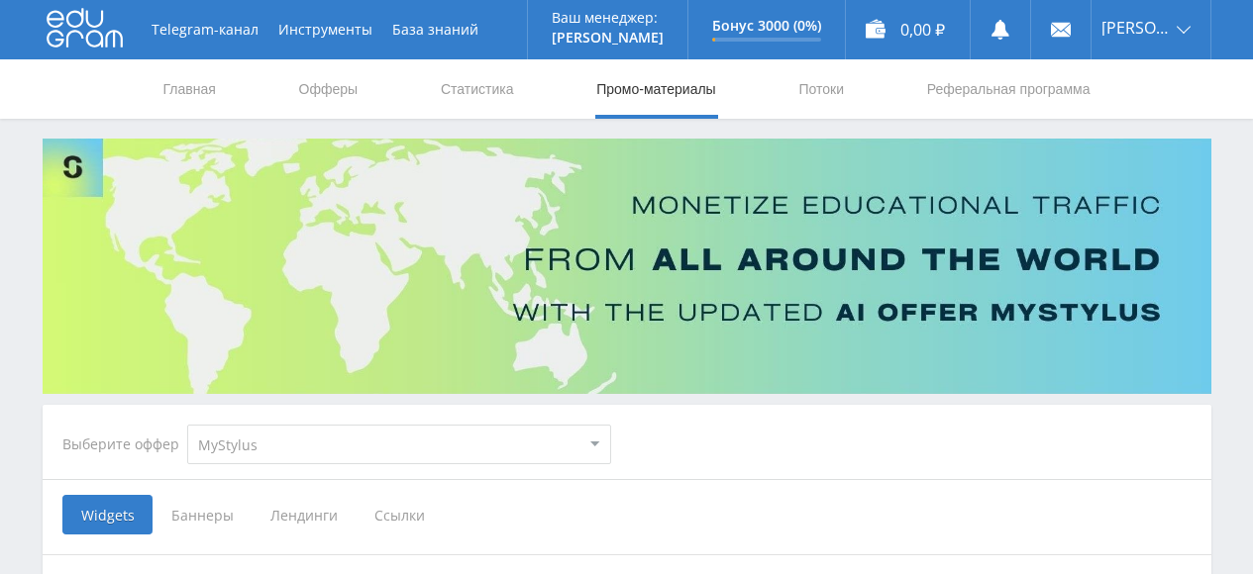
scroll to position [330, 0]
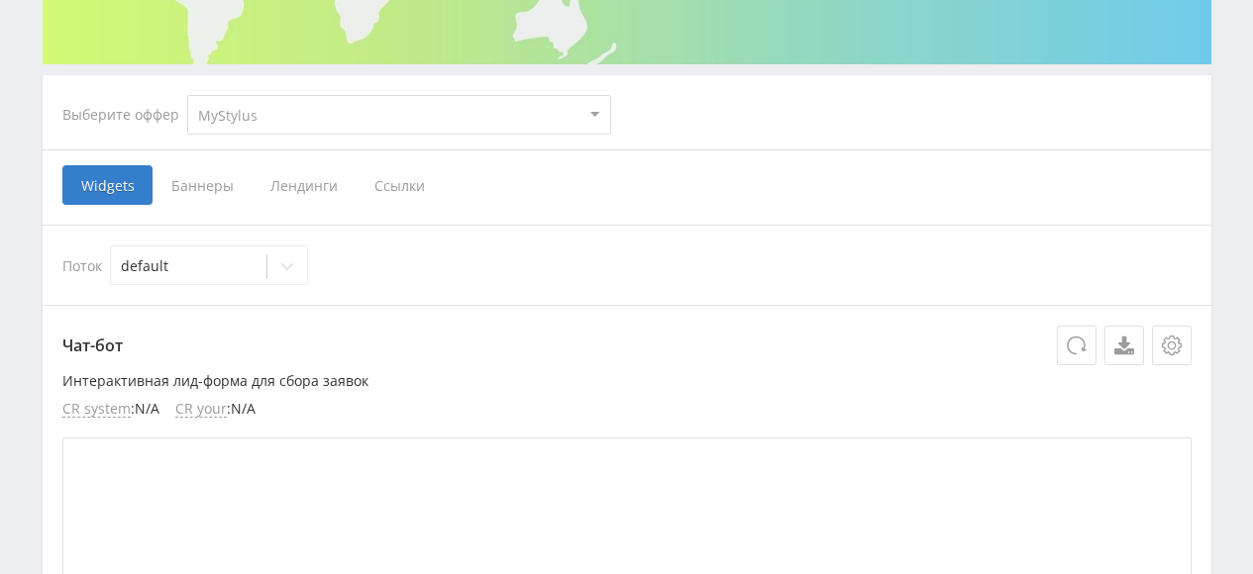
click at [395, 185] on span "Ссылки" at bounding box center [399, 185] width 88 height 40
click at [0, 0] on input "Ссылки" at bounding box center [0, 0] width 0 height 0
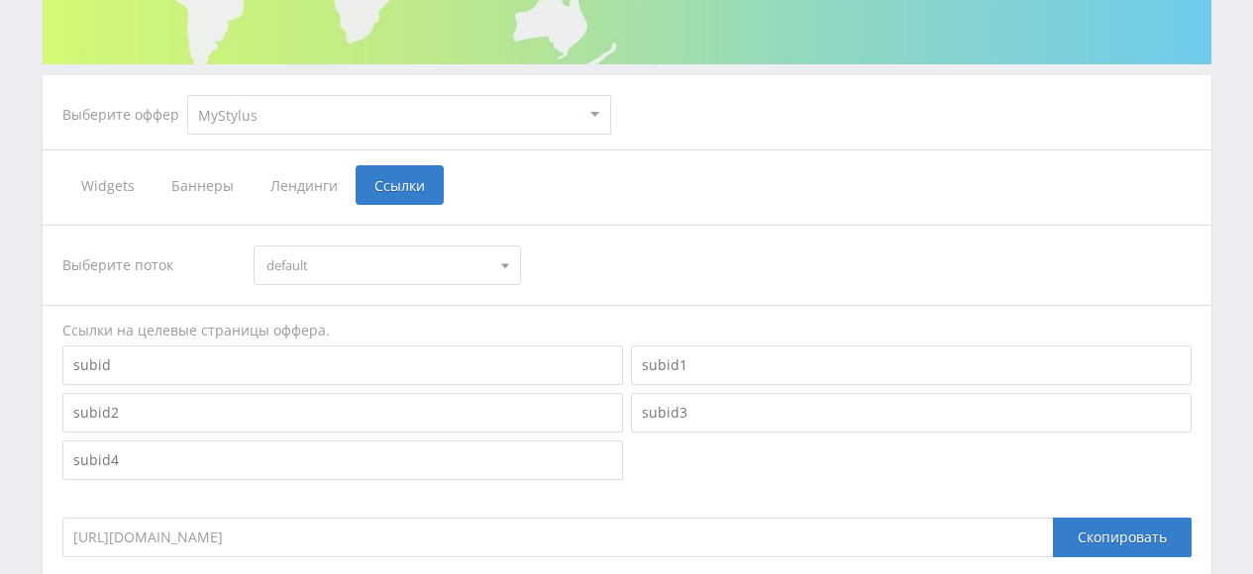
scroll to position [495, 0]
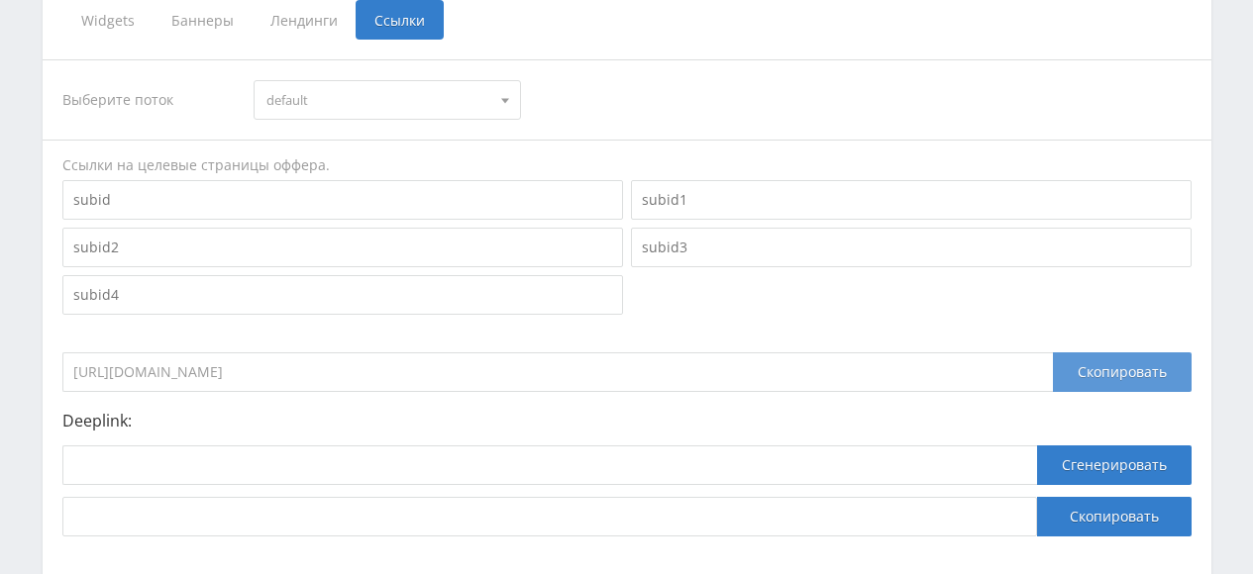
click at [1100, 366] on div "Скопировать" at bounding box center [1122, 373] width 139 height 40
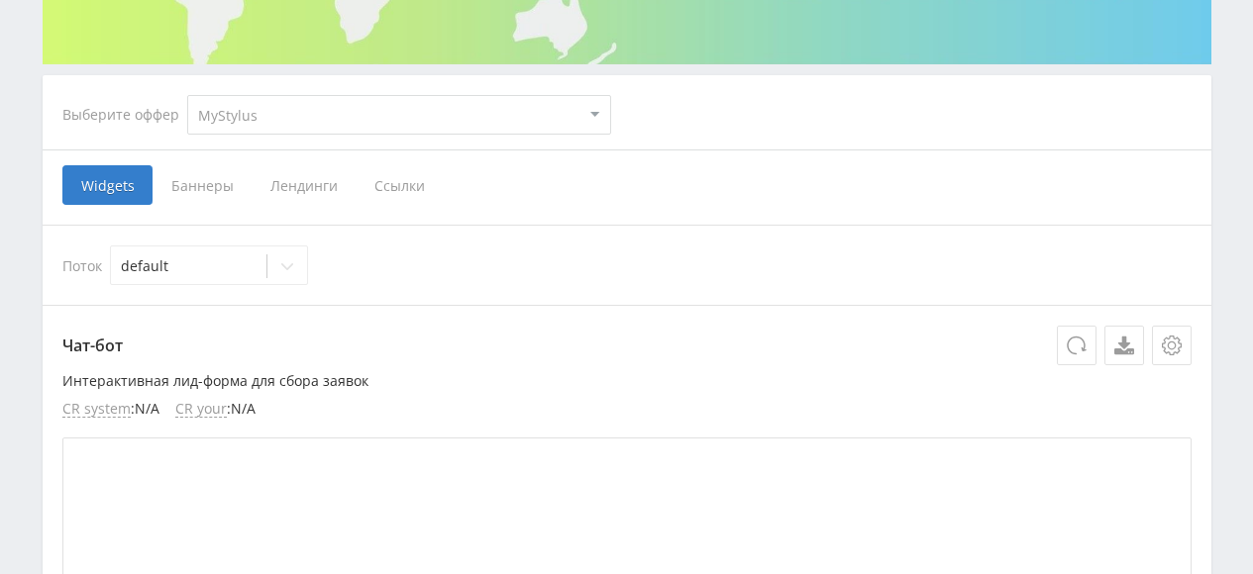
scroll to position [330, 0]
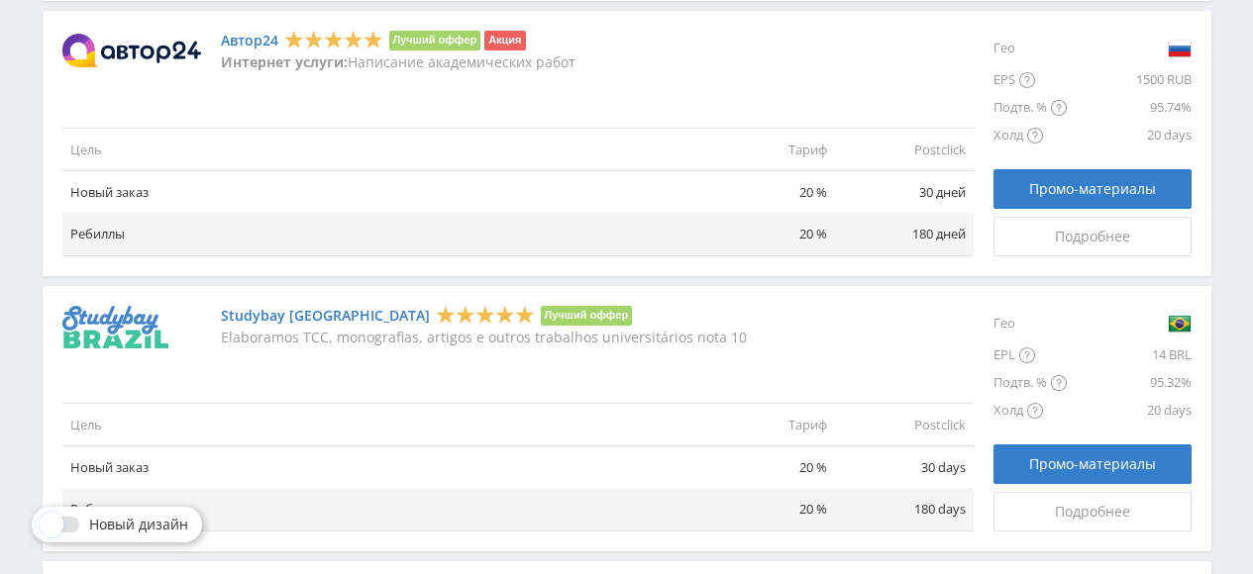
scroll to position [1650, 0]
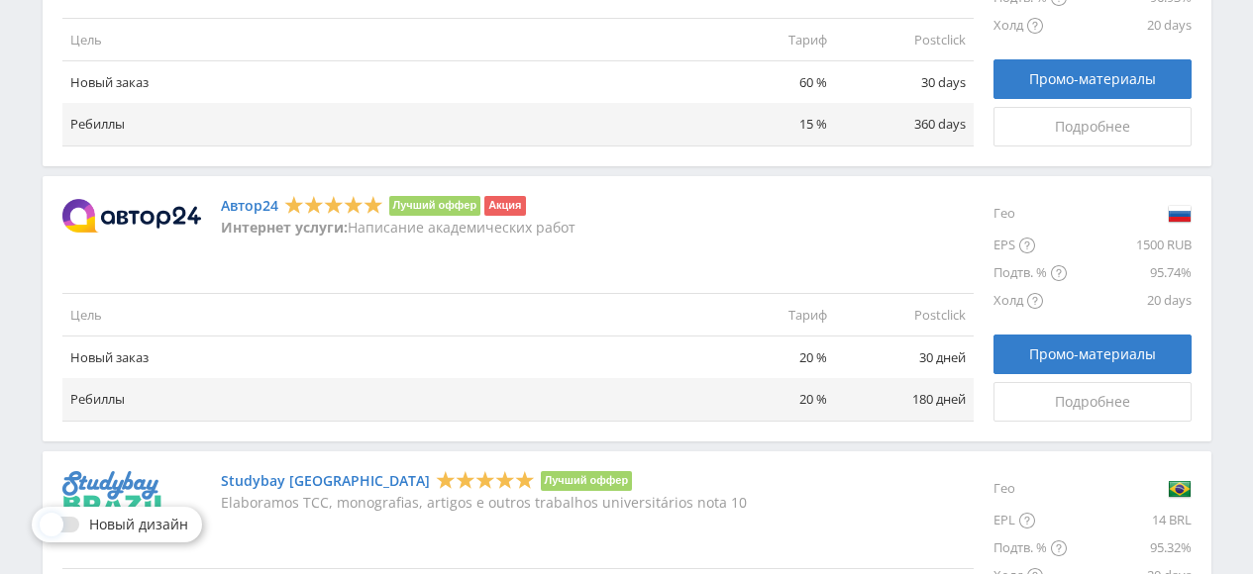
click at [253, 206] on link "Автор24" at bounding box center [249, 206] width 57 height 16
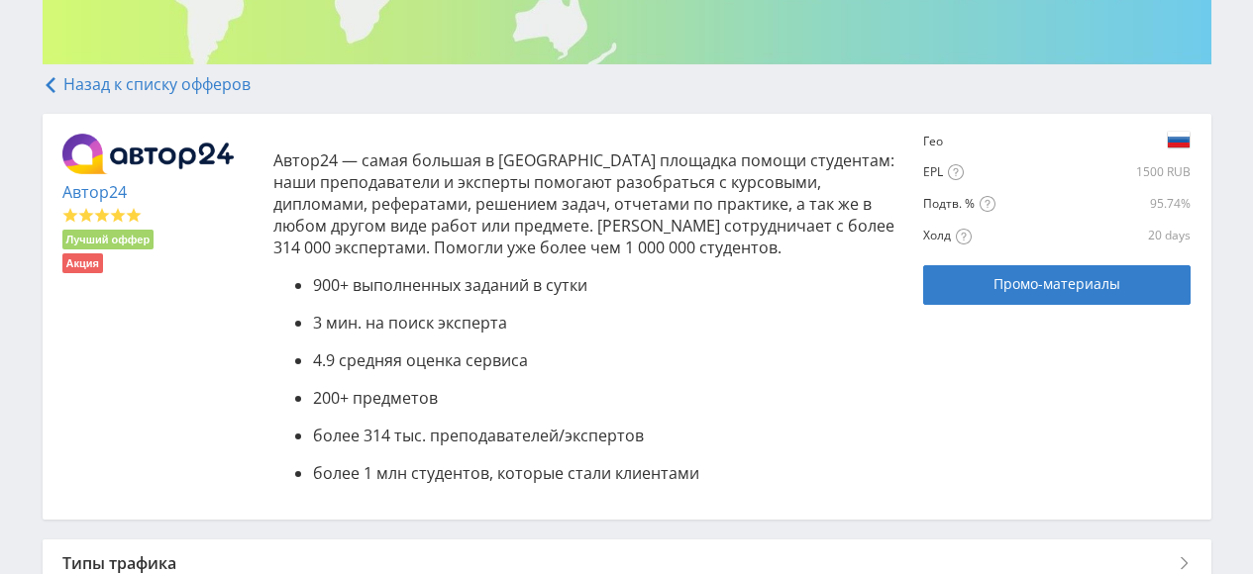
scroll to position [164, 0]
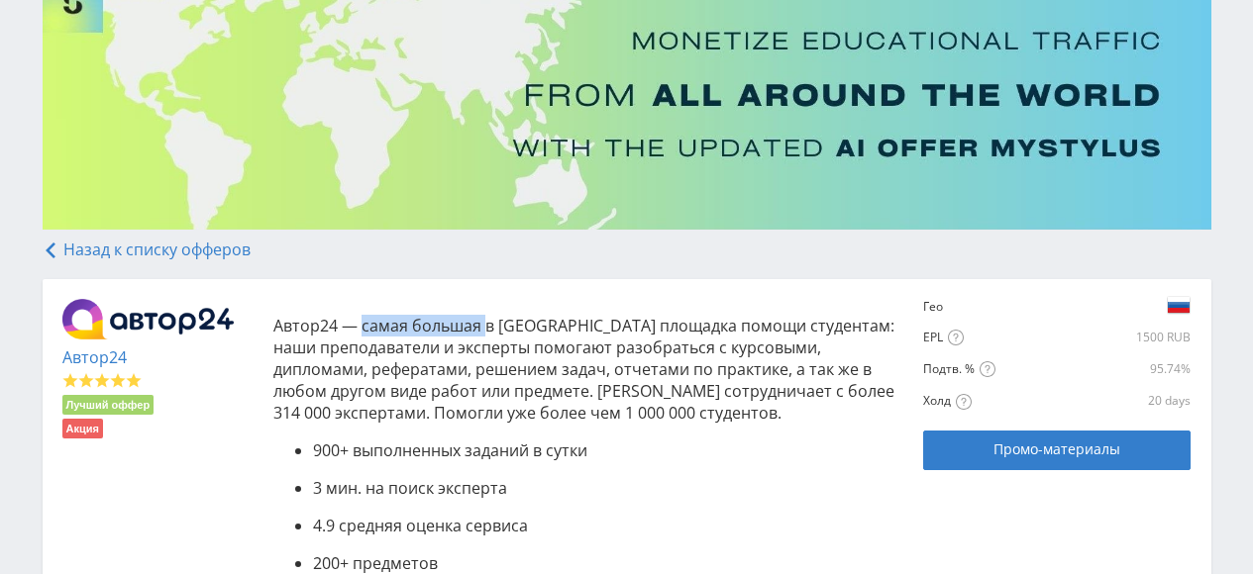
drag, startPoint x: 361, startPoint y: 328, endPoint x: 485, endPoint y: 331, distance: 123.8
click at [485, 331] on p "Автор24 — самая большая в России площадка помощи студентам: наши преподаватели …" at bounding box center [588, 369] width 631 height 109
click at [492, 300] on div "Автор24 — самая большая в России площадка помощи студентам: наши преподаватели …" at bounding box center [578, 482] width 651 height 366
drag, startPoint x: 404, startPoint y: 324, endPoint x: 783, endPoint y: 326, distance: 379.3
click at [783, 326] on p "Автор24 — самая большая в [GEOGRAPHIC_DATA] площадка помощи студентам: наши пре…" at bounding box center [588, 369] width 631 height 109
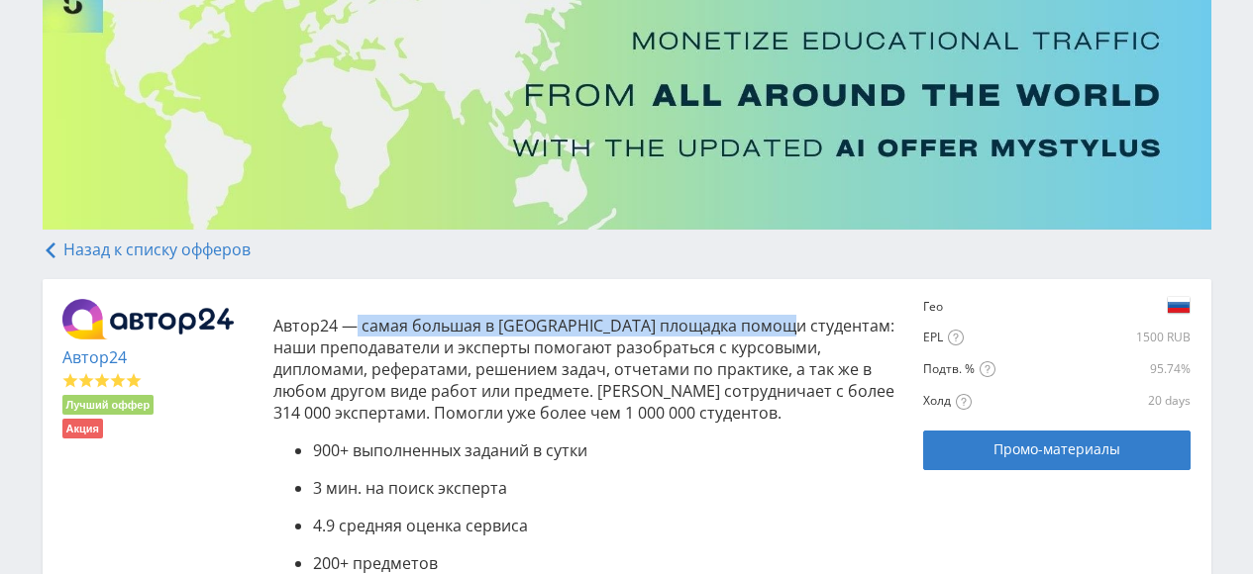
drag, startPoint x: 351, startPoint y: 320, endPoint x: 772, endPoint y: 327, distance: 421.9
click at [782, 325] on p "Автор24 — самая большая в [GEOGRAPHIC_DATA] площадка помощи студентам: наши пре…" at bounding box center [588, 369] width 631 height 109
copy p "самая большая в России площадка помощи студентам"
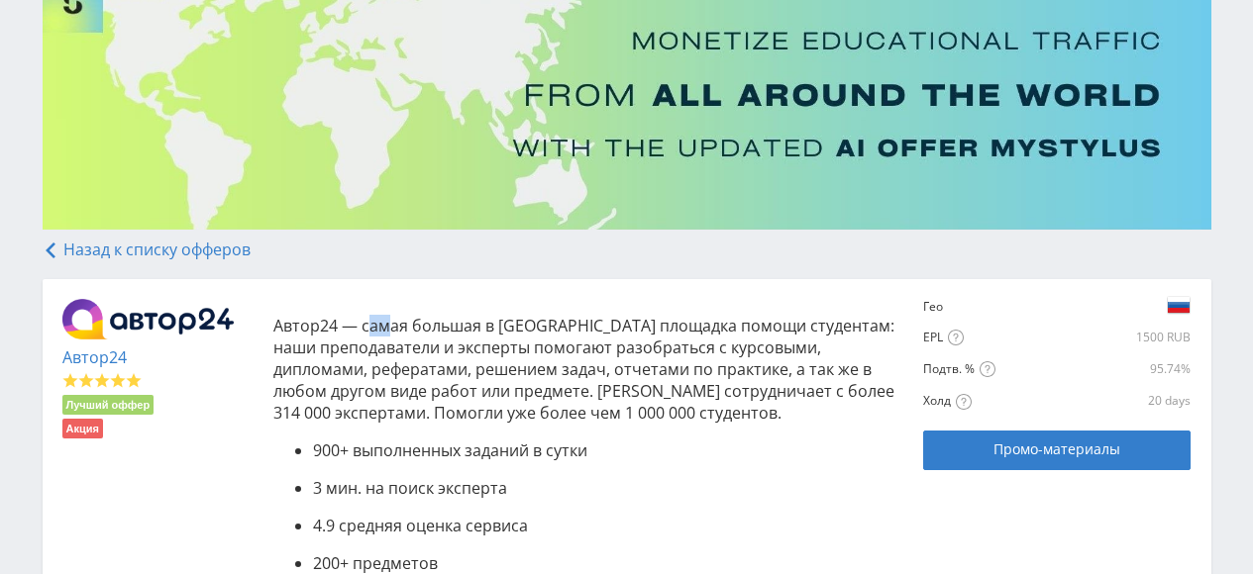
drag, startPoint x: 365, startPoint y: 321, endPoint x: 389, endPoint y: 320, distance: 23.8
click at [389, 320] on p "Автор24 — самая большая в России площадка помощи студентам: наши преподаватели …" at bounding box center [588, 369] width 631 height 109
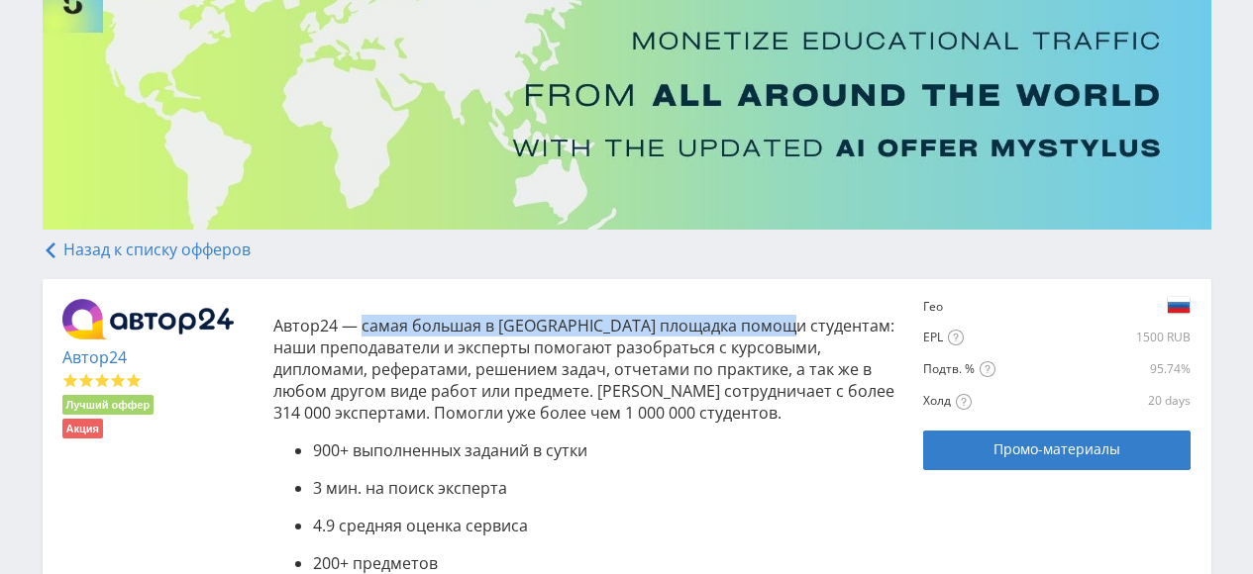
drag, startPoint x: 359, startPoint y: 318, endPoint x: 782, endPoint y: 321, distance: 422.8
click at [782, 321] on p "Автор24 — самая большая в России площадка помощи студентам: наши преподаватели …" at bounding box center [588, 369] width 631 height 109
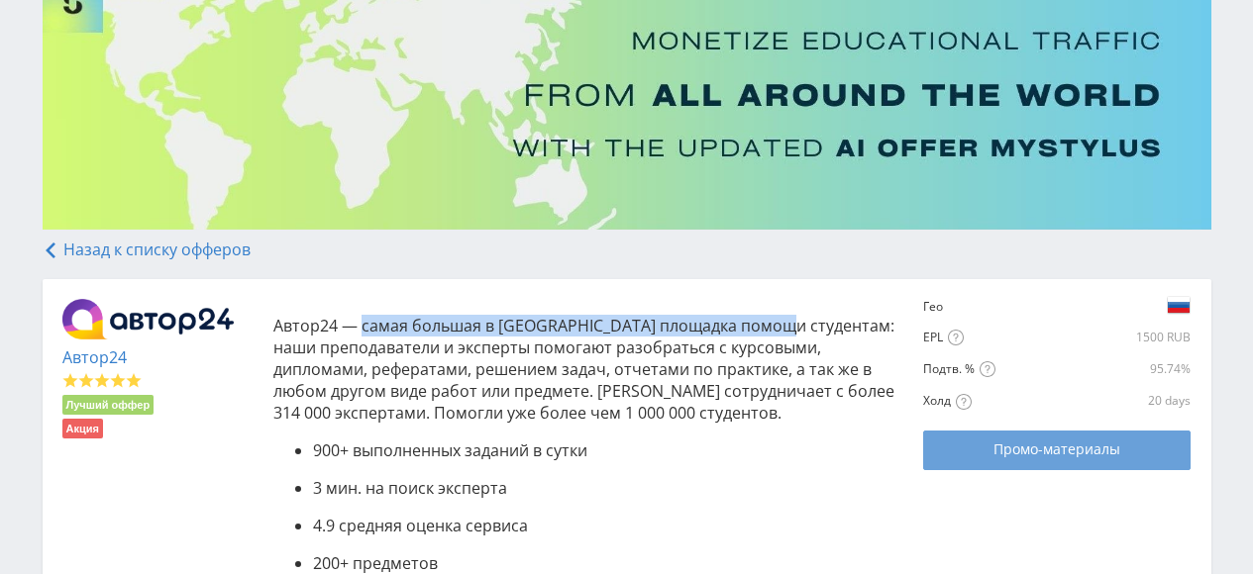
click at [1013, 452] on span "Промо-материалы" at bounding box center [1056, 450] width 127 height 16
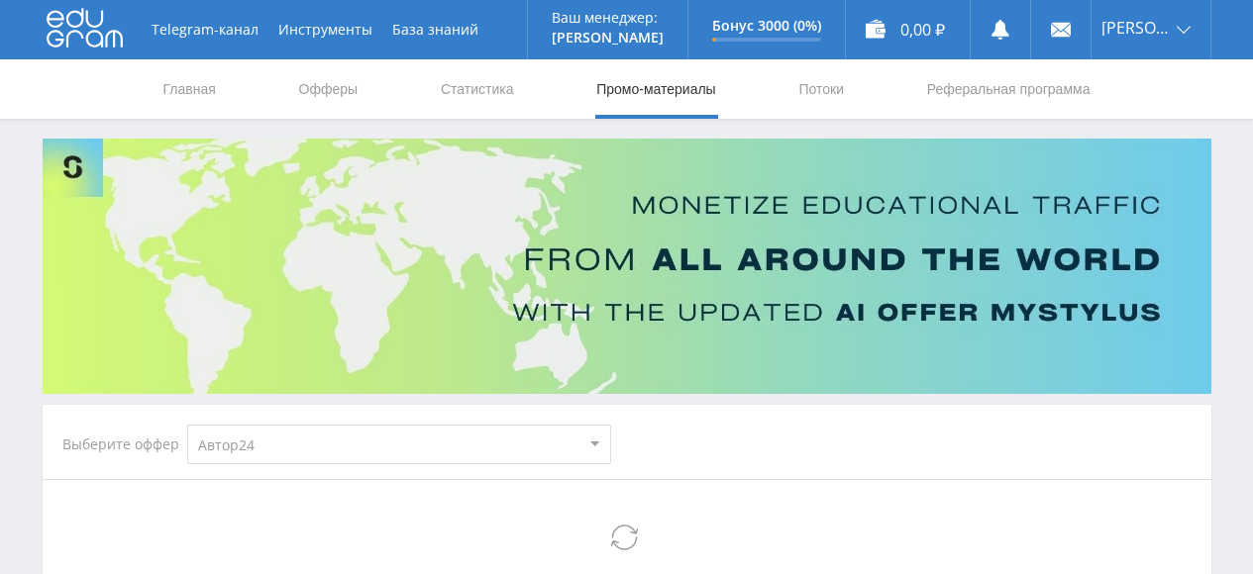
select select "1"
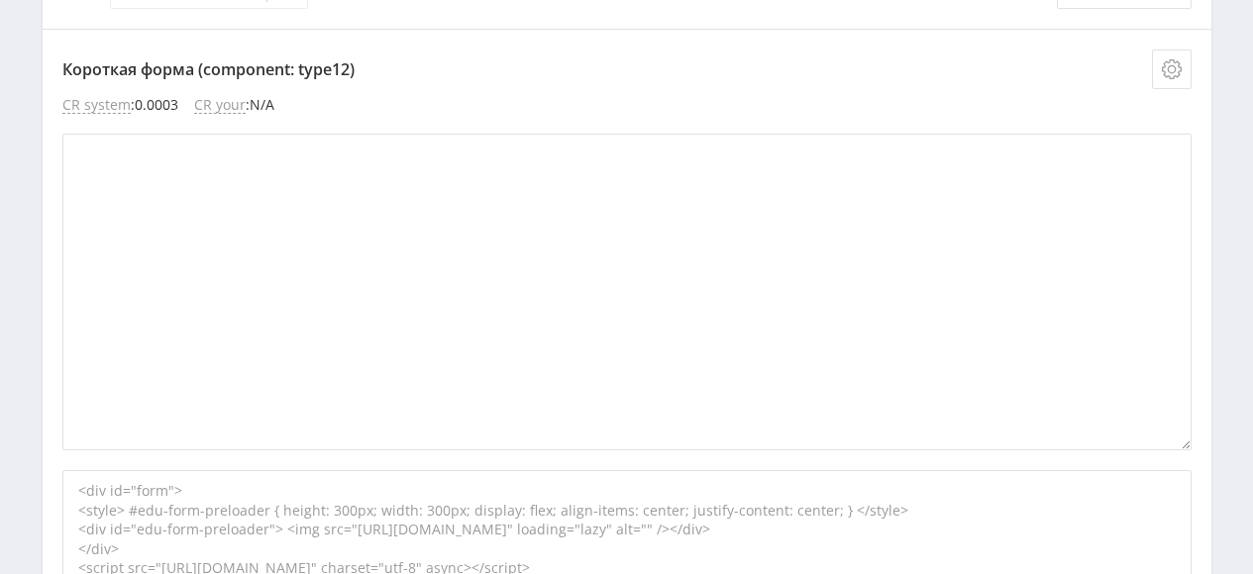
scroll to position [164, 0]
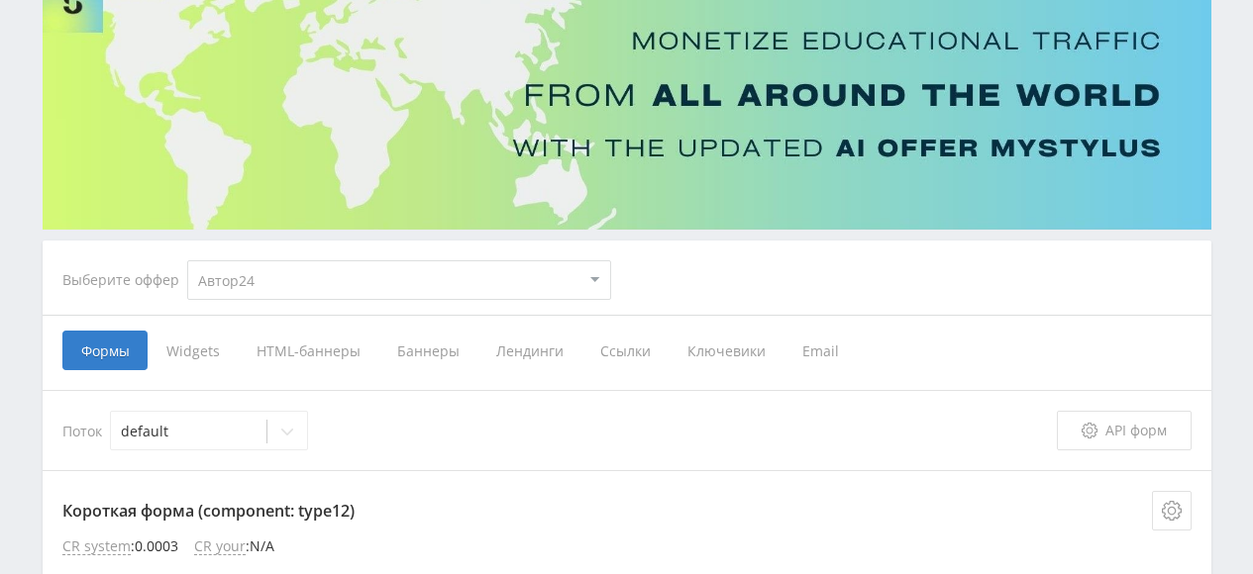
click at [617, 346] on span "Ссылки" at bounding box center [624, 351] width 87 height 40
click at [0, 0] on input "Ссылки" at bounding box center [0, 0] width 0 height 0
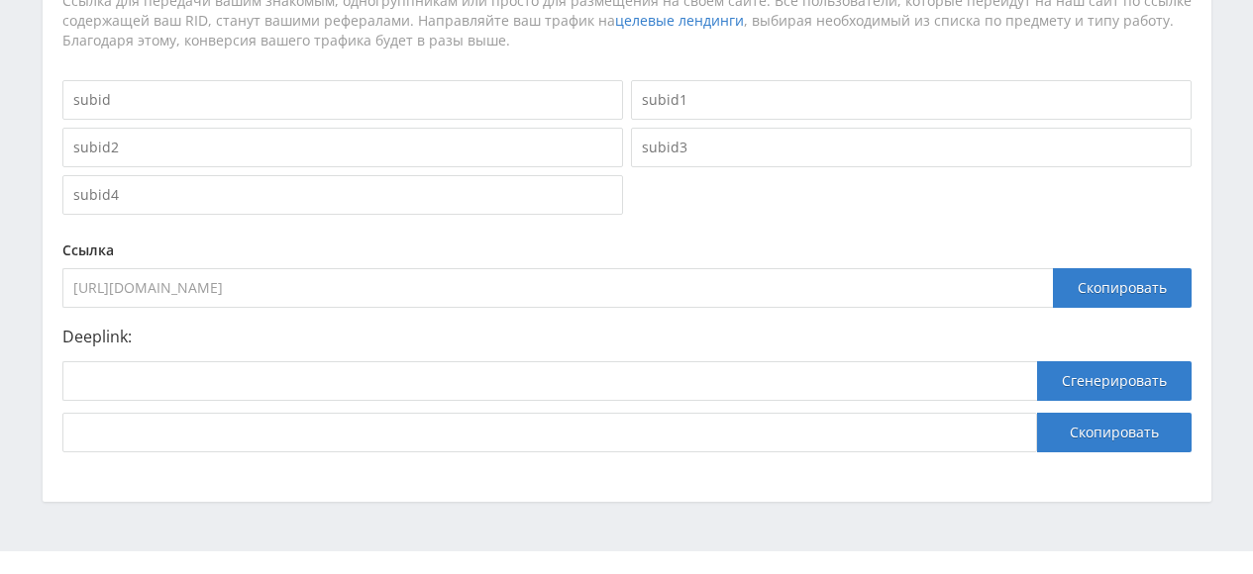
scroll to position [495, 0]
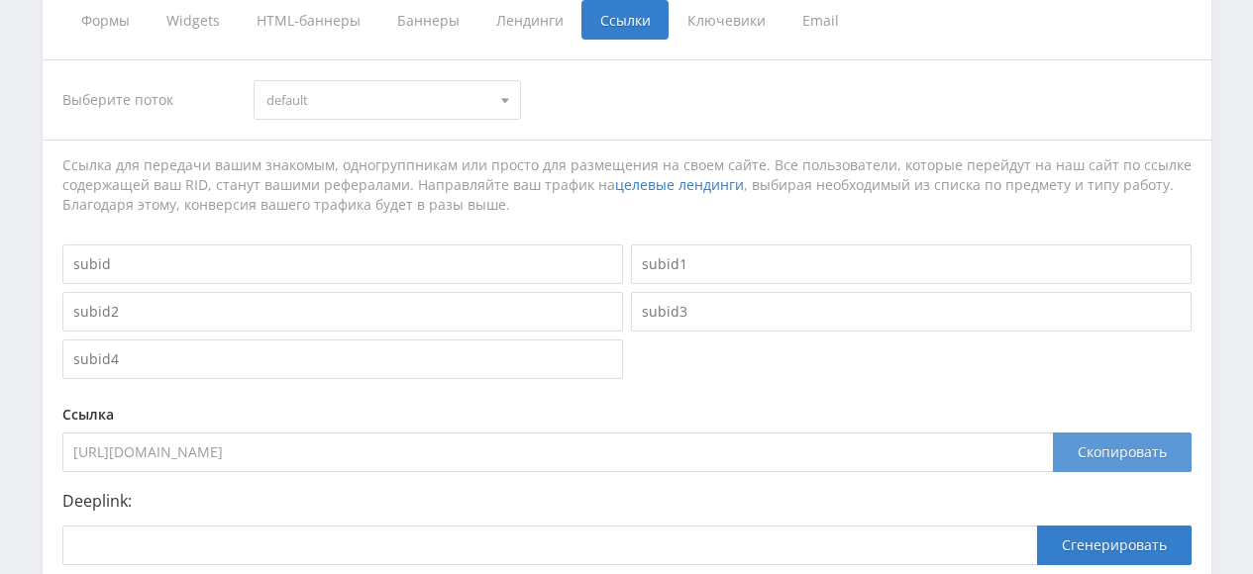
click at [1105, 452] on div "Скопировать" at bounding box center [1122, 453] width 139 height 40
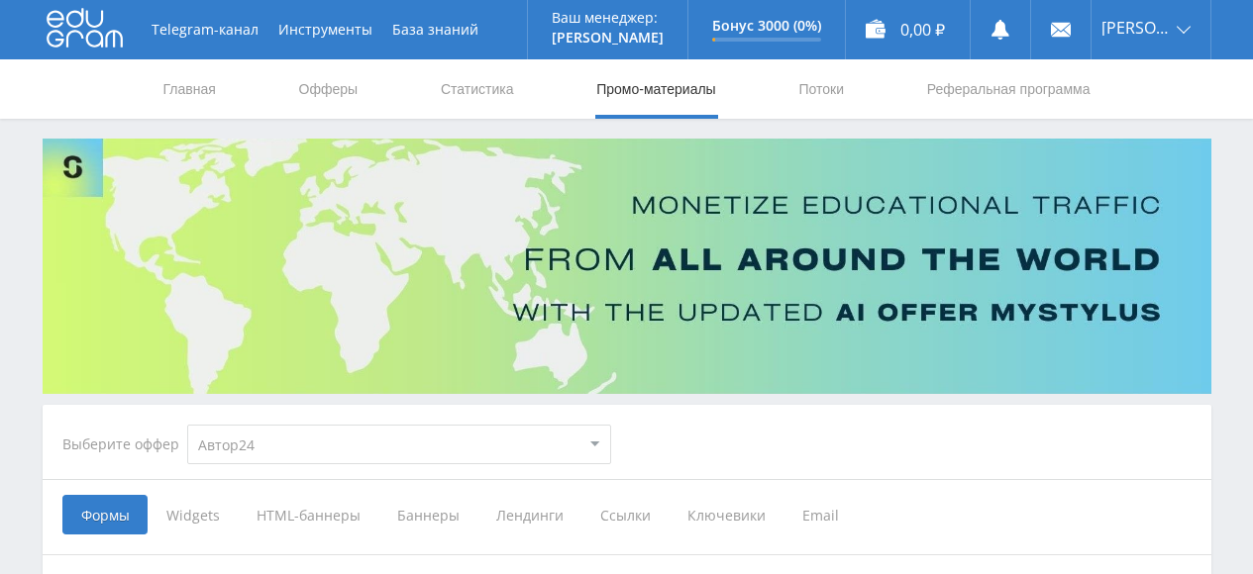
select select "1"
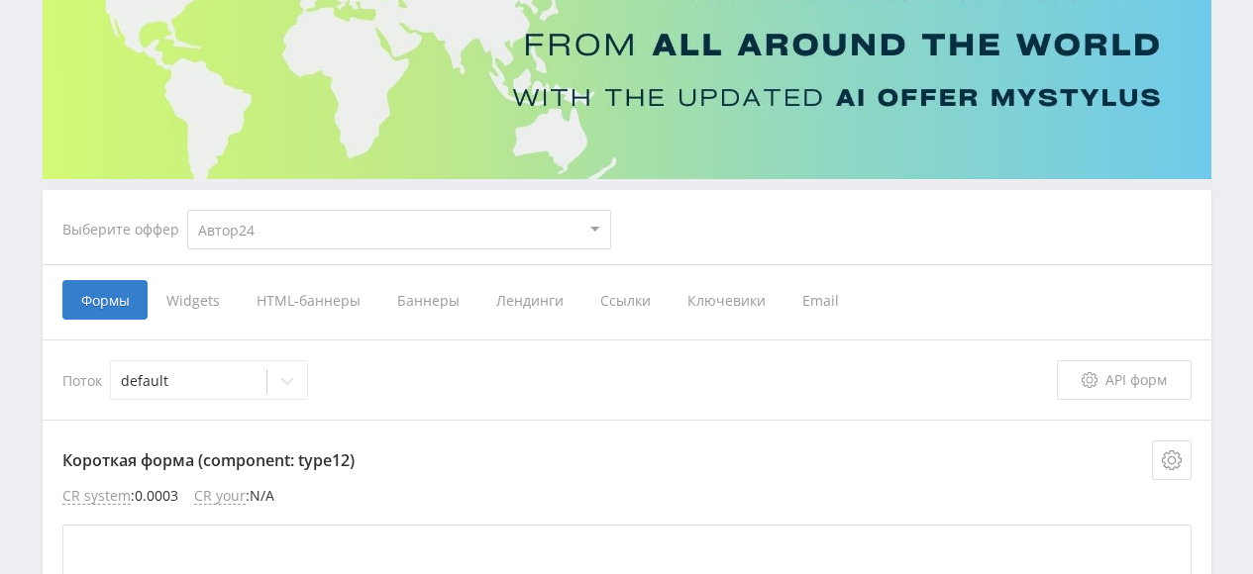
scroll to position [330, 0]
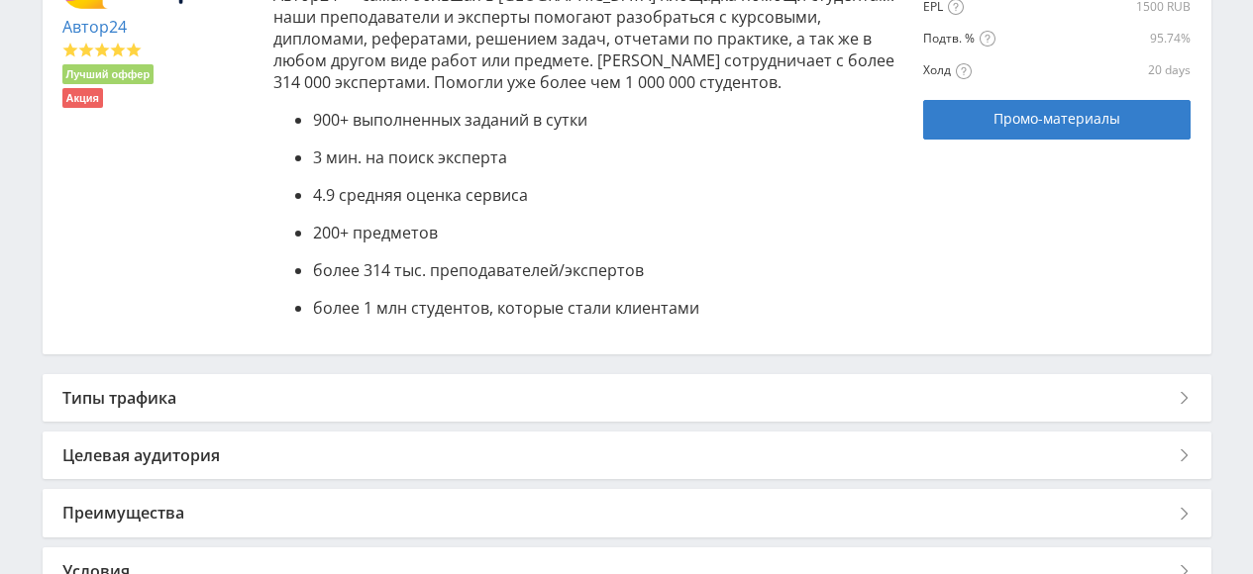
scroll to position [330, 0]
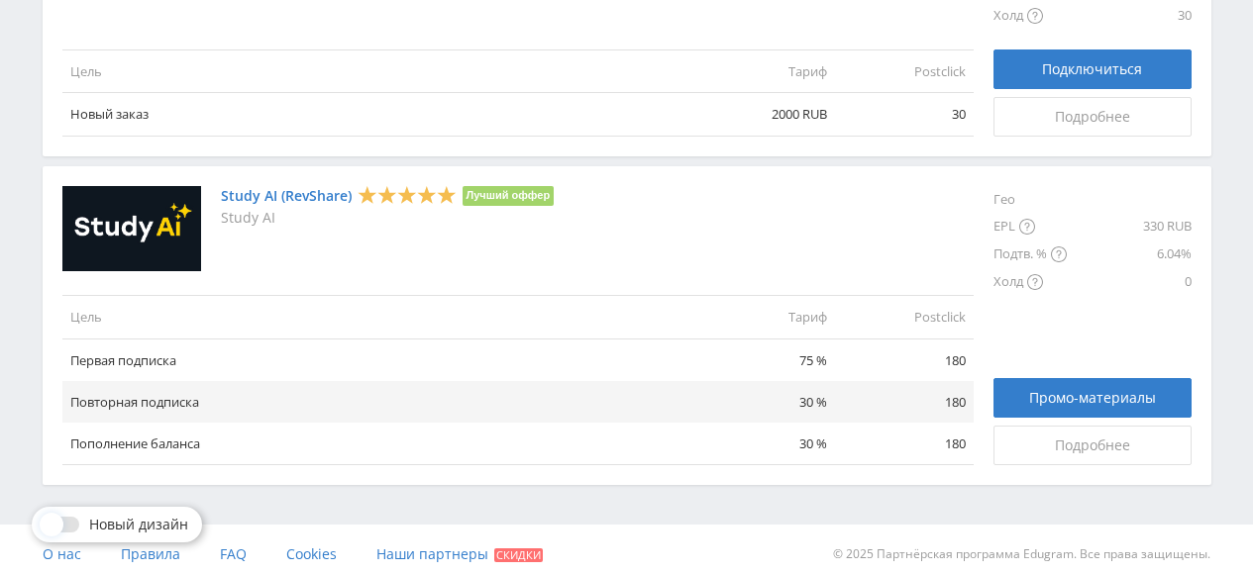
scroll to position [2495, 0]
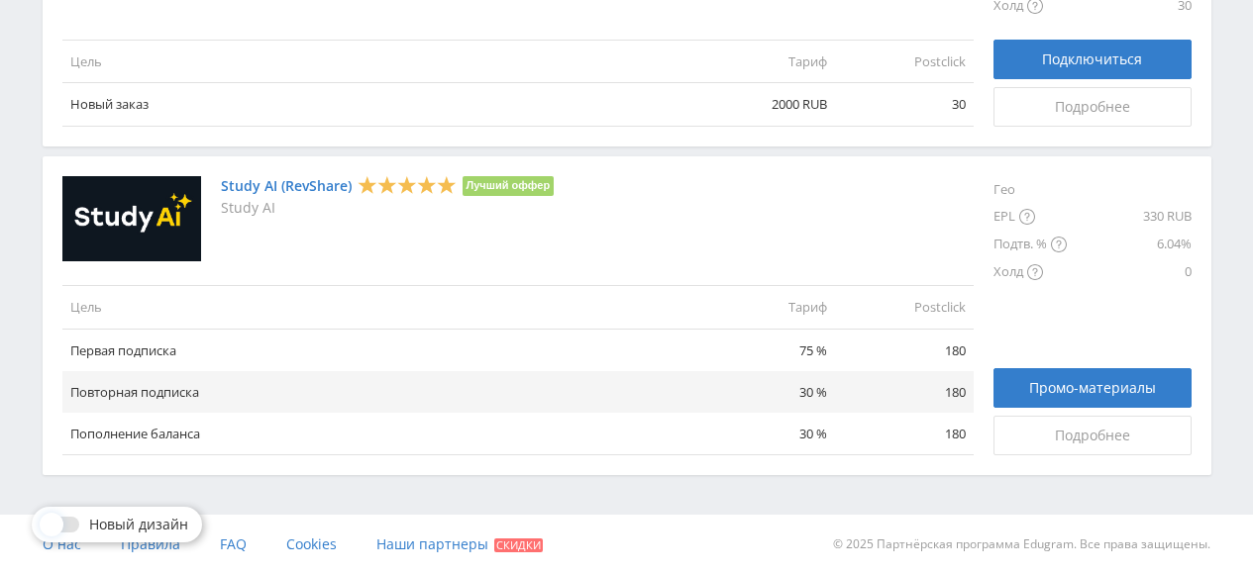
click at [234, 187] on link "Study AI (RevShare)" at bounding box center [286, 186] width 131 height 16
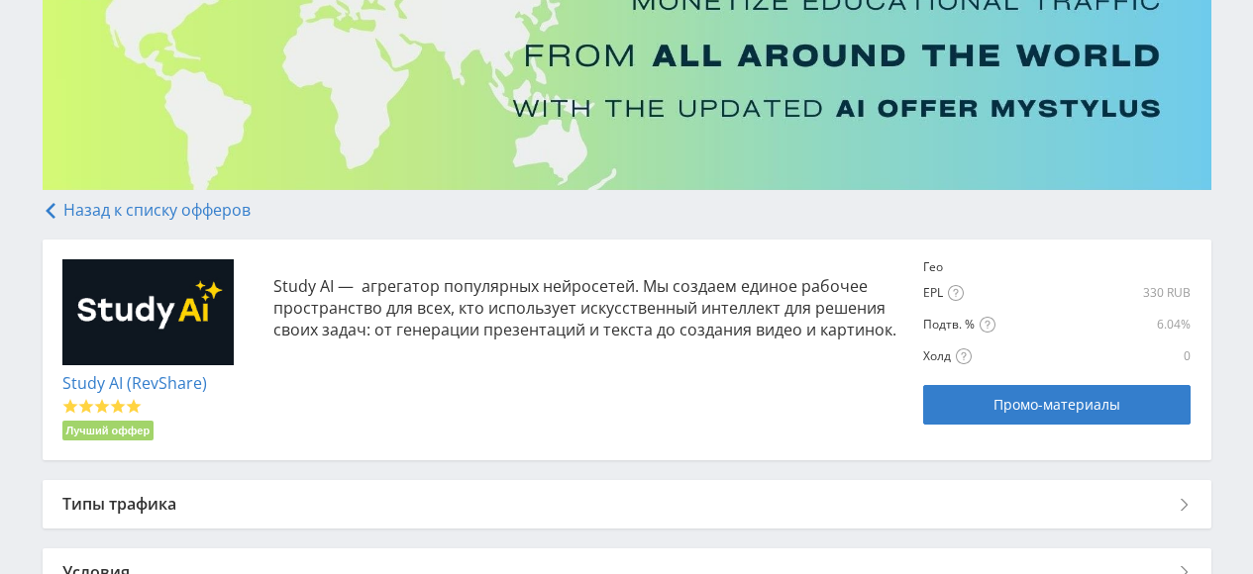
scroll to position [330, 0]
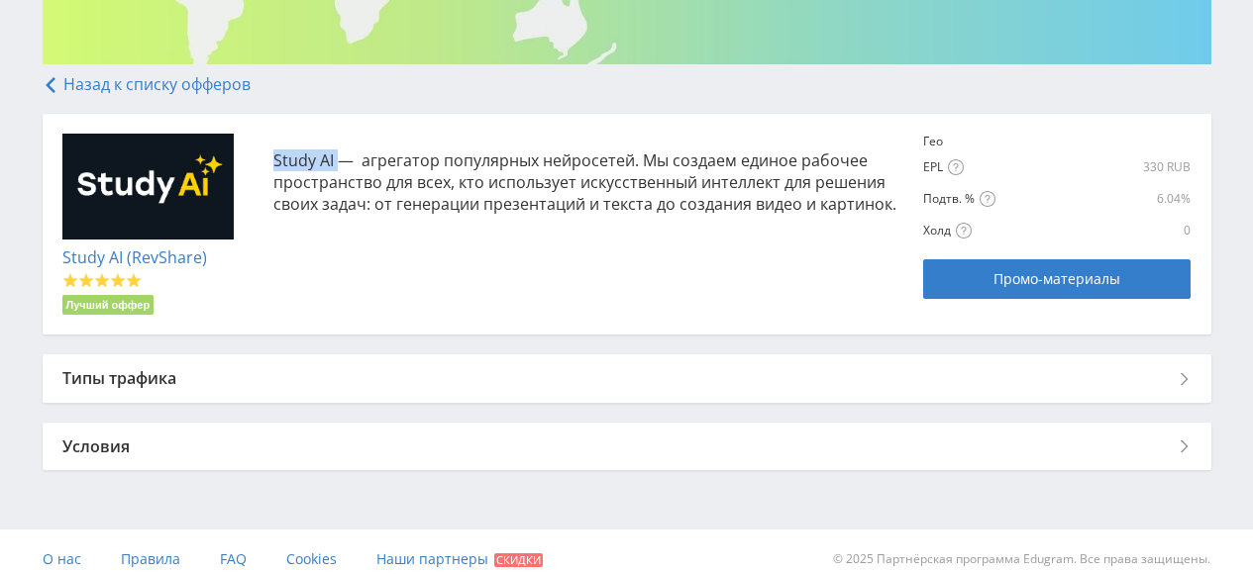
drag, startPoint x: 338, startPoint y: 157, endPoint x: 273, endPoint y: 164, distance: 64.7
click at [273, 164] on p "Study AI — агрегатор популярных нейросетей. Мы создаем единое рабочее пространс…" at bounding box center [588, 182] width 631 height 65
copy p "Study AI"
click at [57, 80] on link "Назад к списку офферов" at bounding box center [147, 84] width 208 height 22
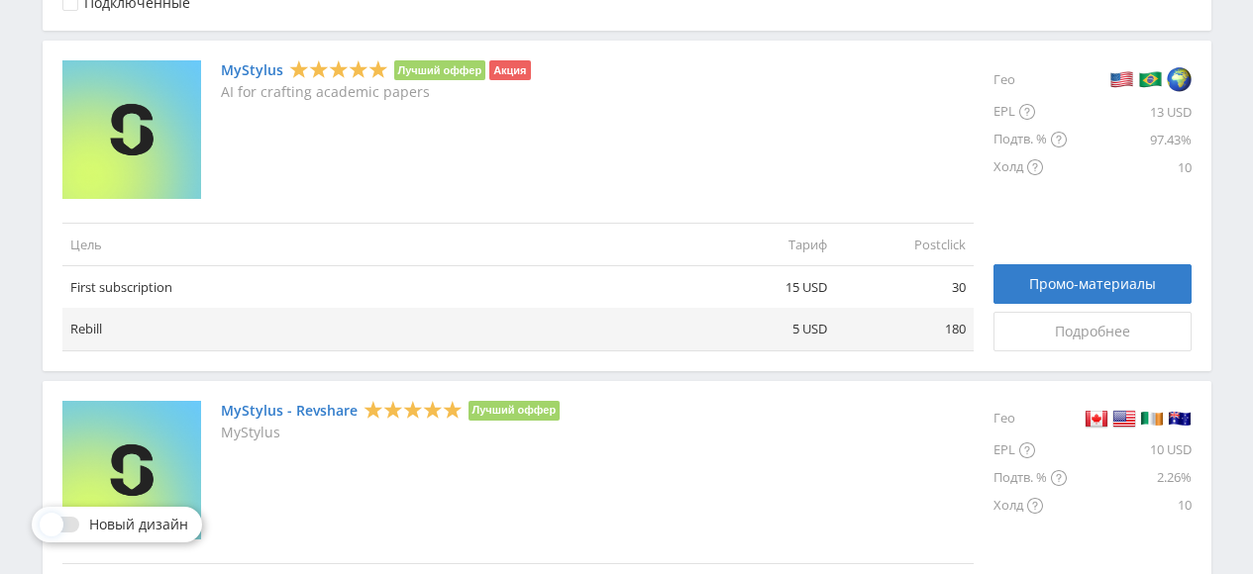
scroll to position [330, 0]
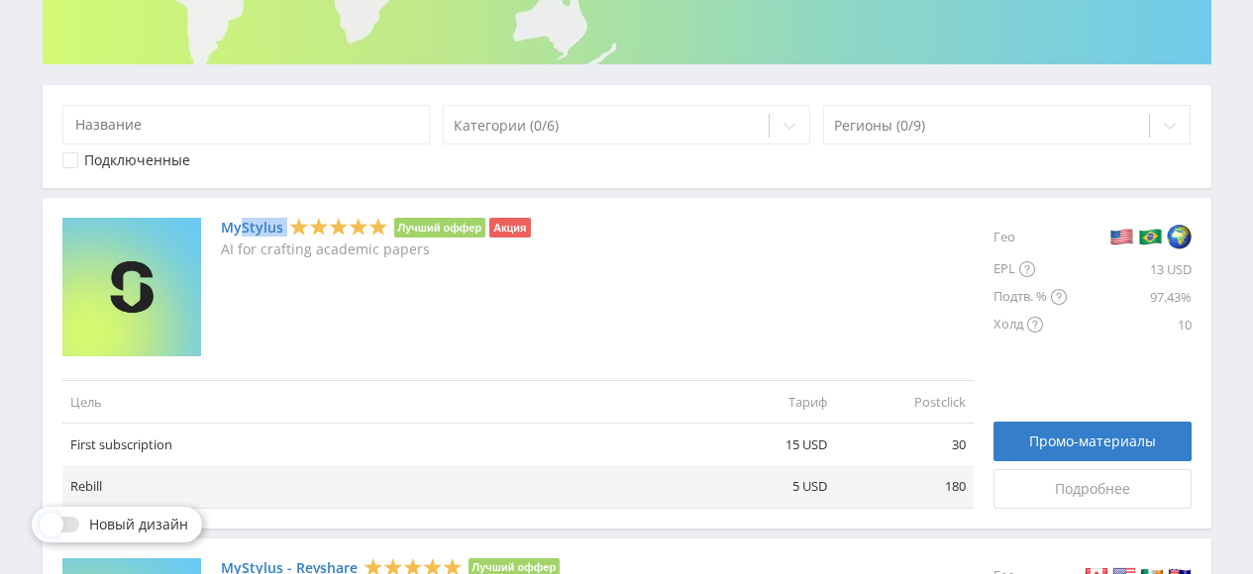
drag, startPoint x: 284, startPoint y: 224, endPoint x: 255, endPoint y: 260, distance: 46.6
click at [242, 226] on div "MyStylus Лучший оффер Акция" at bounding box center [376, 228] width 310 height 20
click at [270, 305] on div "MyStylus Лучший оффер Акция AI for crafting academic papers" at bounding box center [376, 287] width 310 height 139
click at [336, 223] on icon at bounding box center [338, 227] width 19 height 18
click at [245, 227] on link "MyStylus" at bounding box center [252, 228] width 62 height 16
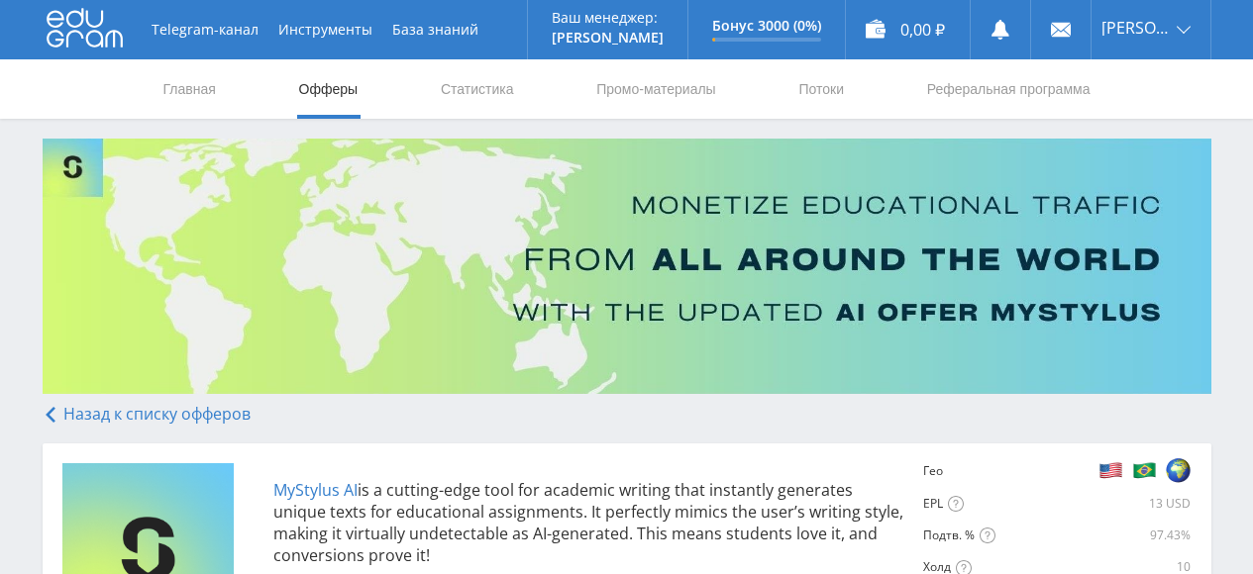
scroll to position [164, 0]
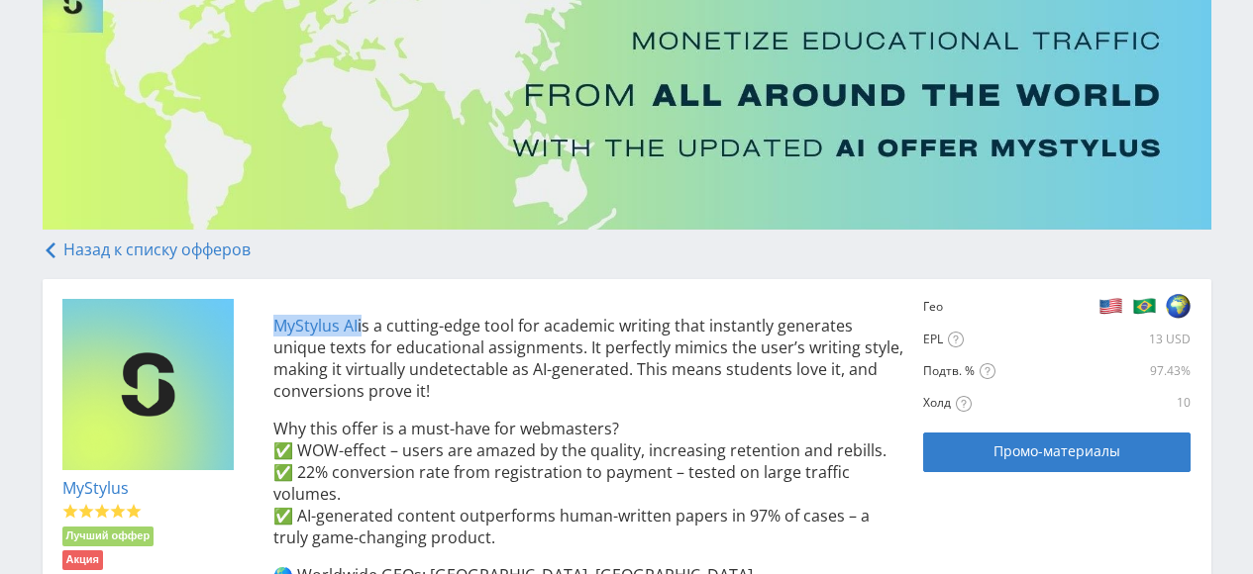
drag, startPoint x: 359, startPoint y: 315, endPoint x: 270, endPoint y: 321, distance: 89.3
click at [270, 321] on div "MyStylus AI is a cutting-edge tool for academic writing that instantly generate…" at bounding box center [578, 575] width 651 height 553
copy p "MyStylus AI"
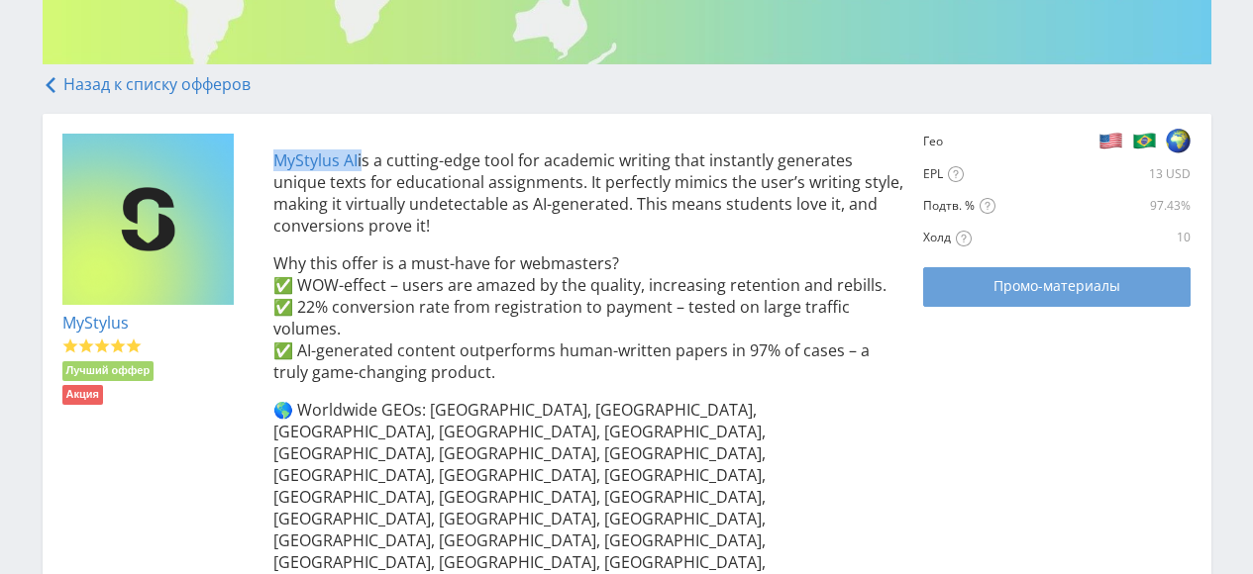
click at [1054, 294] on span "Промо-материалы" at bounding box center [1056, 286] width 127 height 16
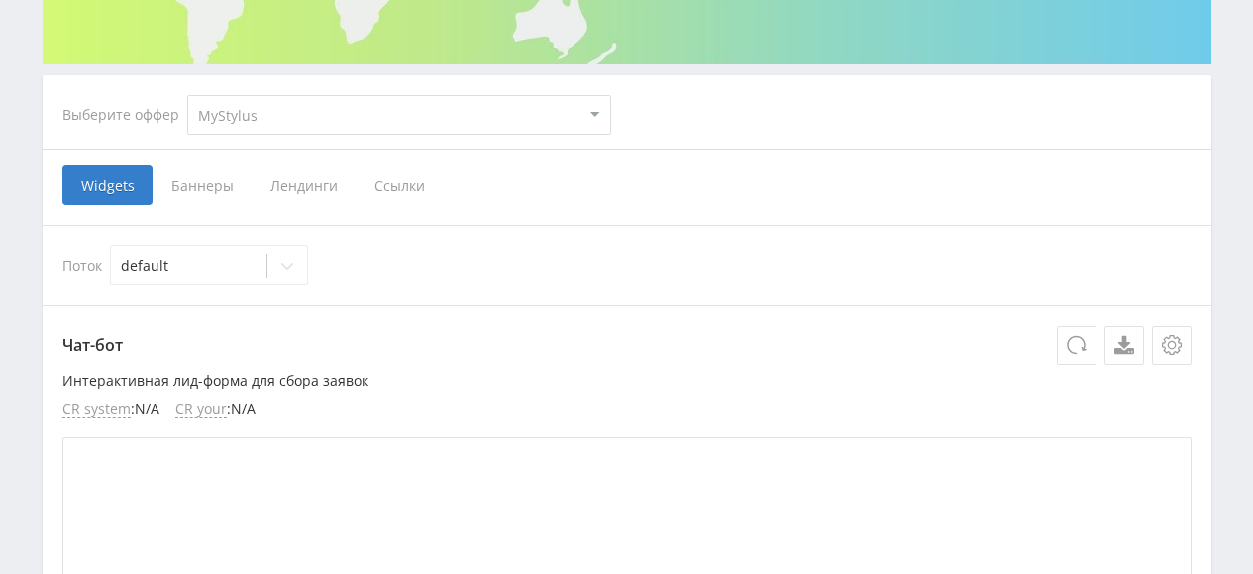
scroll to position [330, 0]
click at [393, 189] on span "Ссылки" at bounding box center [399, 185] width 88 height 40
click at [0, 0] on input "Ссылки" at bounding box center [0, 0] width 0 height 0
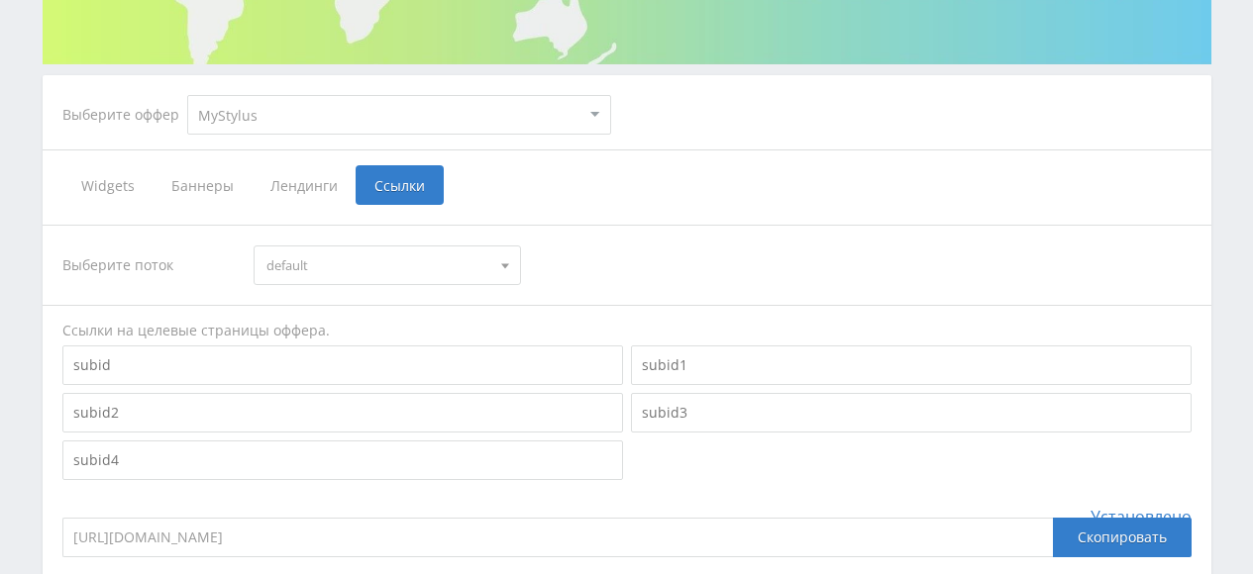
scroll to position [495, 0]
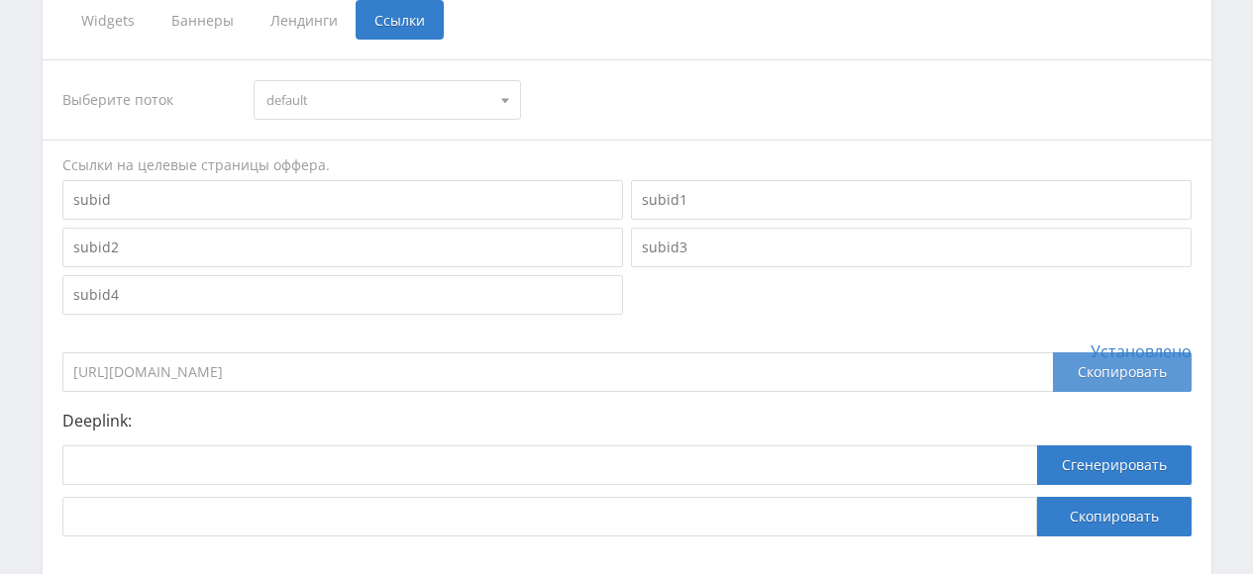
click at [1076, 361] on div "Скопировать" at bounding box center [1122, 373] width 139 height 40
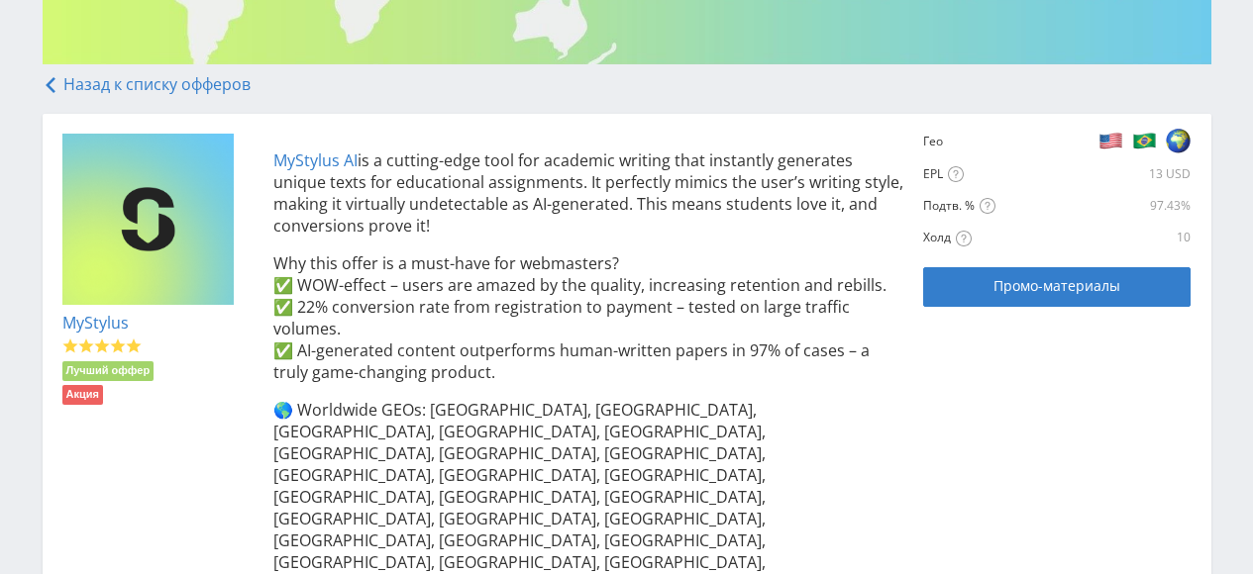
scroll to position [495, 0]
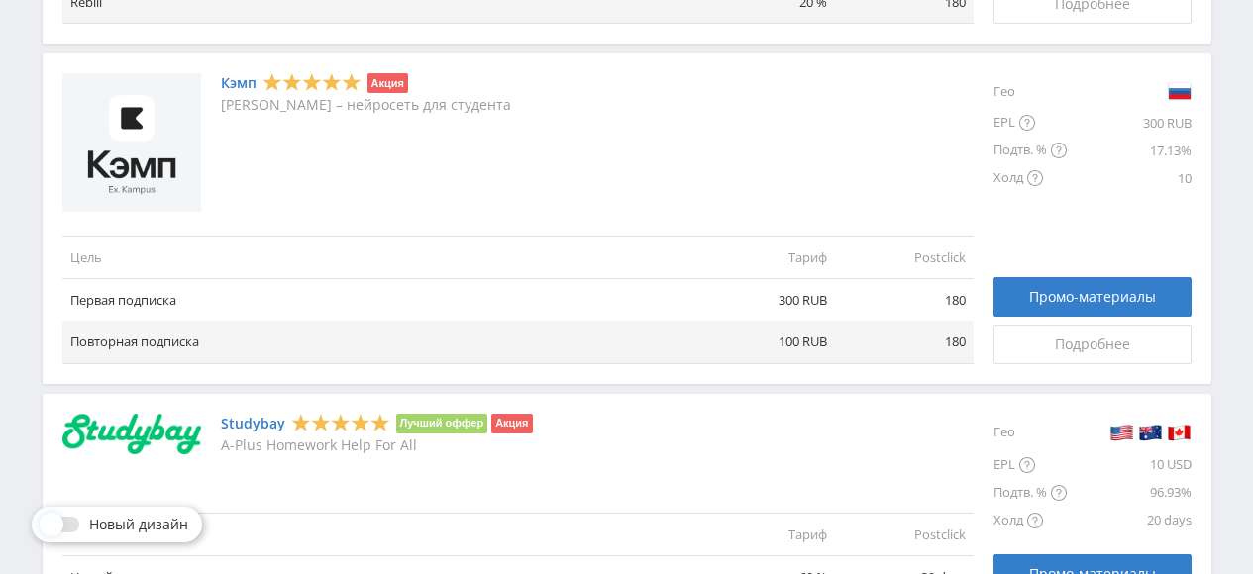
scroll to position [1320, 0]
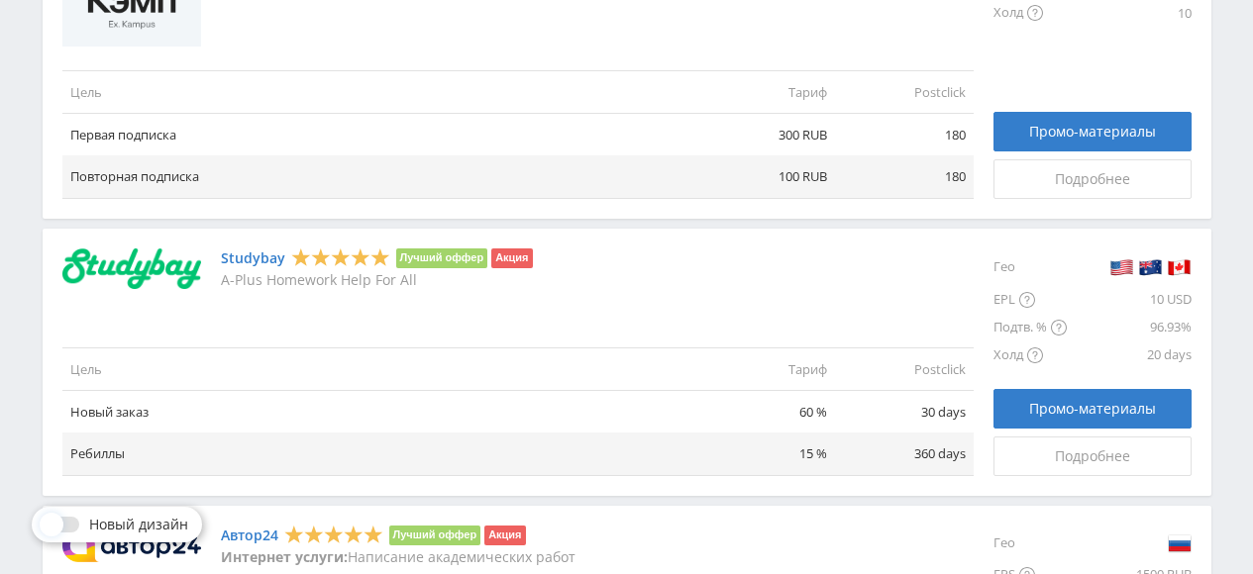
click at [248, 257] on link "Studybay" at bounding box center [253, 259] width 64 height 16
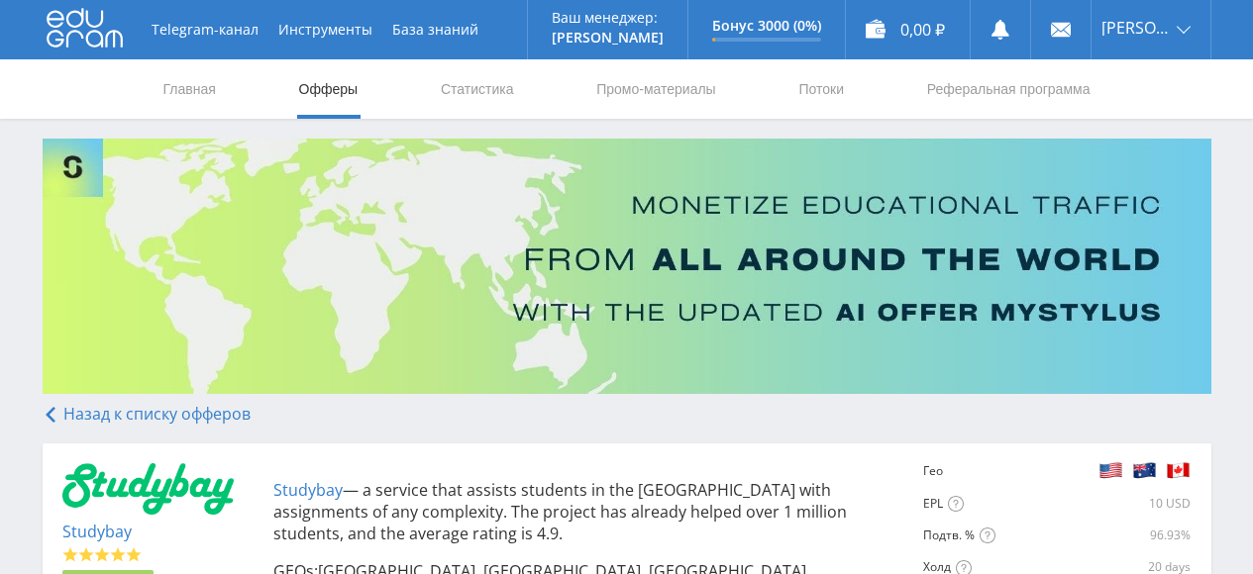
scroll to position [164, 0]
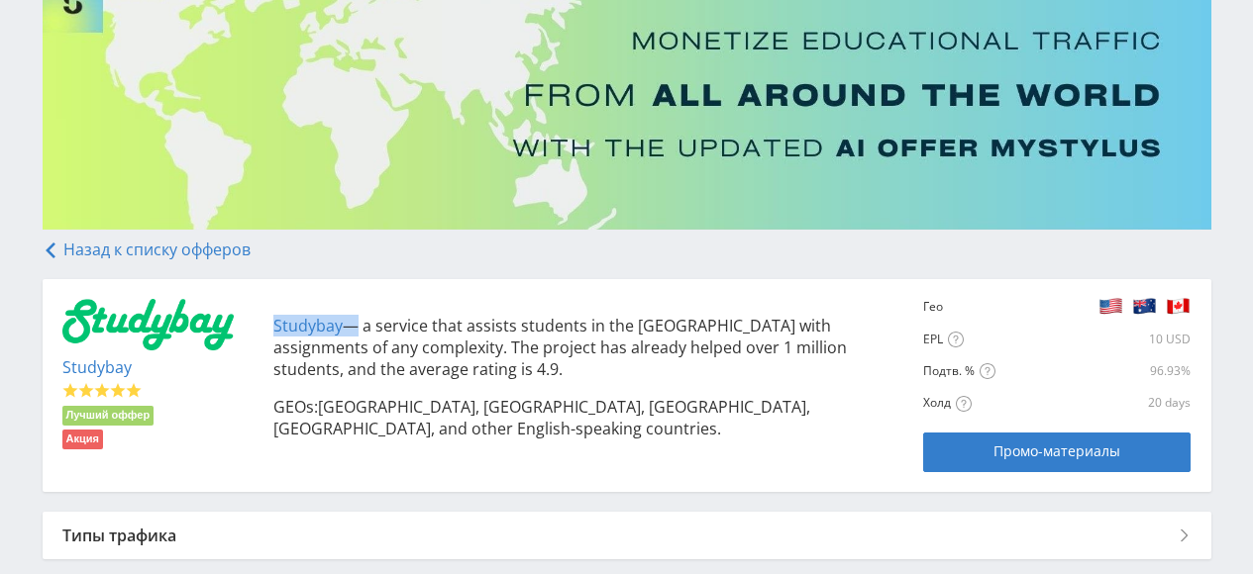
drag, startPoint x: 344, startPoint y: 322, endPoint x: 271, endPoint y: 314, distance: 72.7
click at [265, 320] on div "Studybay — a service that assists students in the USA with assignments of any c…" at bounding box center [578, 377] width 651 height 156
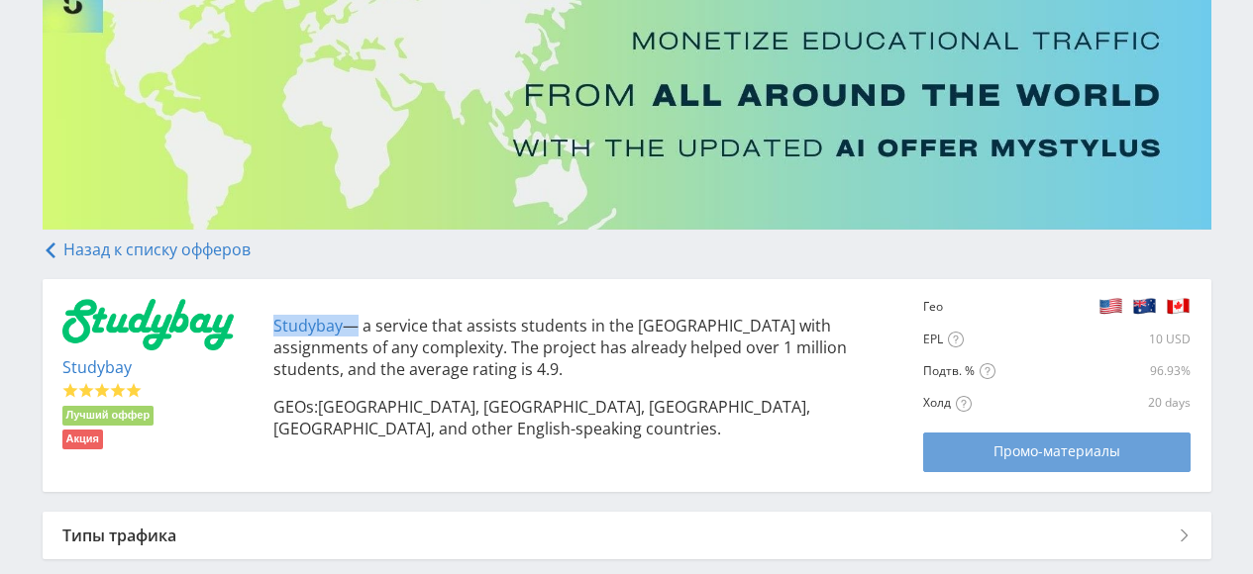
click at [998, 444] on span "Промо-материалы" at bounding box center [1056, 452] width 127 height 16
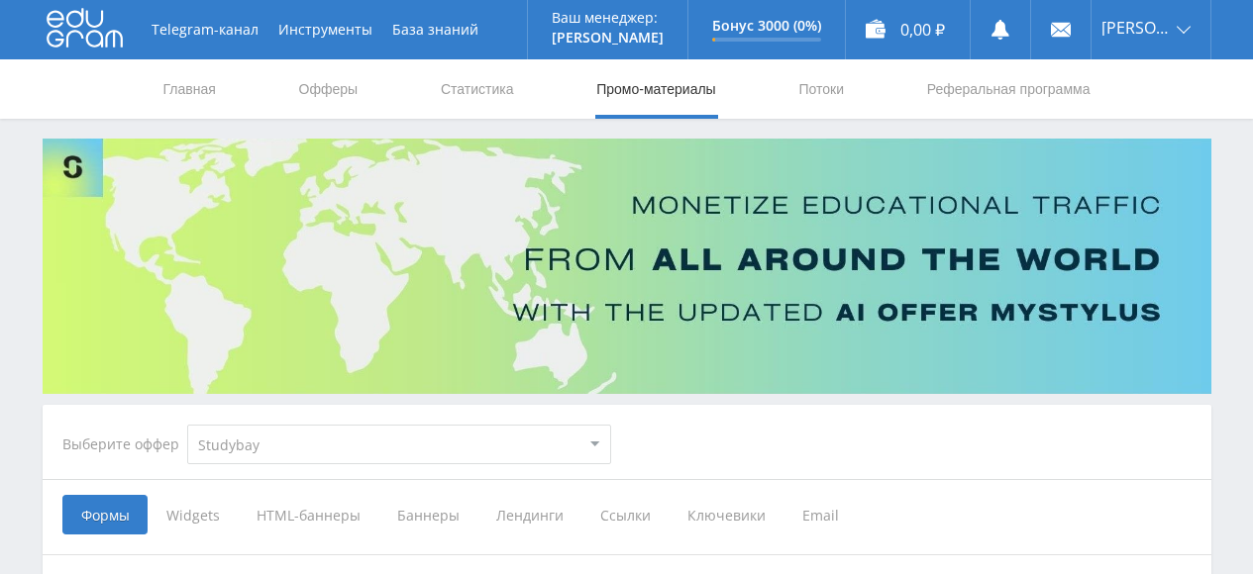
select select "2"
click at [619, 516] on span "Ссылки" at bounding box center [624, 515] width 87 height 40
click at [0, 0] on input "Ссылки" at bounding box center [0, 0] width 0 height 0
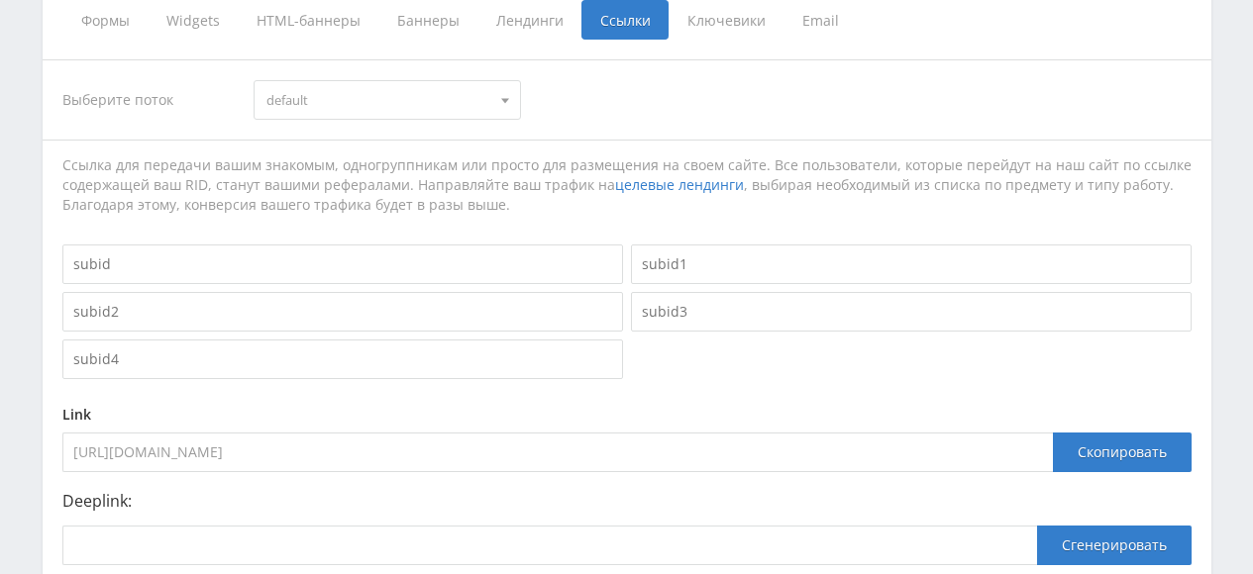
scroll to position [659, 0]
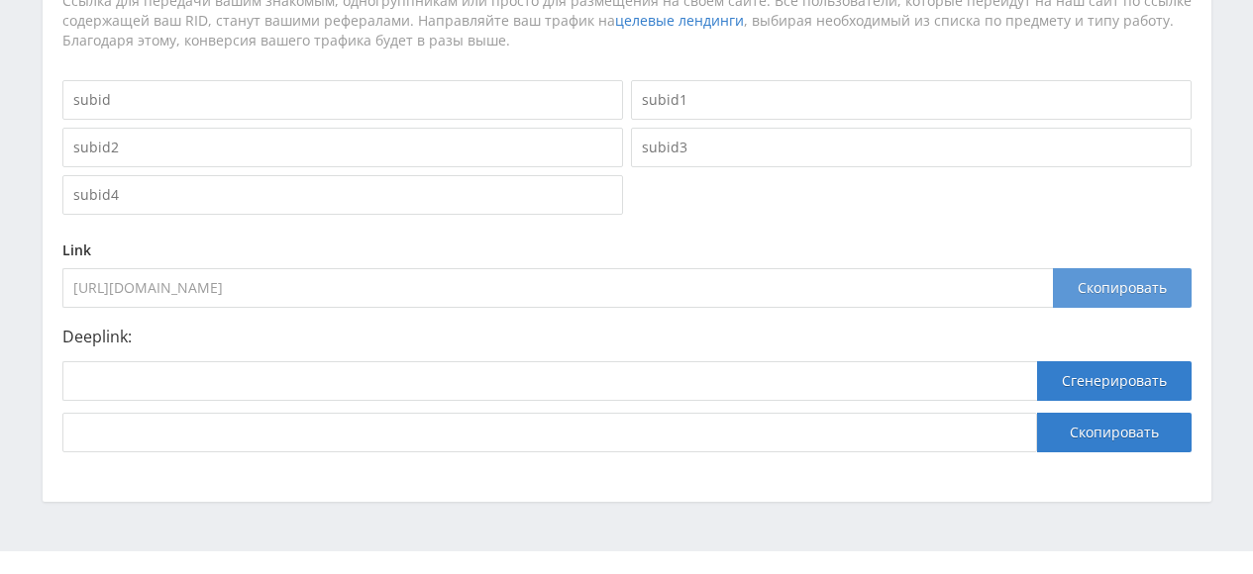
click at [1122, 283] on div "Скопировать" at bounding box center [1122, 288] width 139 height 40
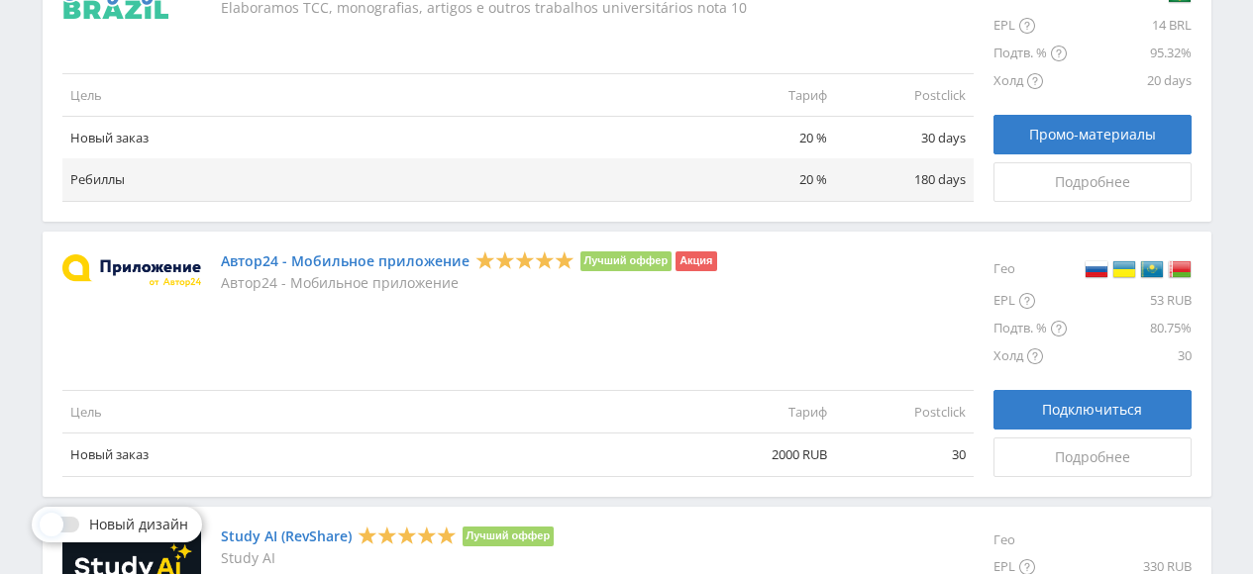
scroll to position [2310, 0]
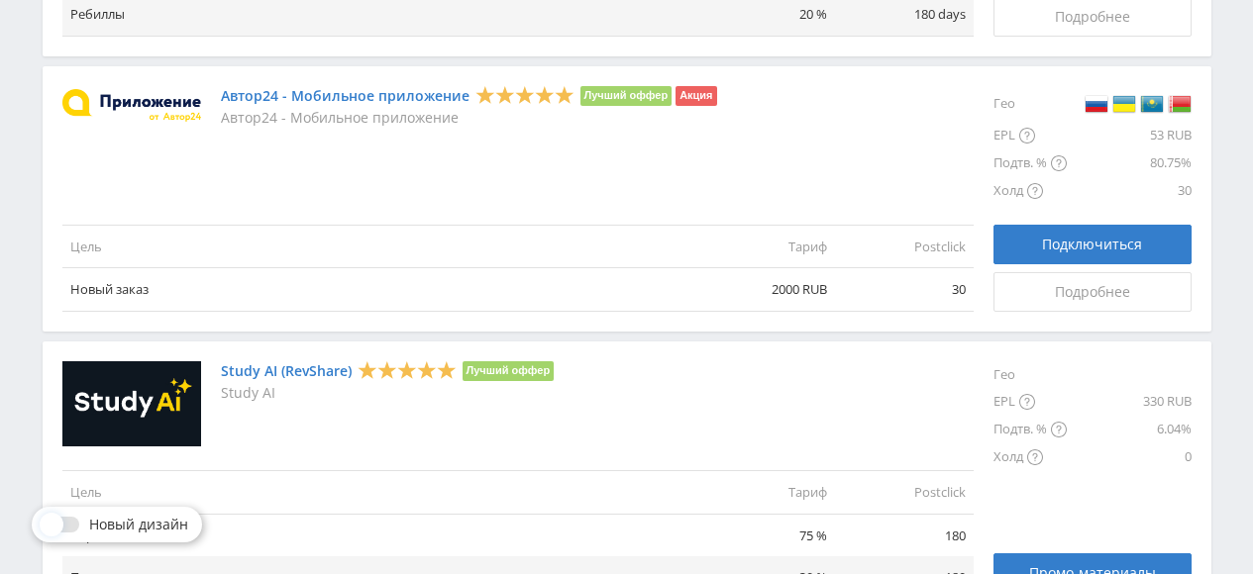
click at [114, 97] on img at bounding box center [131, 105] width 139 height 33
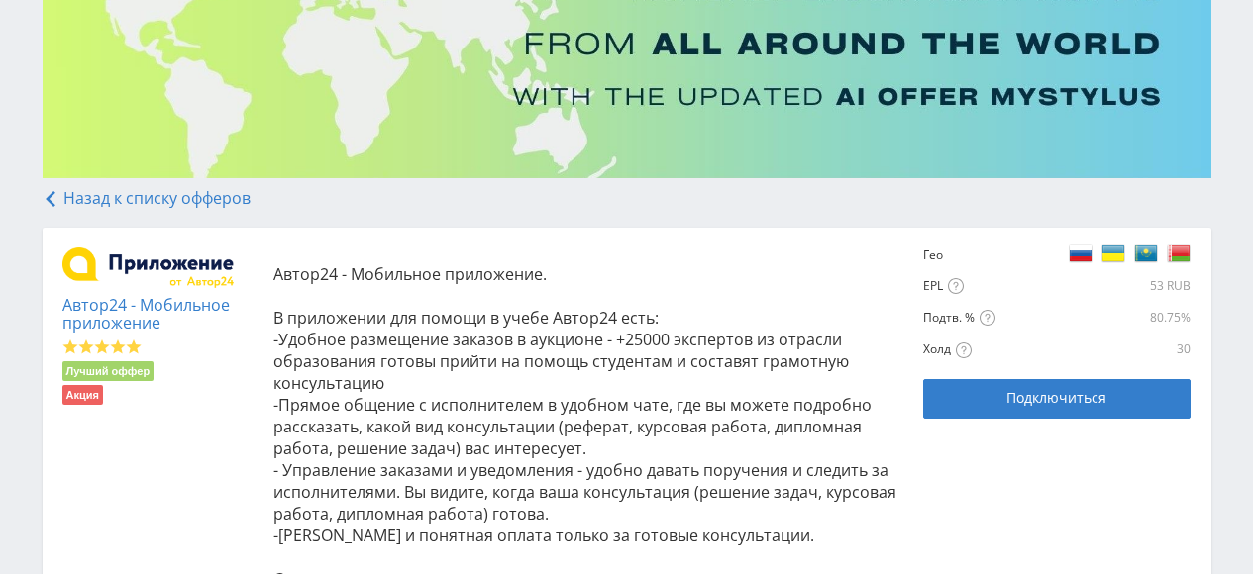
scroll to position [330, 0]
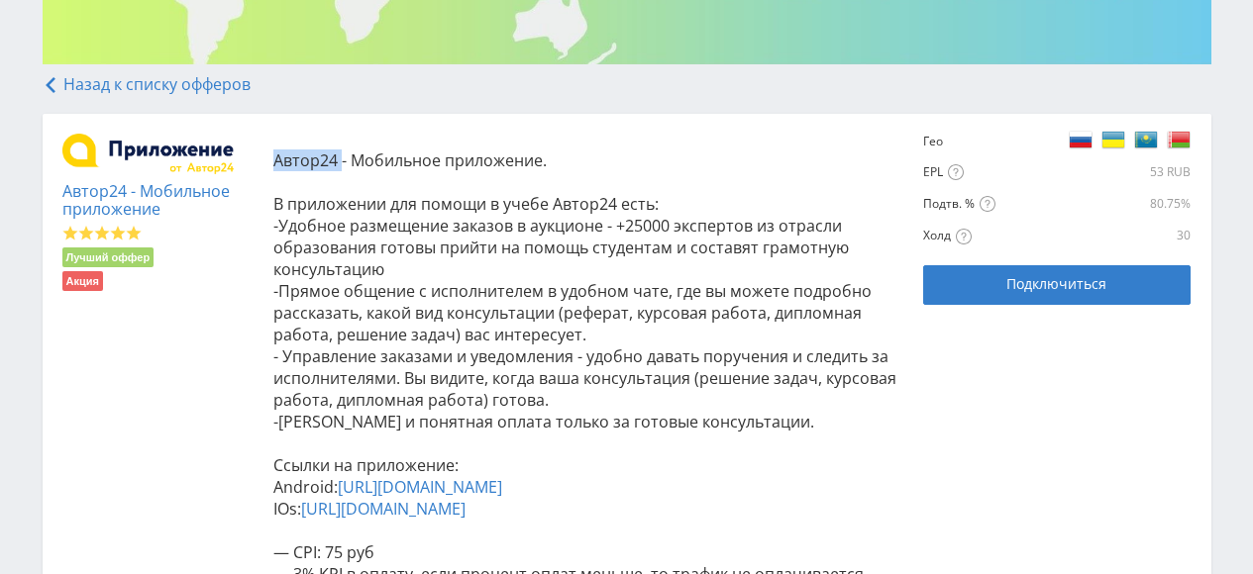
drag, startPoint x: 341, startPoint y: 165, endPoint x: 253, endPoint y: 161, distance: 88.2
click at [253, 161] on div "Автор24 - Мобильное приложение Лучший оффер Акция Автор24 - Мобильное приложени…" at bounding box center [626, 367] width 1129 height 467
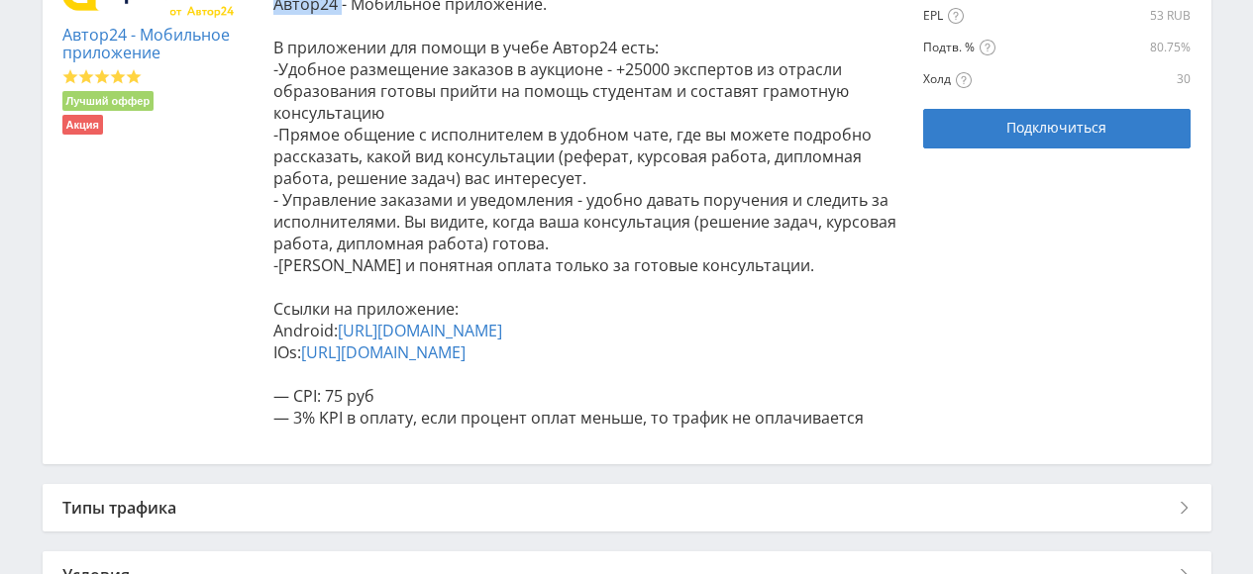
scroll to position [322, 0]
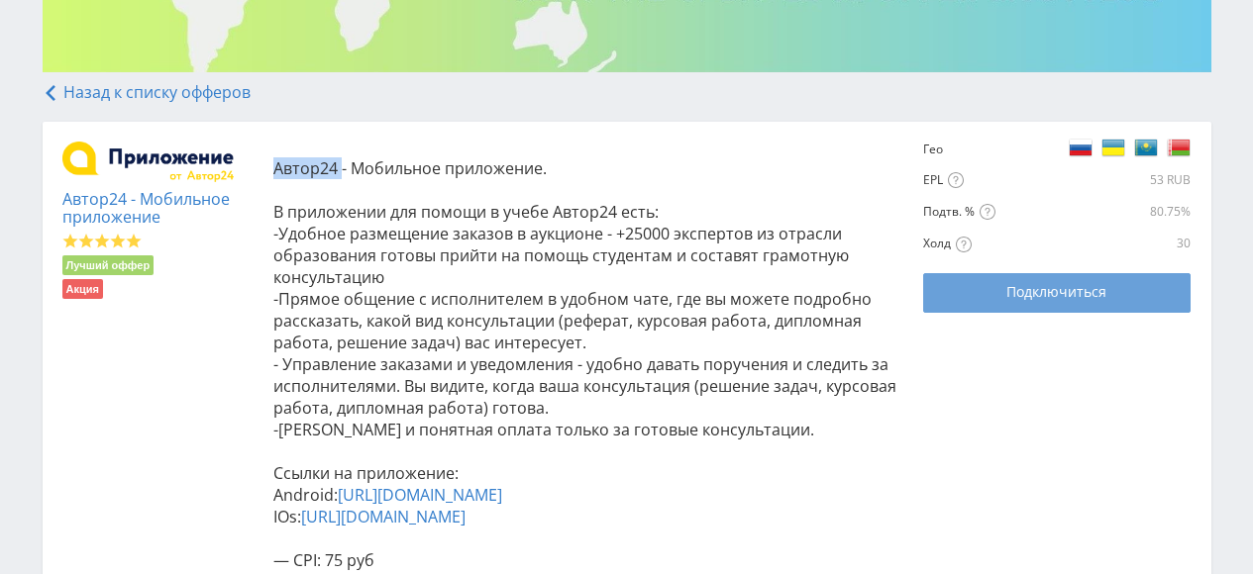
click at [1043, 302] on button "Подключиться" at bounding box center [1056, 293] width 267 height 40
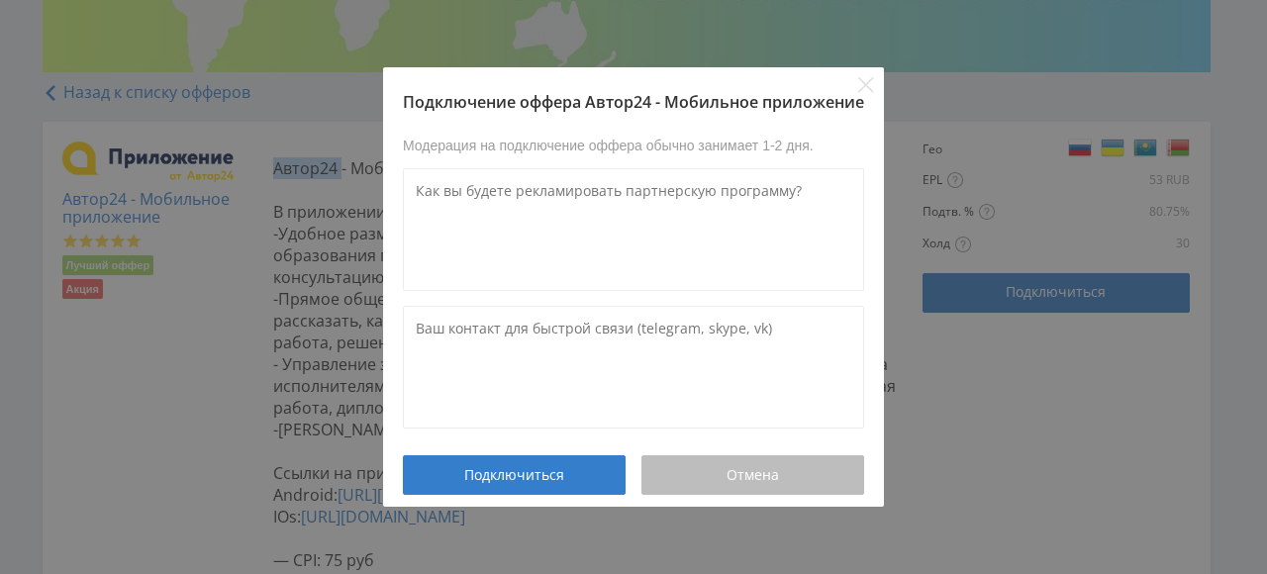
click at [761, 472] on span "Отмена" at bounding box center [753, 475] width 52 height 16
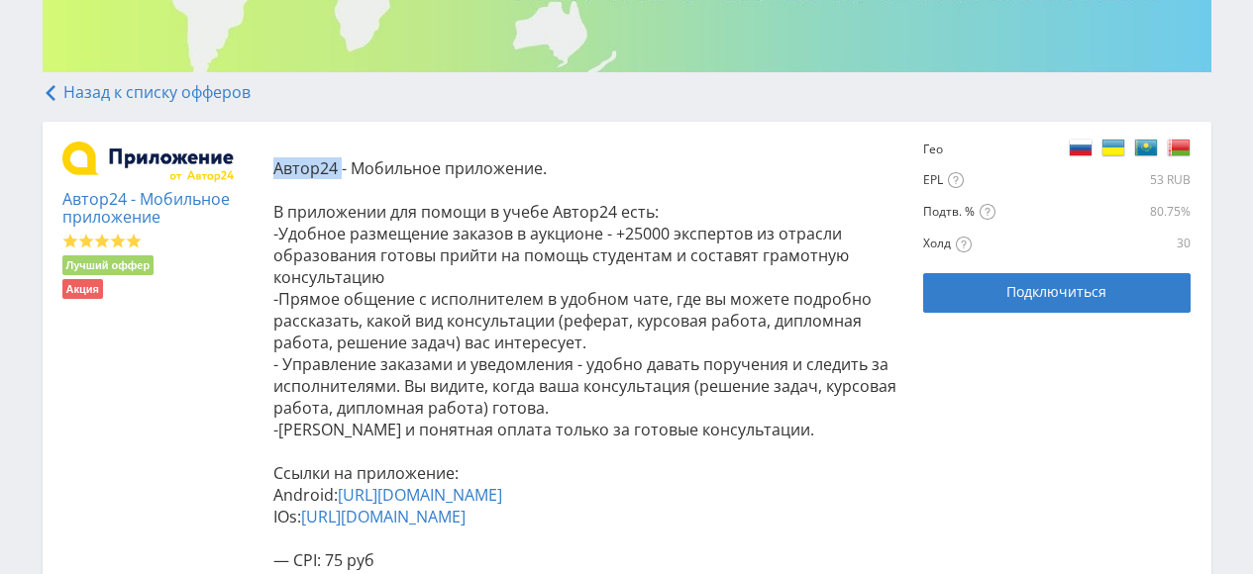
click at [45, 93] on icon at bounding box center [51, 93] width 16 height 16
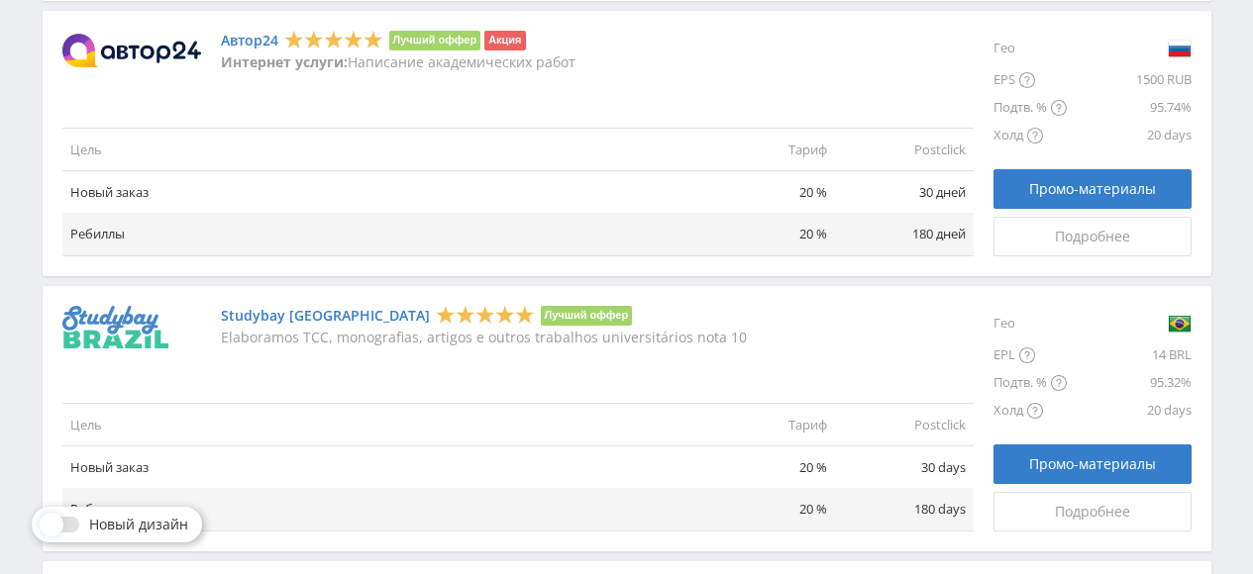
scroll to position [1650, 0]
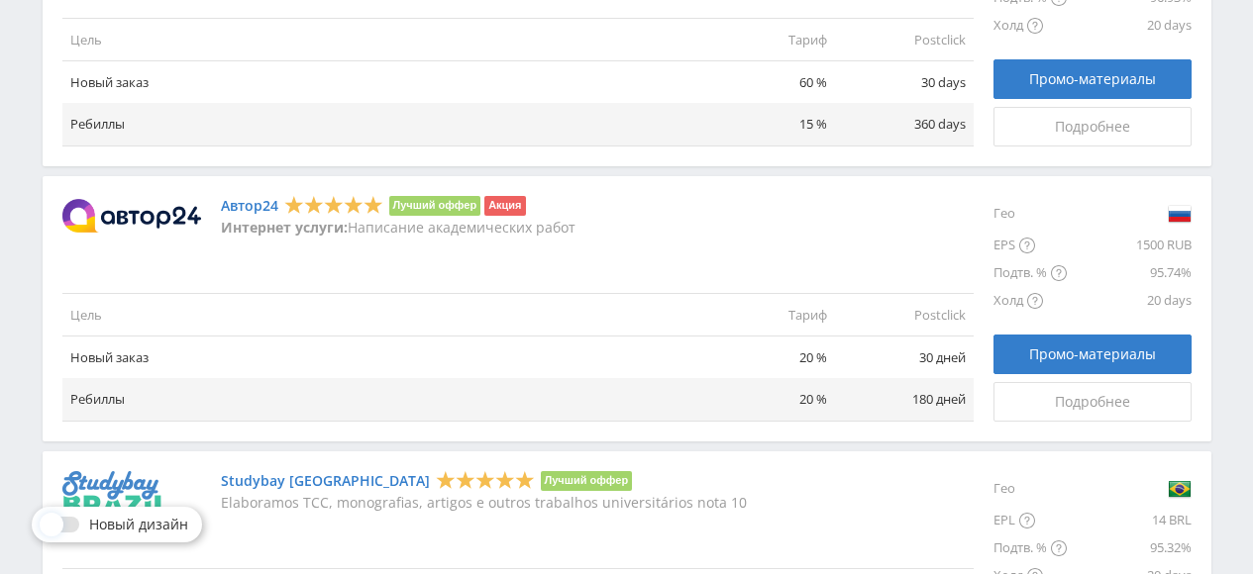
click at [249, 206] on link "Автор24" at bounding box center [249, 206] width 57 height 16
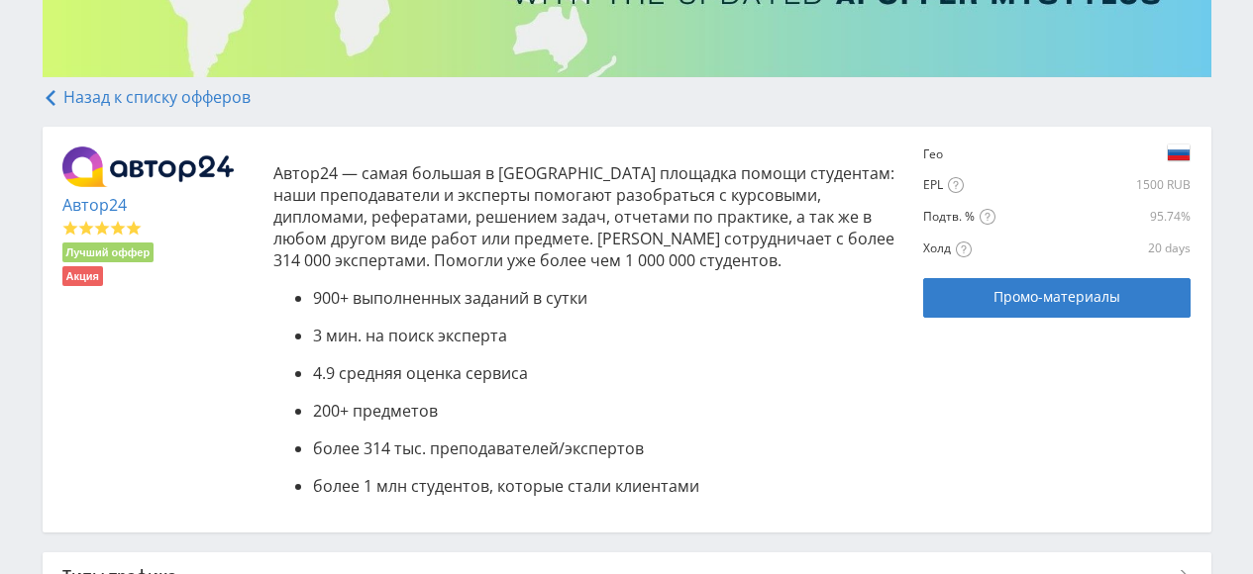
scroll to position [330, 0]
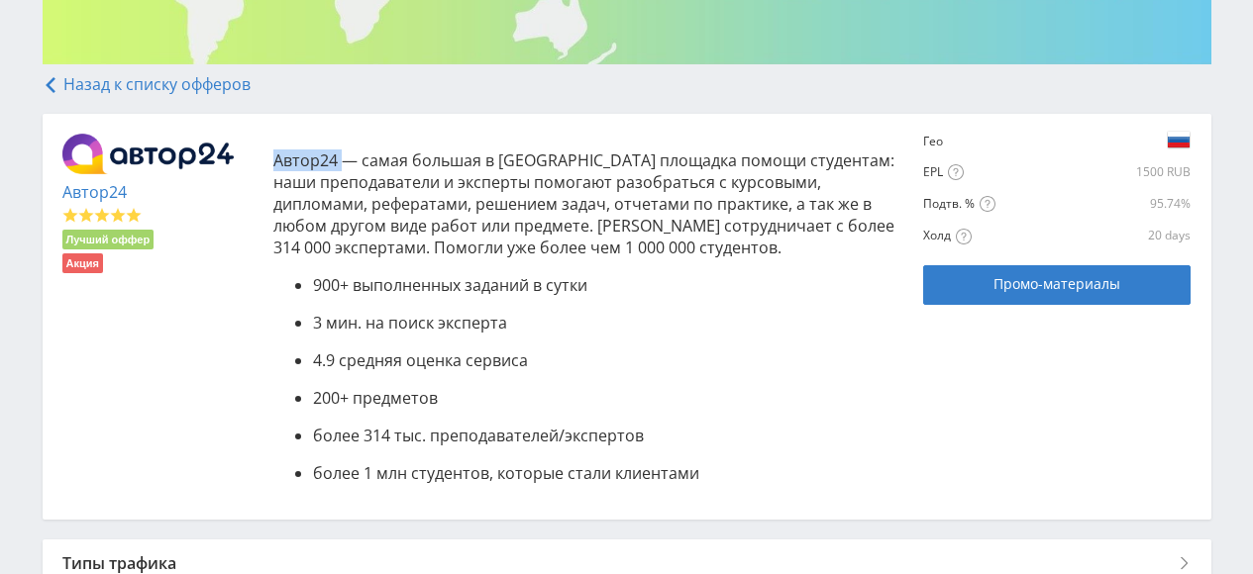
drag, startPoint x: 339, startPoint y: 160, endPoint x: 279, endPoint y: 163, distance: 59.5
click at [276, 164] on p "Автор24 — самая большая в России площадка помощи студентам: наши преподаватели …" at bounding box center [588, 204] width 631 height 109
copy p "Автор24"
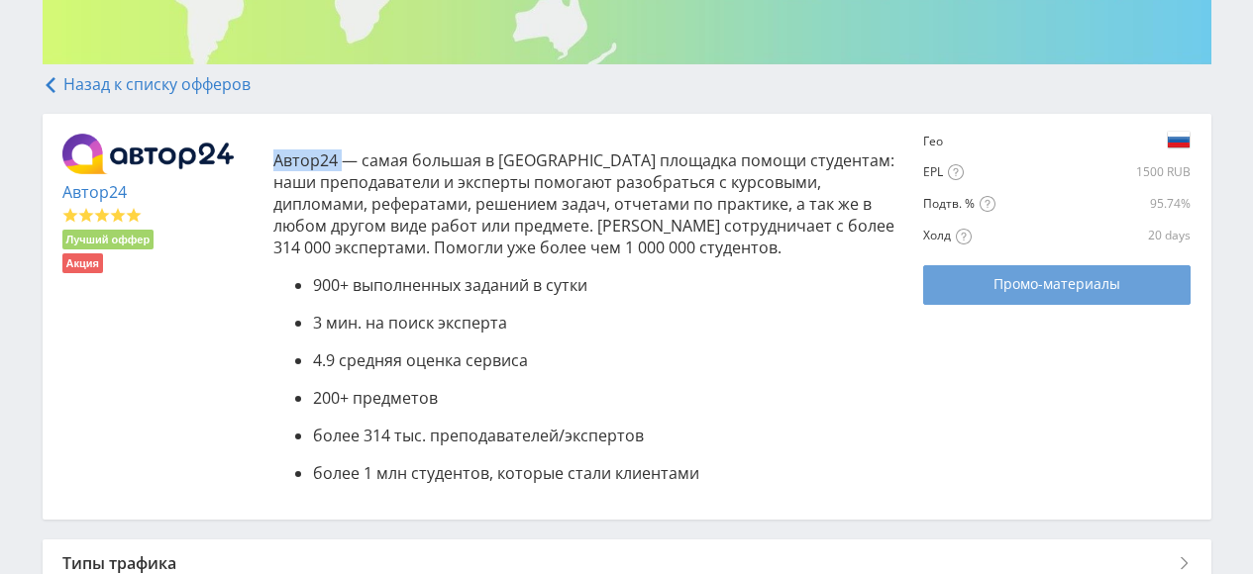
click at [958, 271] on link "Промо-материалы" at bounding box center [1056, 285] width 267 height 40
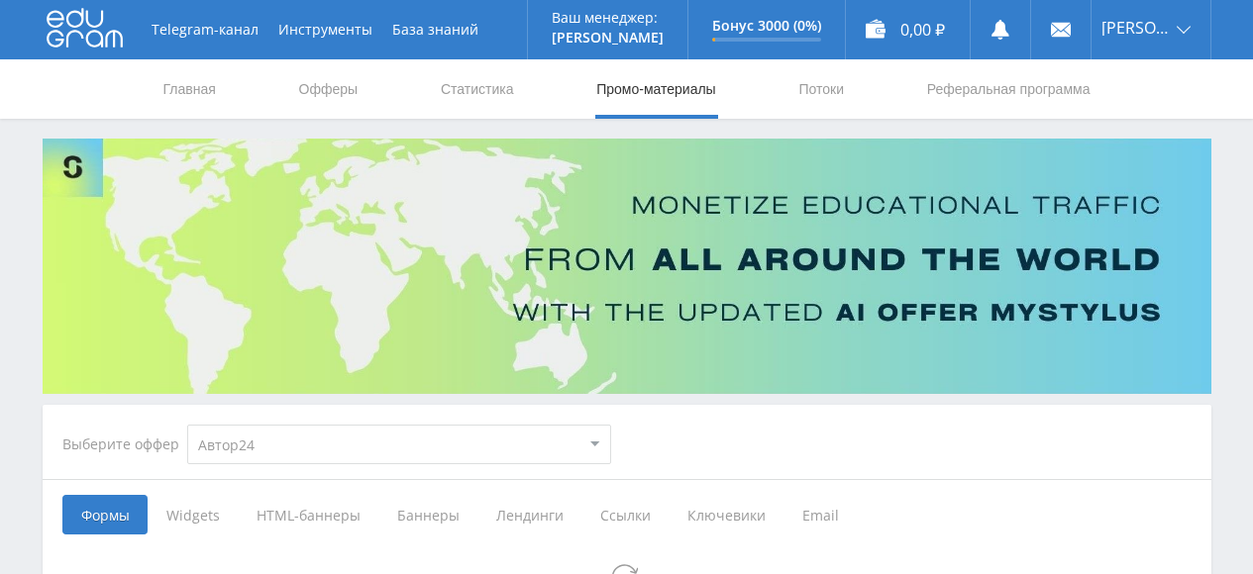
select select "1"
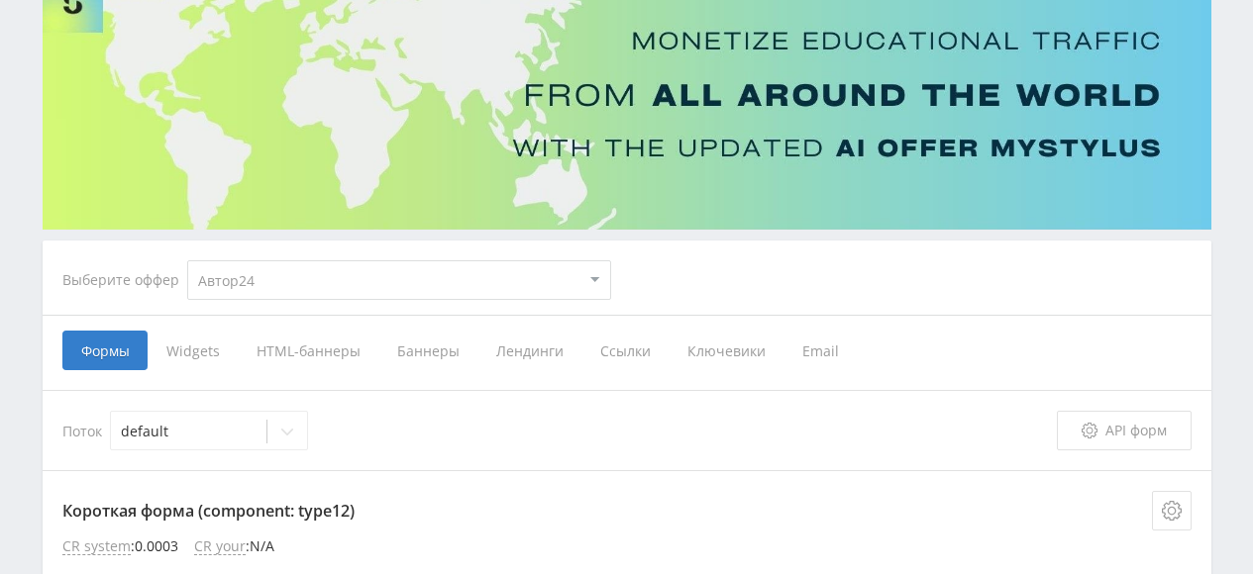
click at [601, 358] on span "Ссылки" at bounding box center [624, 351] width 87 height 40
click at [0, 0] on input "Ссылки" at bounding box center [0, 0] width 0 height 0
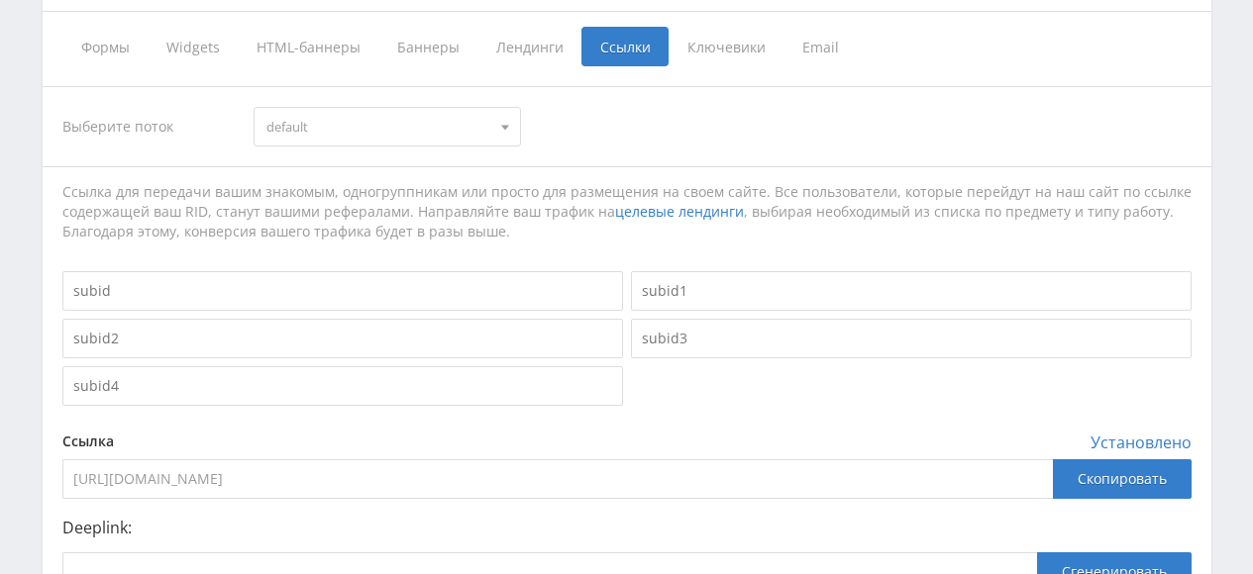
scroll to position [495, 0]
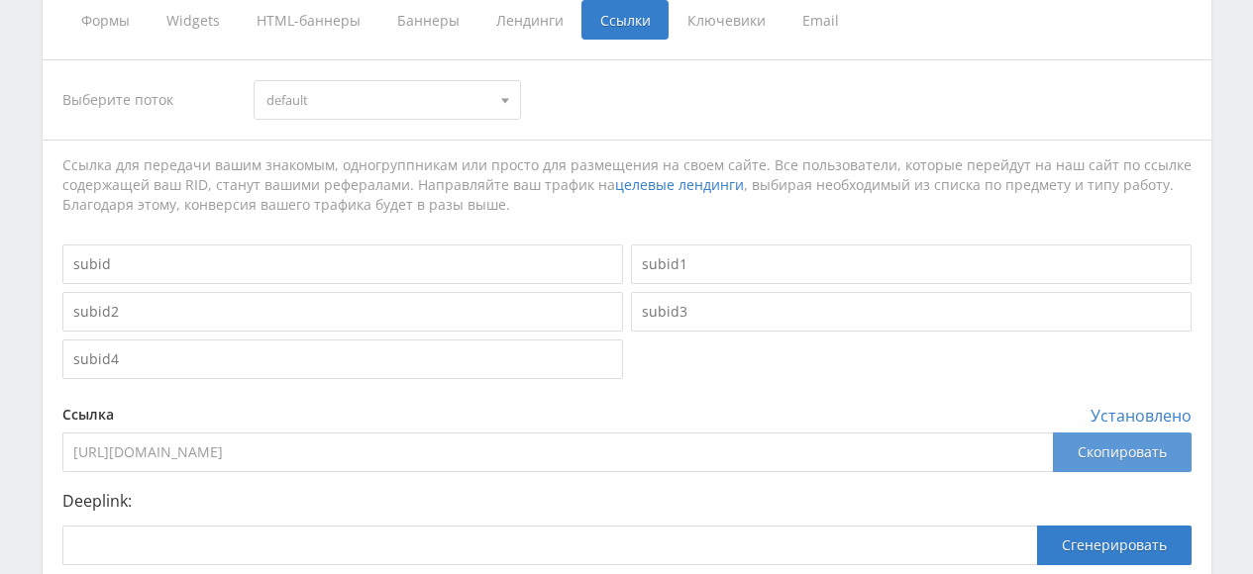
click at [1114, 454] on div "Скопировать" at bounding box center [1122, 453] width 139 height 40
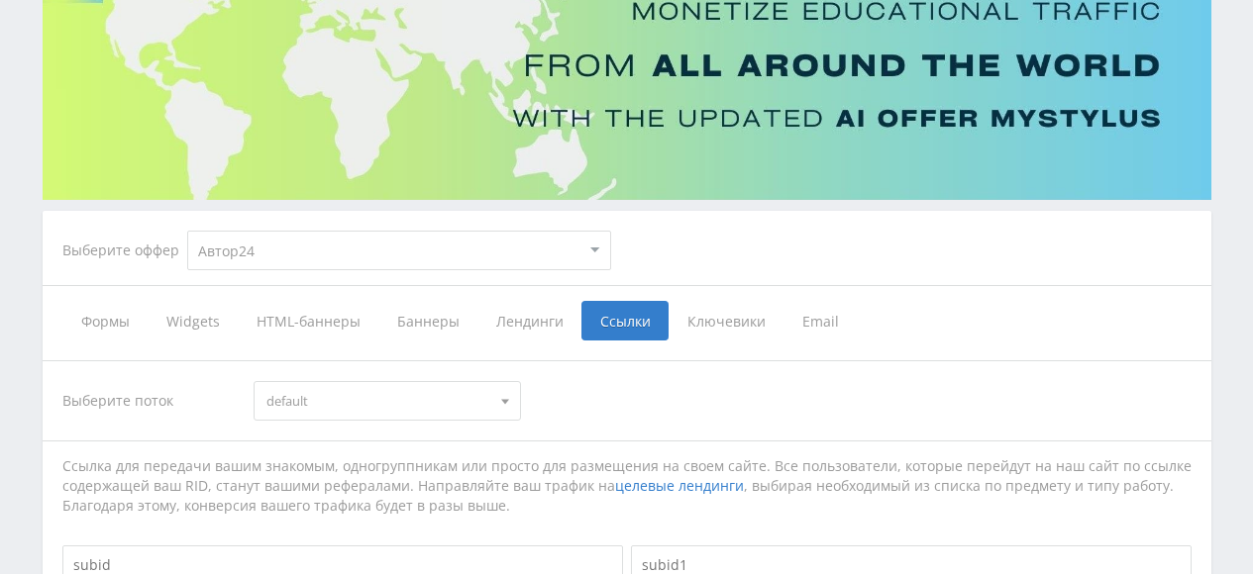
scroll to position [164, 0]
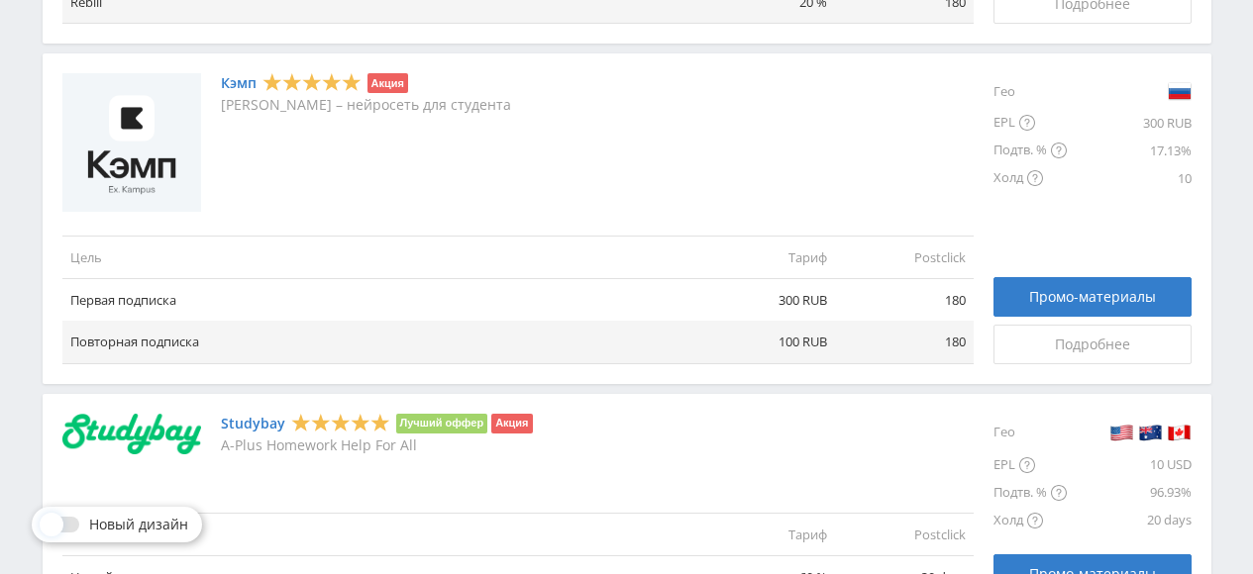
scroll to position [990, 0]
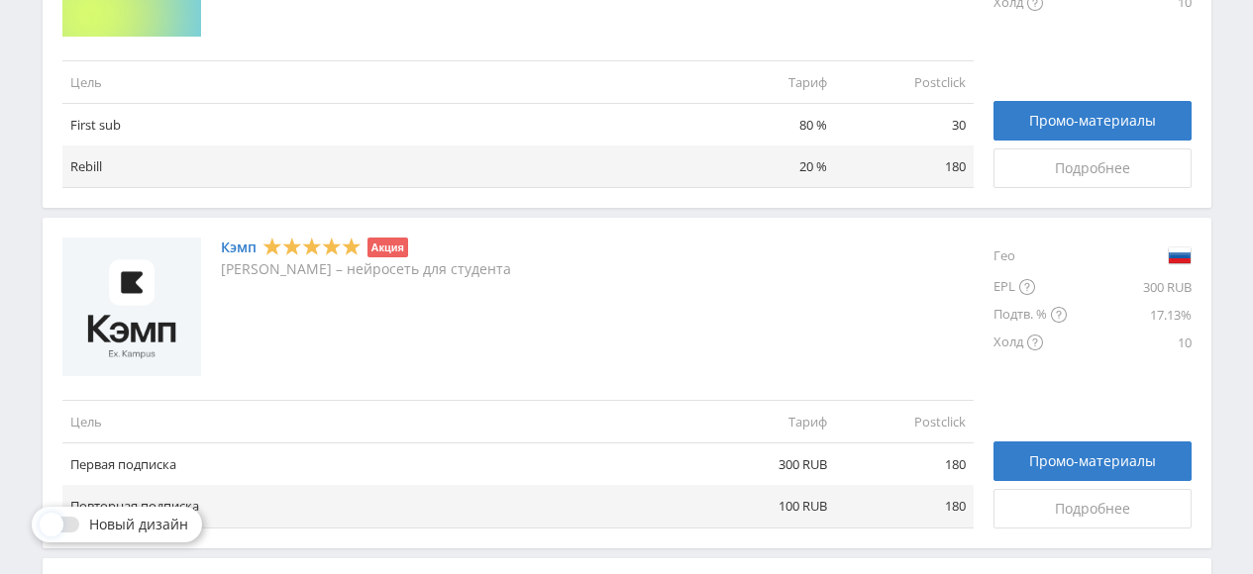
click at [252, 250] on link "Кэмп" at bounding box center [239, 248] width 36 height 16
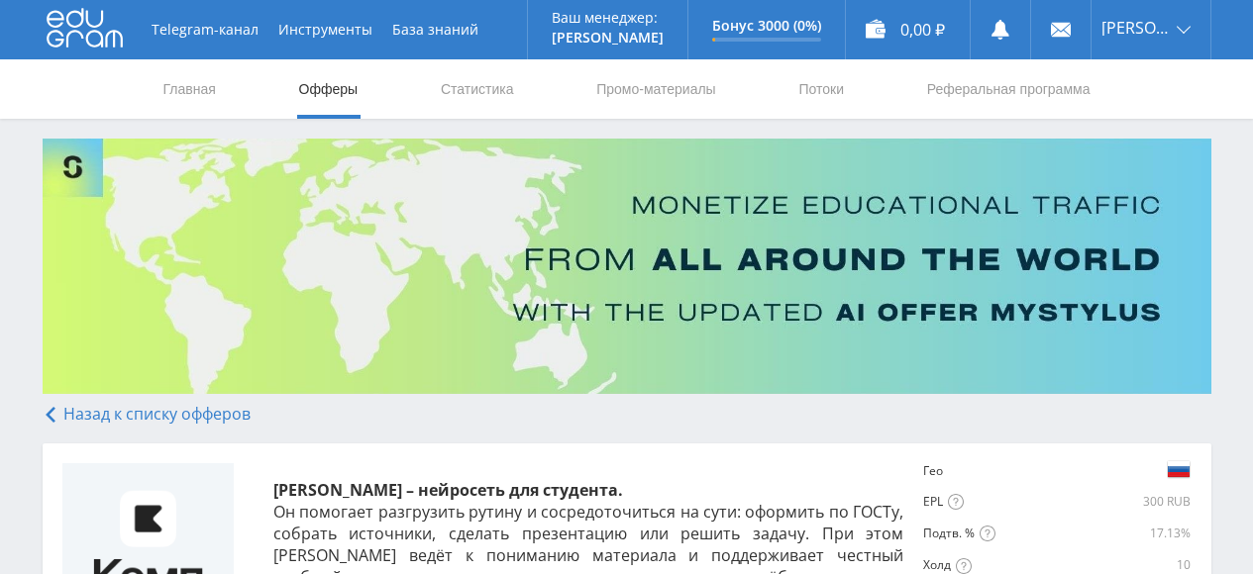
scroll to position [164, 0]
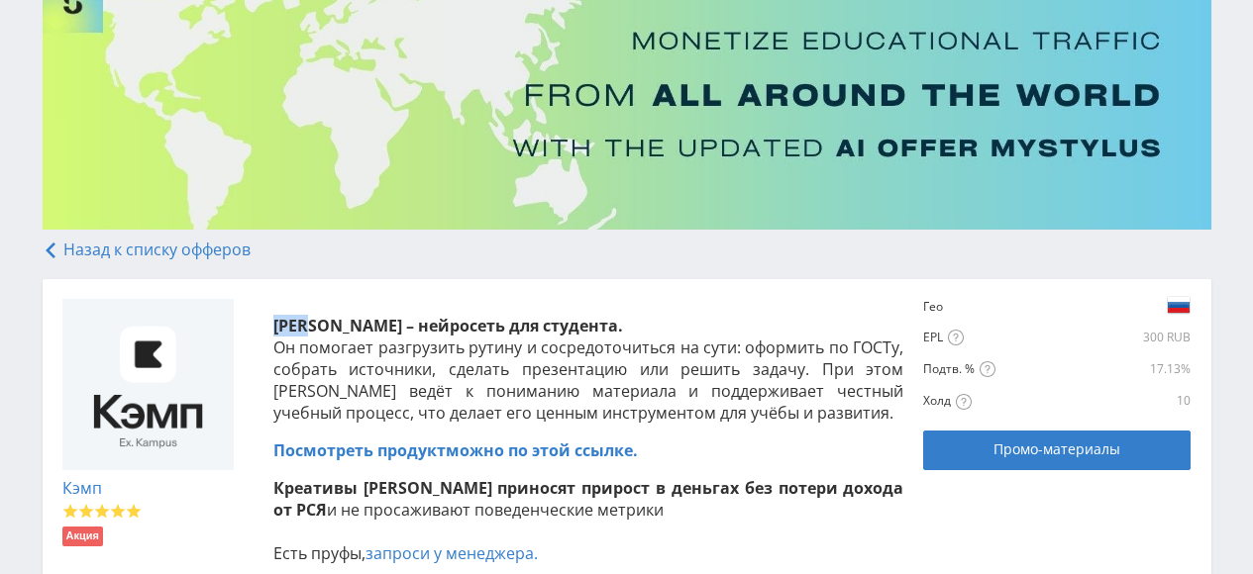
drag, startPoint x: 315, startPoint y: 323, endPoint x: 269, endPoint y: 327, distance: 45.7
click at [269, 327] on div "[PERSON_NAME] – нейросеть для студента . Он помогает разгрузить рутину и сосред…" at bounding box center [578, 540] width 651 height 483
copy span "Кэмп"
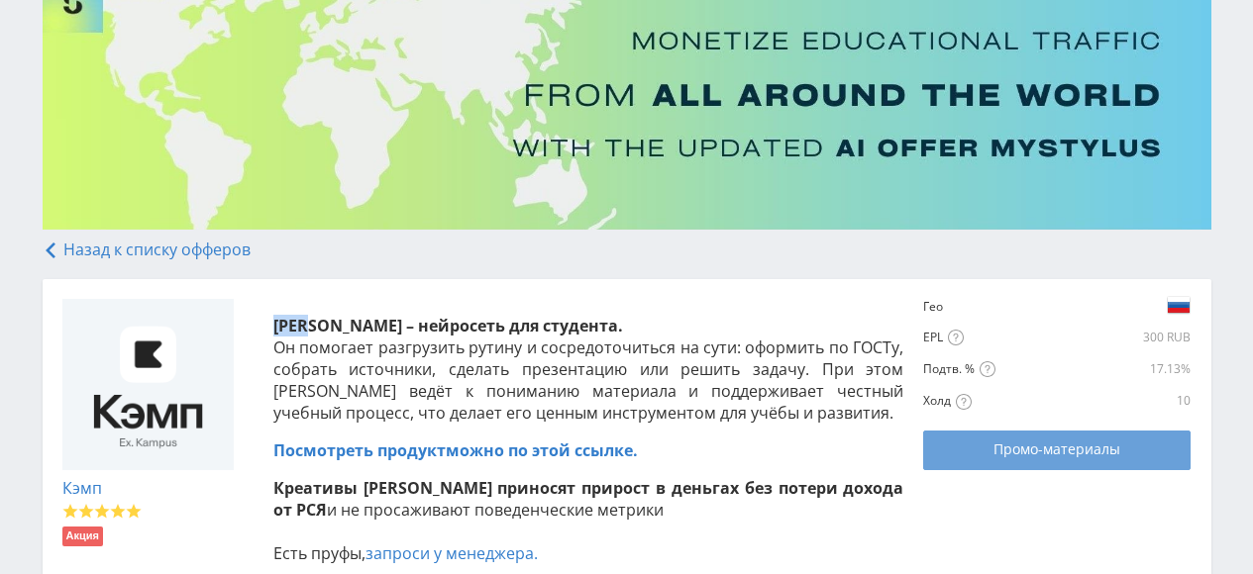
click at [997, 457] on span "Промо-материалы" at bounding box center [1056, 450] width 127 height 16
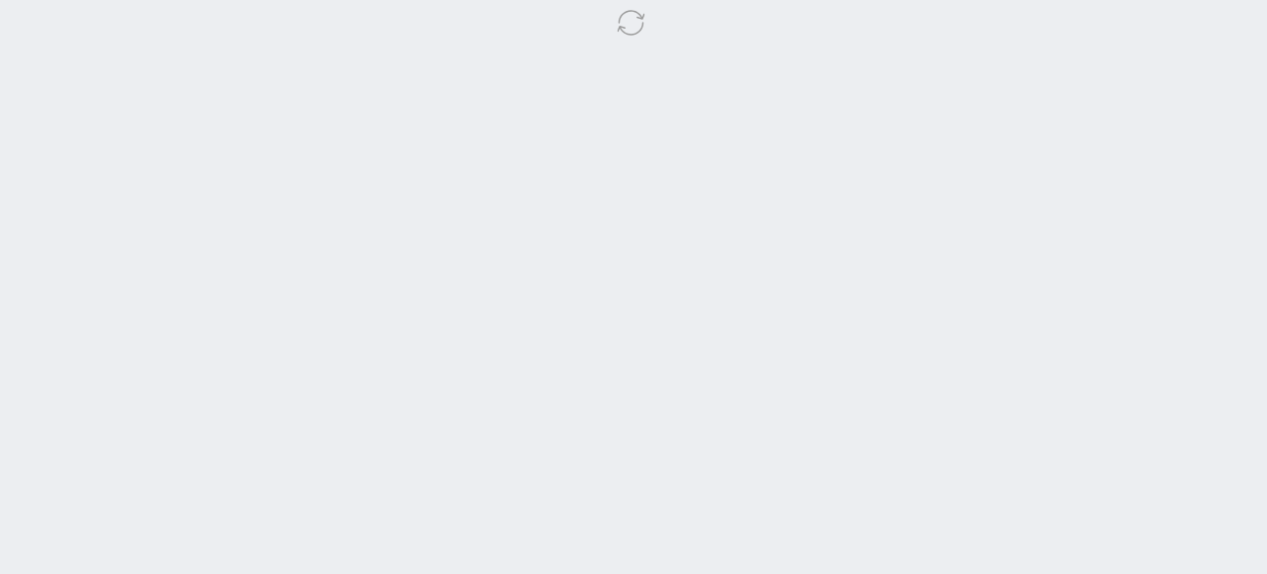
select select "340"
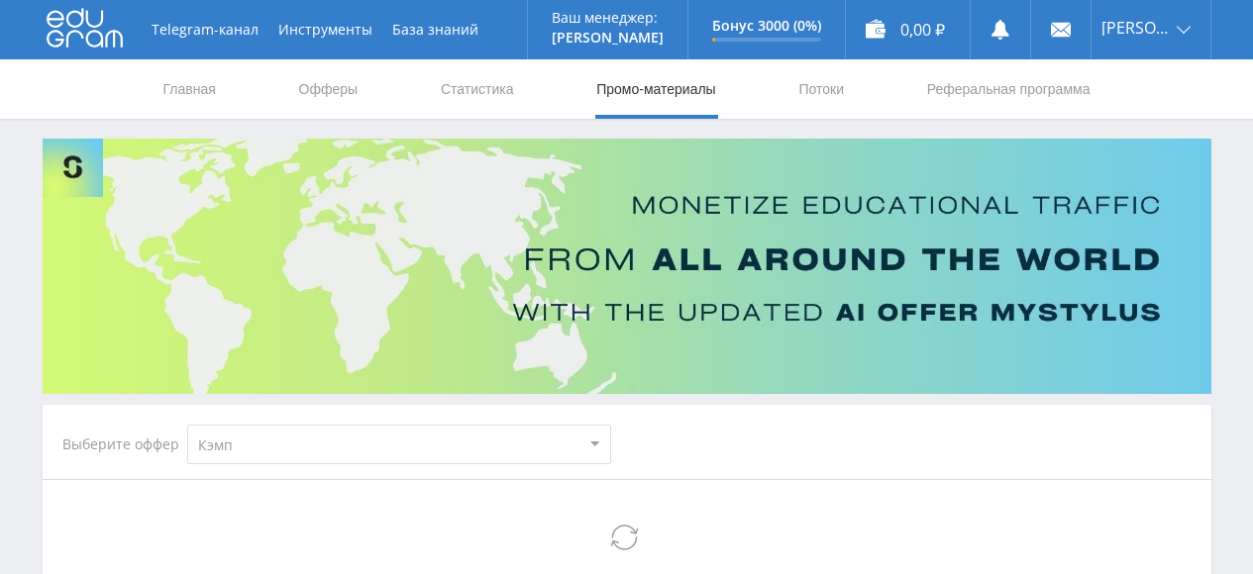
select select "340"
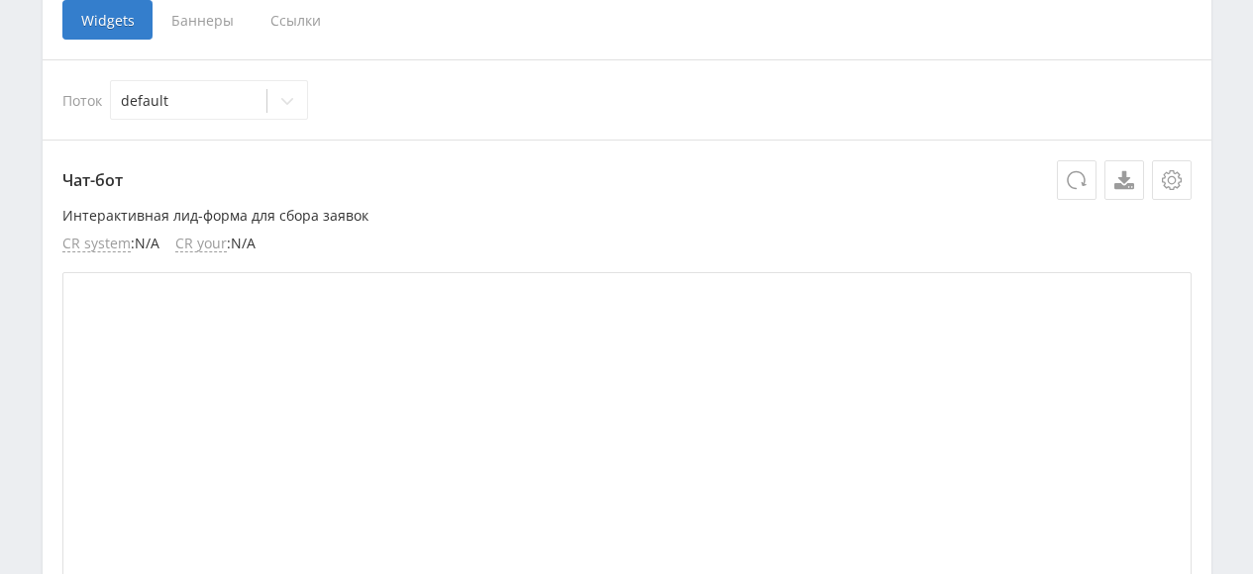
scroll to position [330, 0]
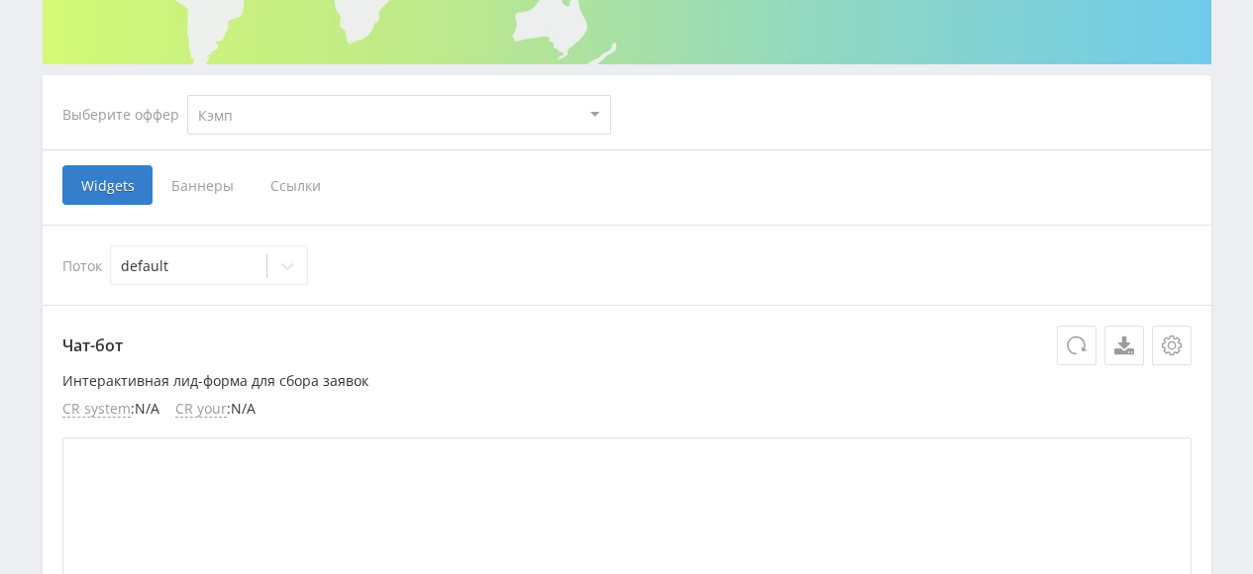
click at [274, 172] on span "Ссылки" at bounding box center [296, 185] width 88 height 40
click at [0, 0] on input "Ссылки" at bounding box center [0, 0] width 0 height 0
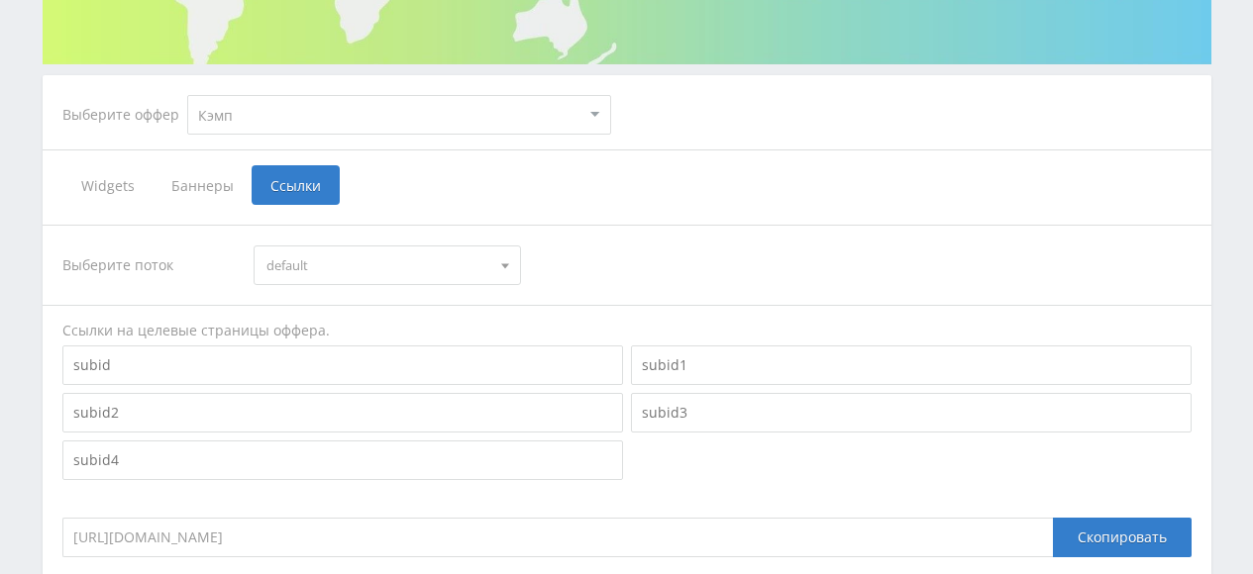
scroll to position [495, 0]
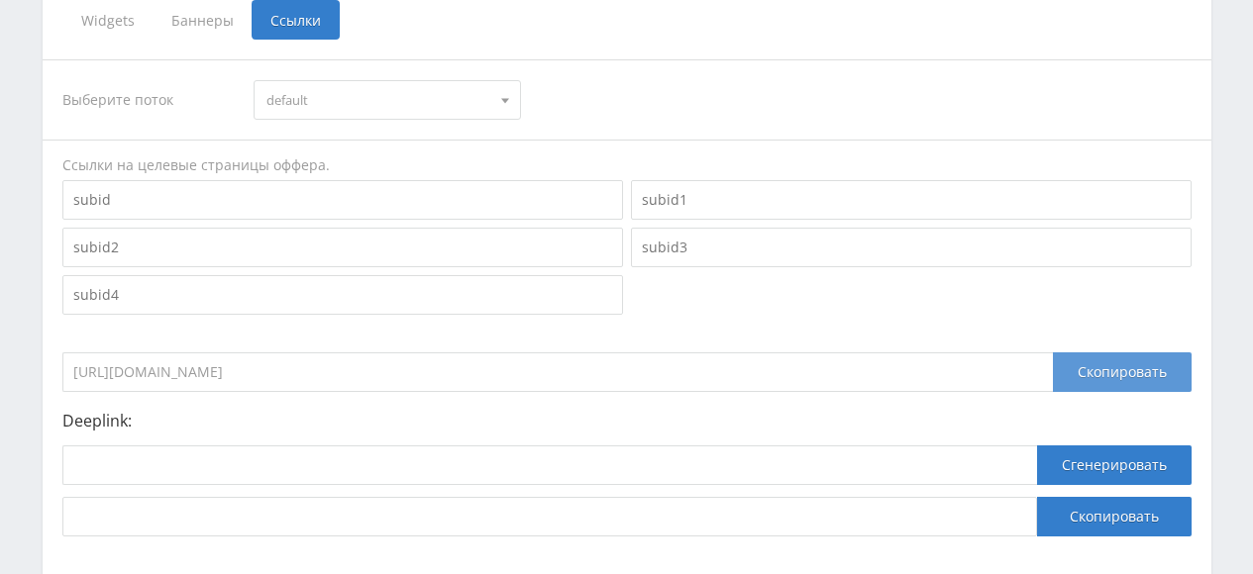
click at [1122, 380] on div "Скопировать" at bounding box center [1122, 373] width 139 height 40
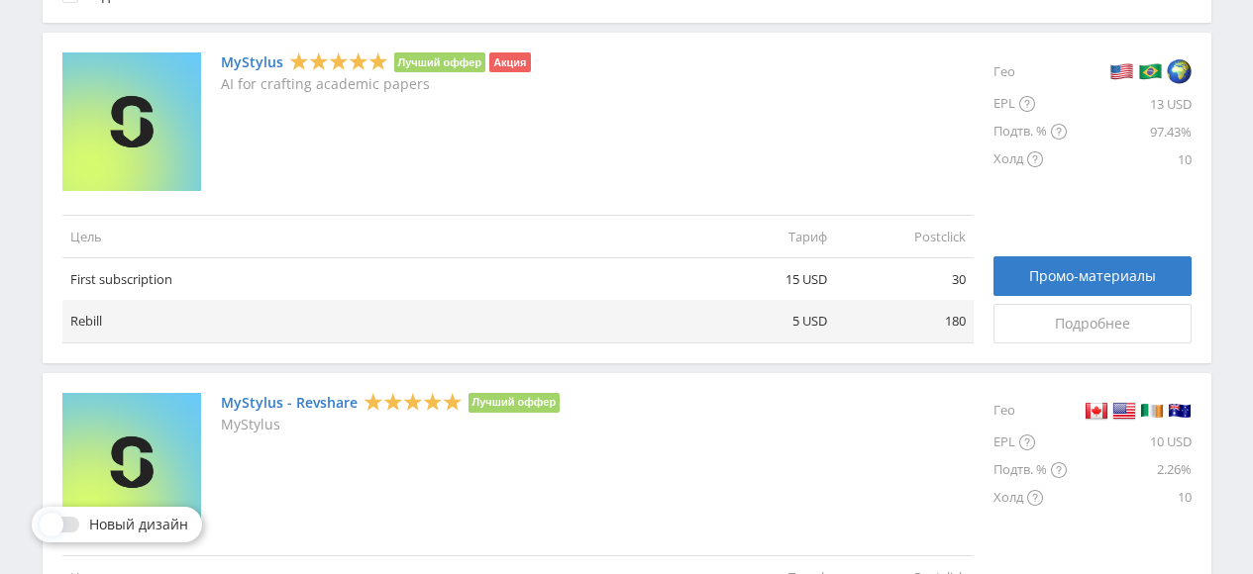
scroll to position [659, 0]
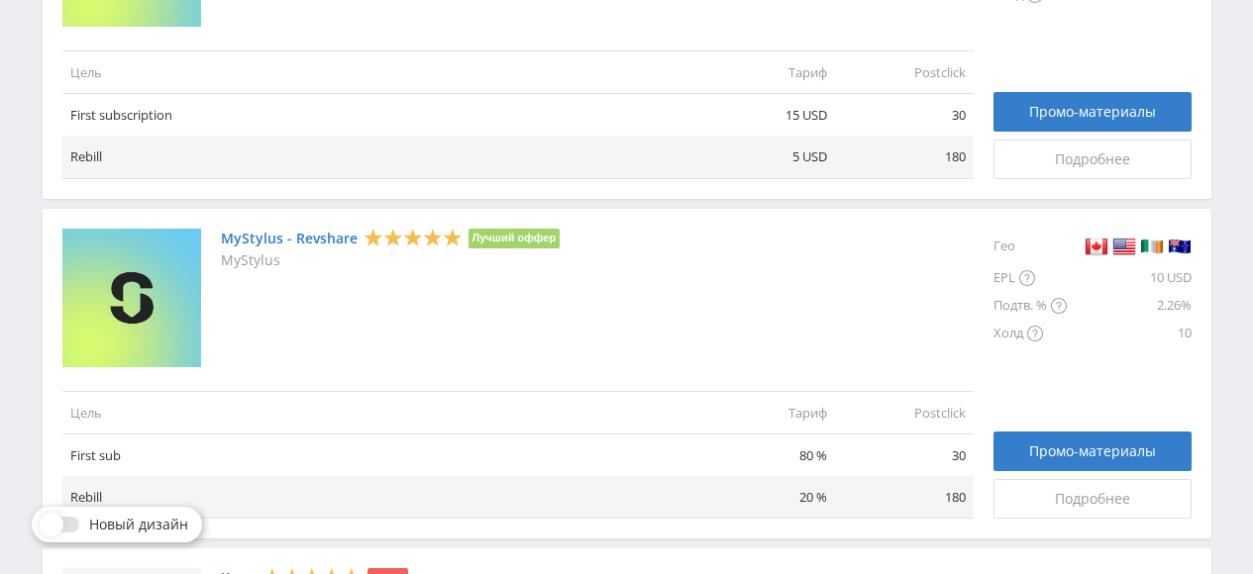
click at [337, 240] on link "MyStylus - Revshare" at bounding box center [289, 239] width 137 height 16
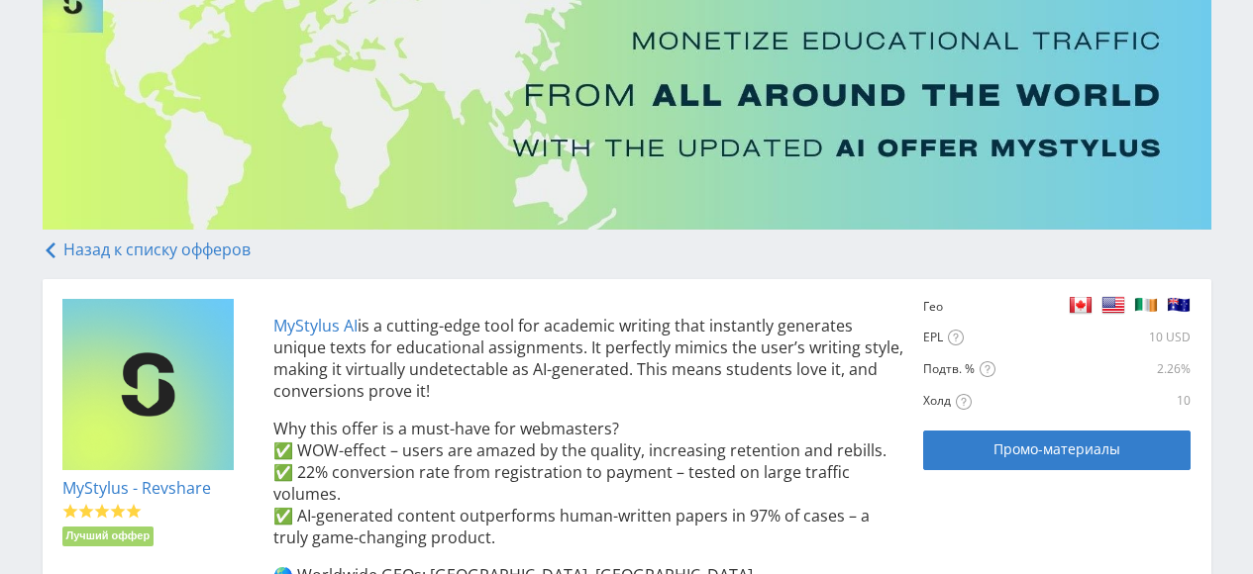
scroll to position [330, 0]
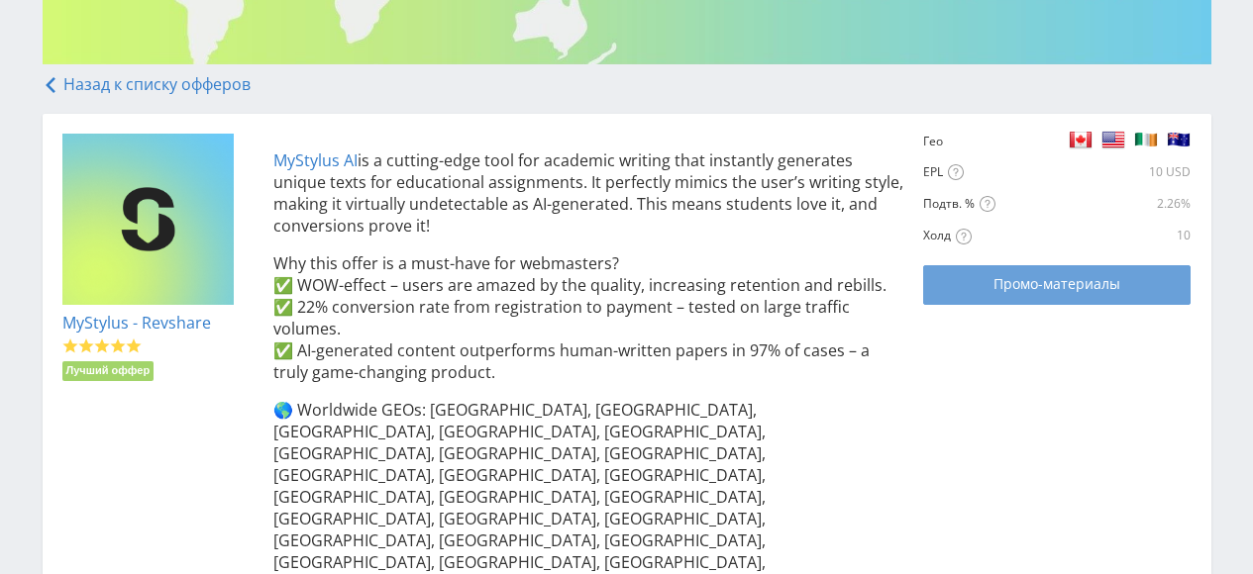
click at [1068, 282] on span "Промо-материалы" at bounding box center [1056, 284] width 127 height 16
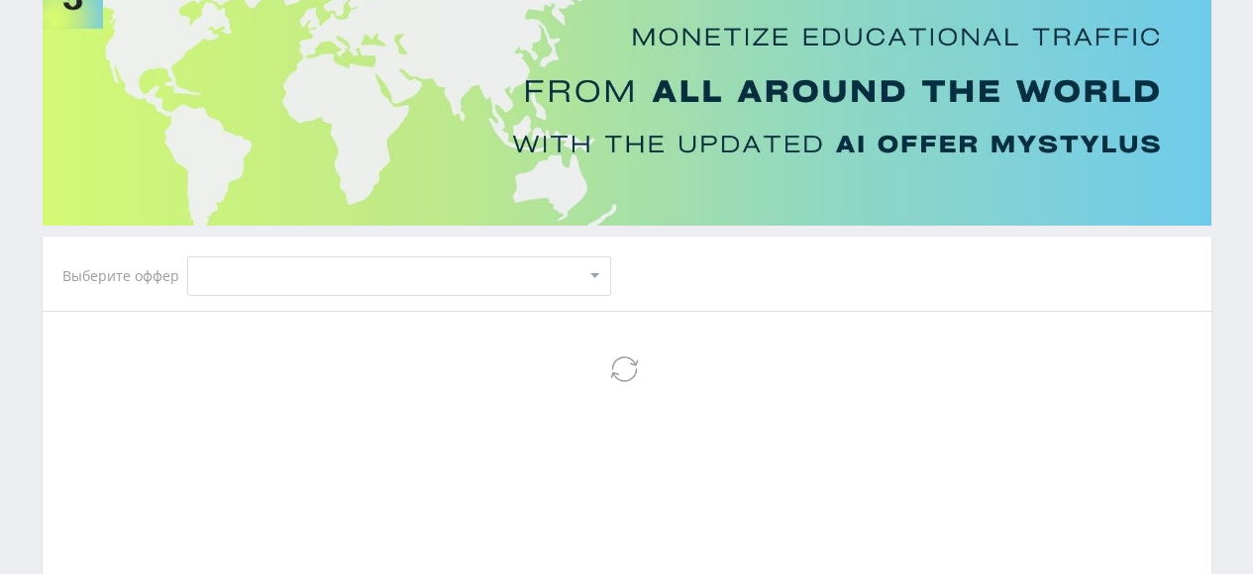
scroll to position [164, 0]
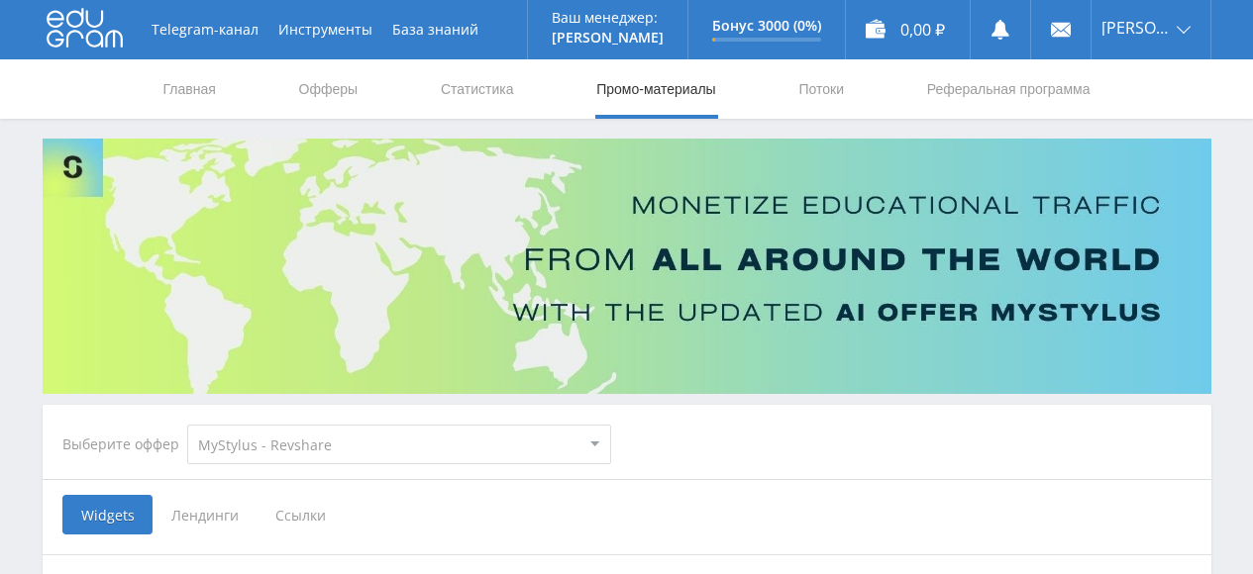
select select "341"
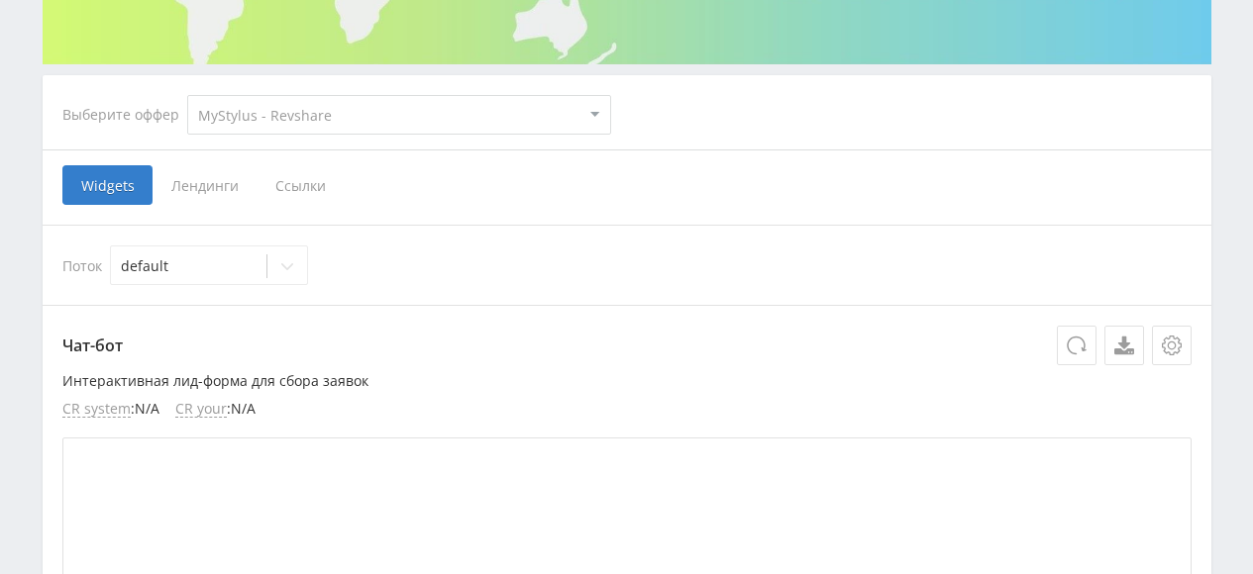
click at [319, 183] on span "Ссылки" at bounding box center [300, 185] width 88 height 40
click at [0, 0] on input "Ссылки" at bounding box center [0, 0] width 0 height 0
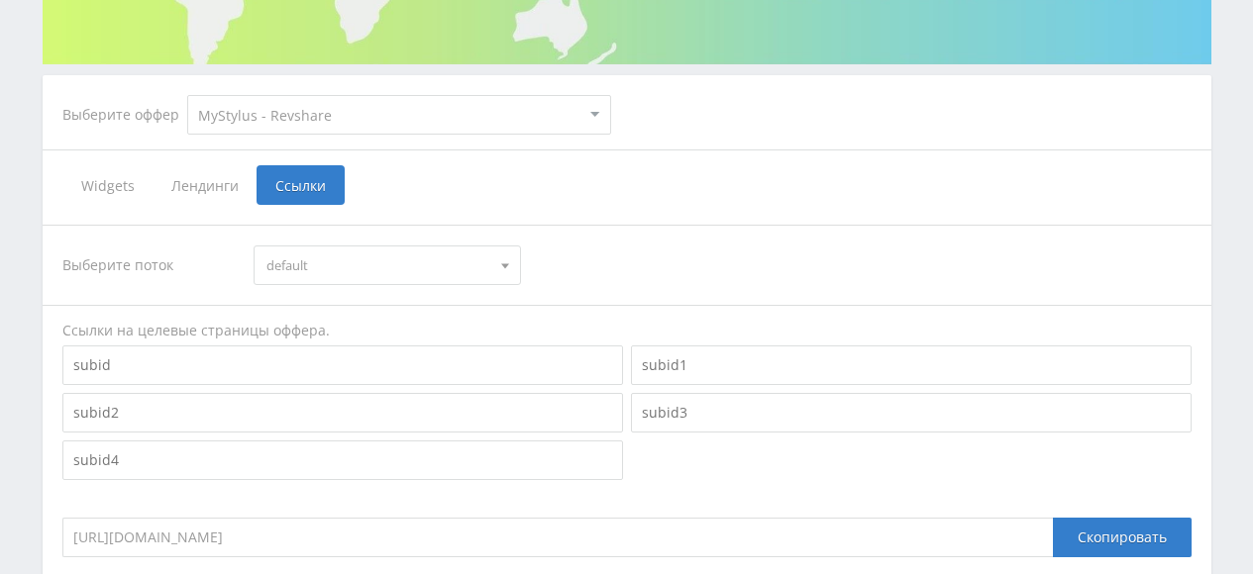
scroll to position [495, 0]
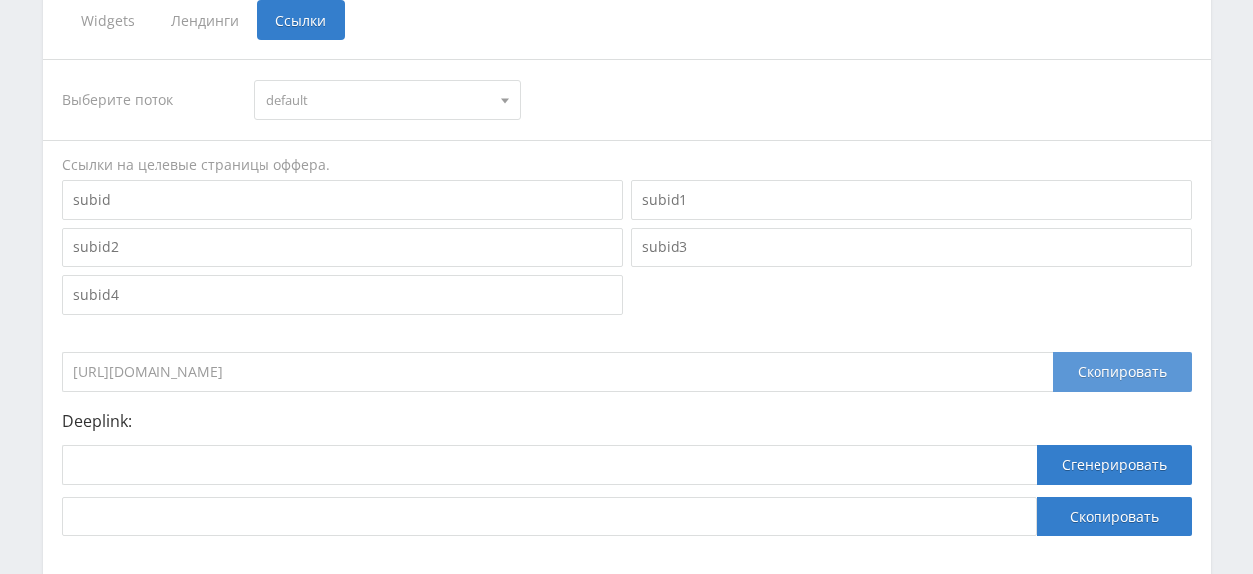
click at [1108, 367] on div "Скопировать" at bounding box center [1122, 373] width 139 height 40
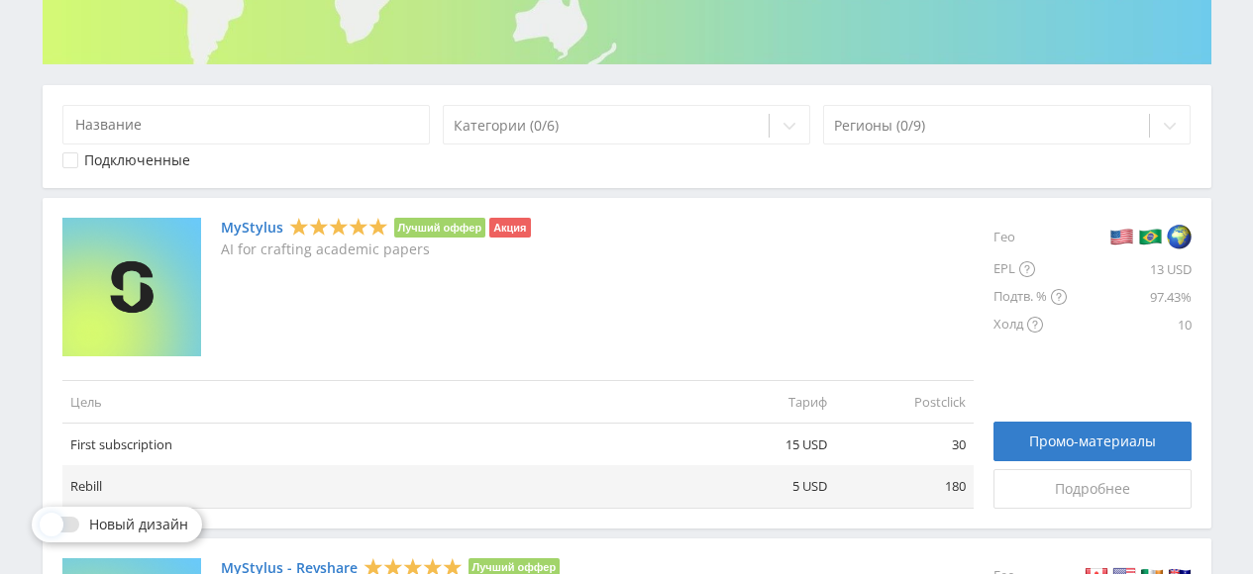
scroll to position [495, 0]
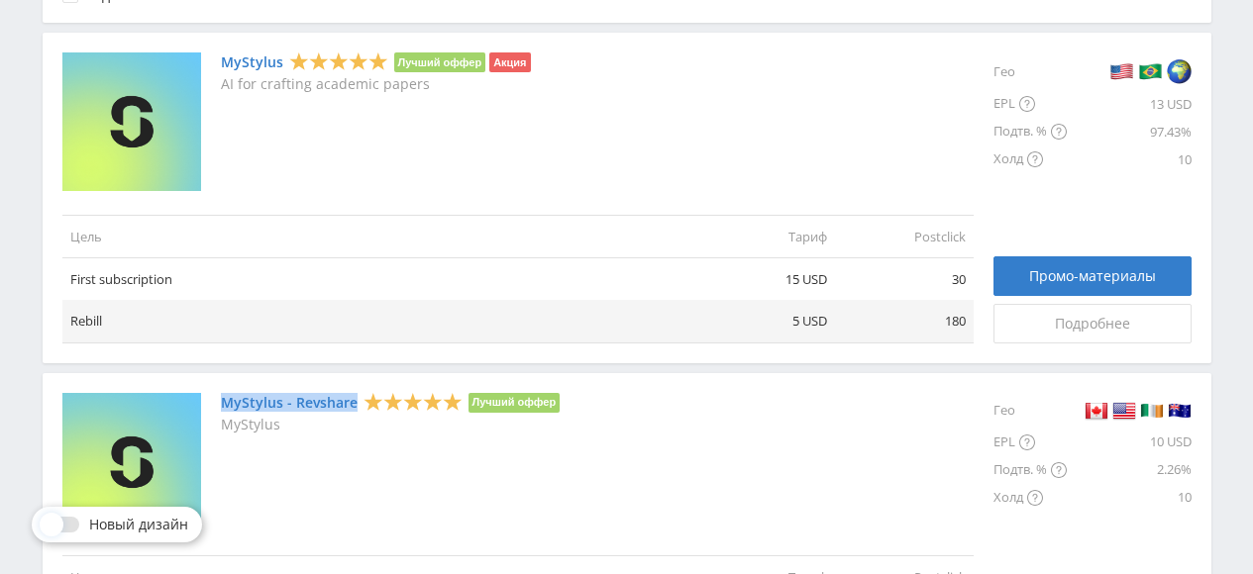
drag, startPoint x: 355, startPoint y: 400, endPoint x: 221, endPoint y: 409, distance: 135.0
click at [221, 409] on div "MyStylus - Revshare Лучший оффер" at bounding box center [391, 403] width 340 height 20
copy link "MyStylus - Revshare"
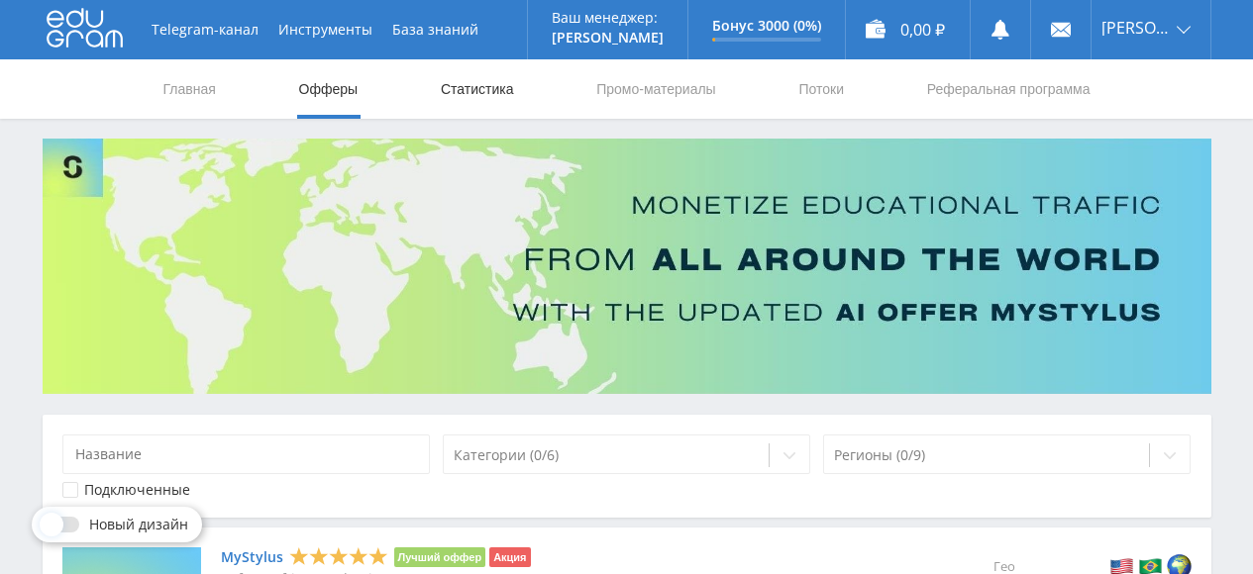
click at [478, 78] on link "Статистика" at bounding box center [477, 88] width 77 height 59
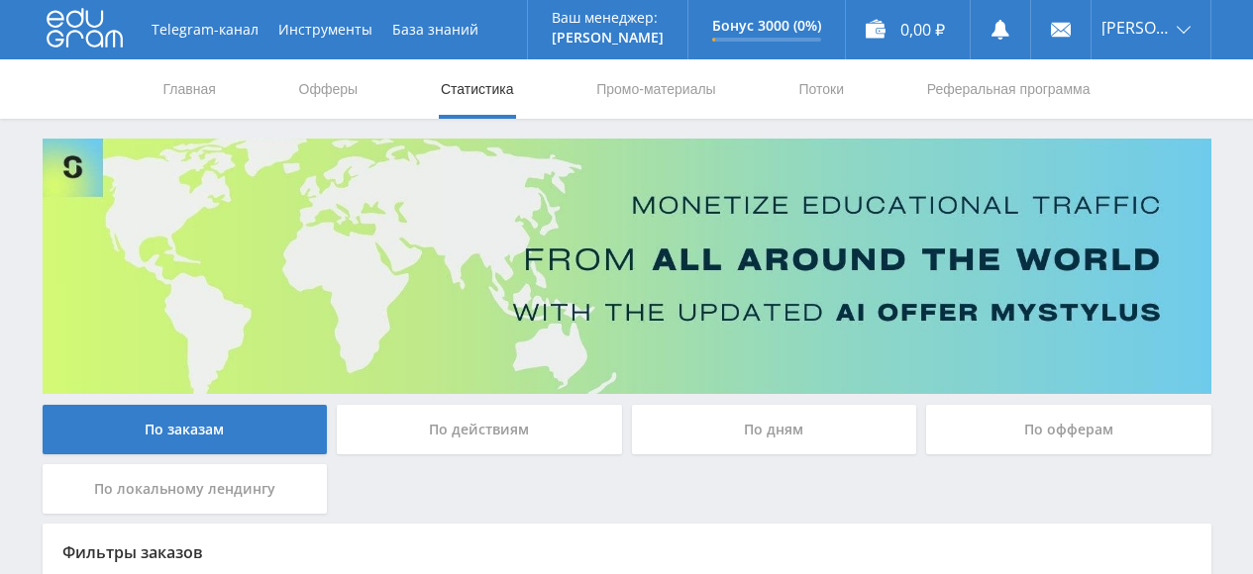
scroll to position [164, 0]
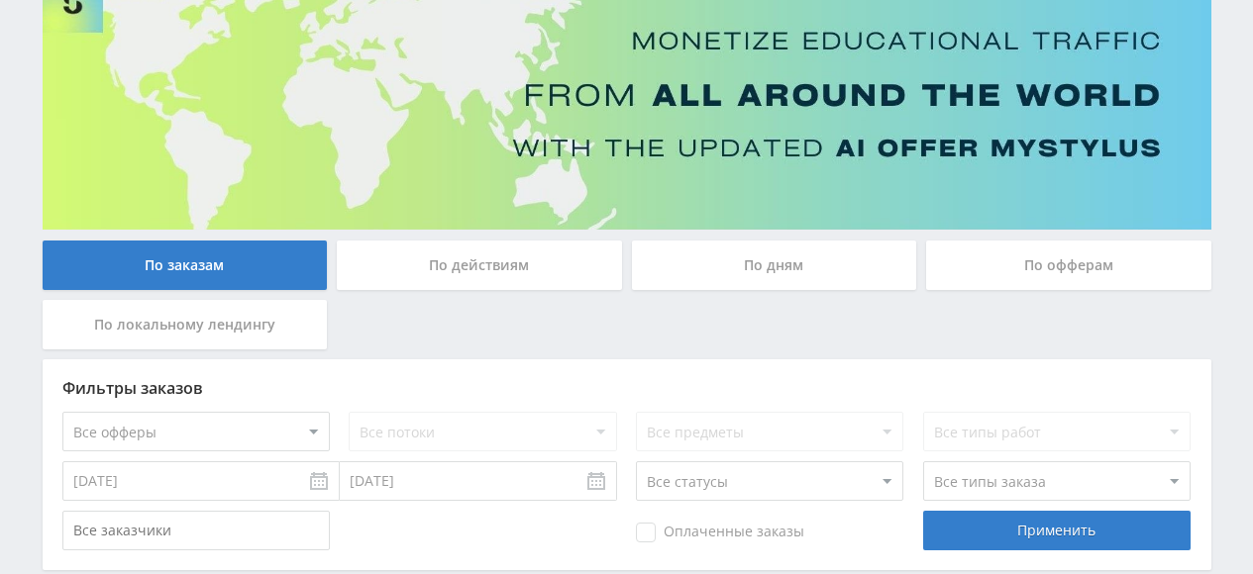
click at [574, 265] on div "По действиям" at bounding box center [479, 266] width 285 height 50
click at [0, 0] on input "По действиям" at bounding box center [0, 0] width 0 height 0
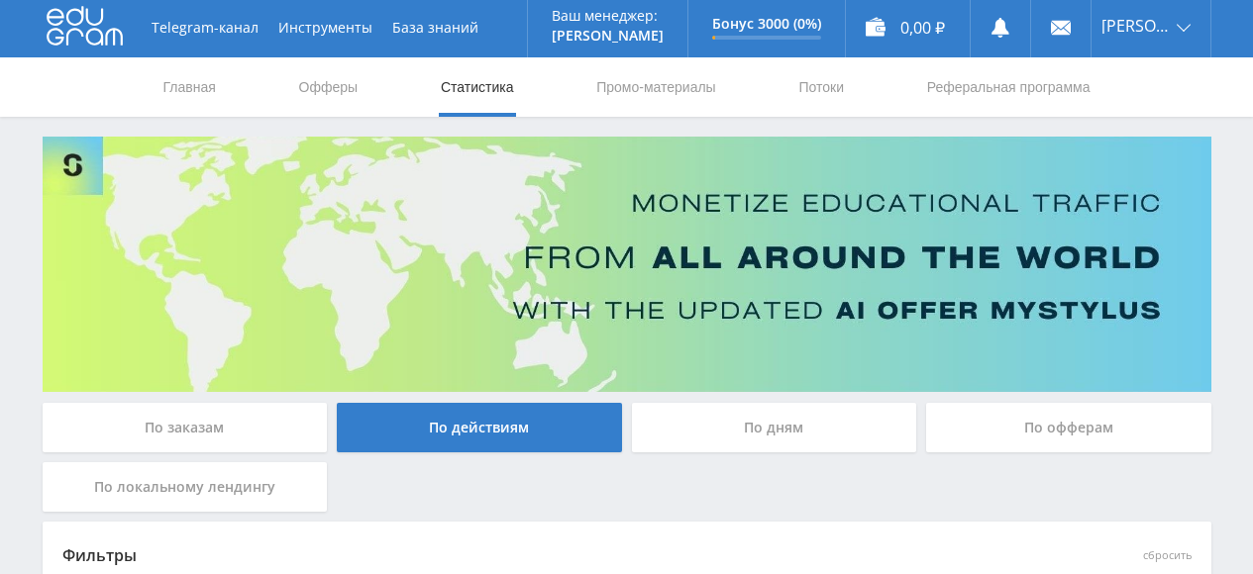
scroll to position [0, 0]
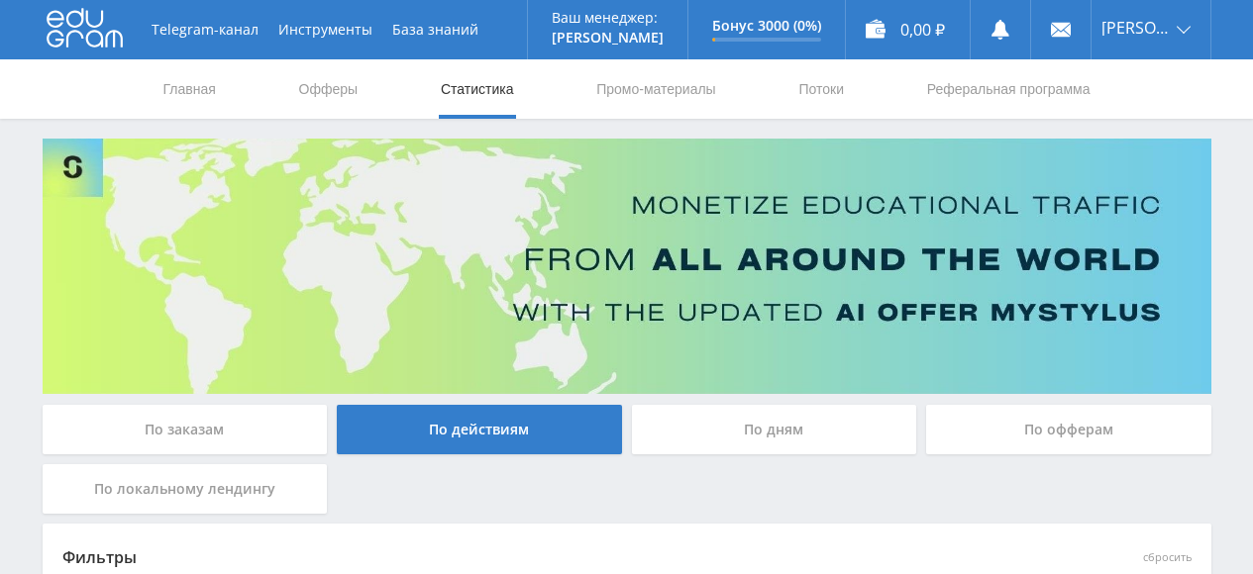
click at [229, 426] on div "По заказам" at bounding box center [185, 430] width 285 height 50
click at [0, 0] on input "По заказам" at bounding box center [0, 0] width 0 height 0
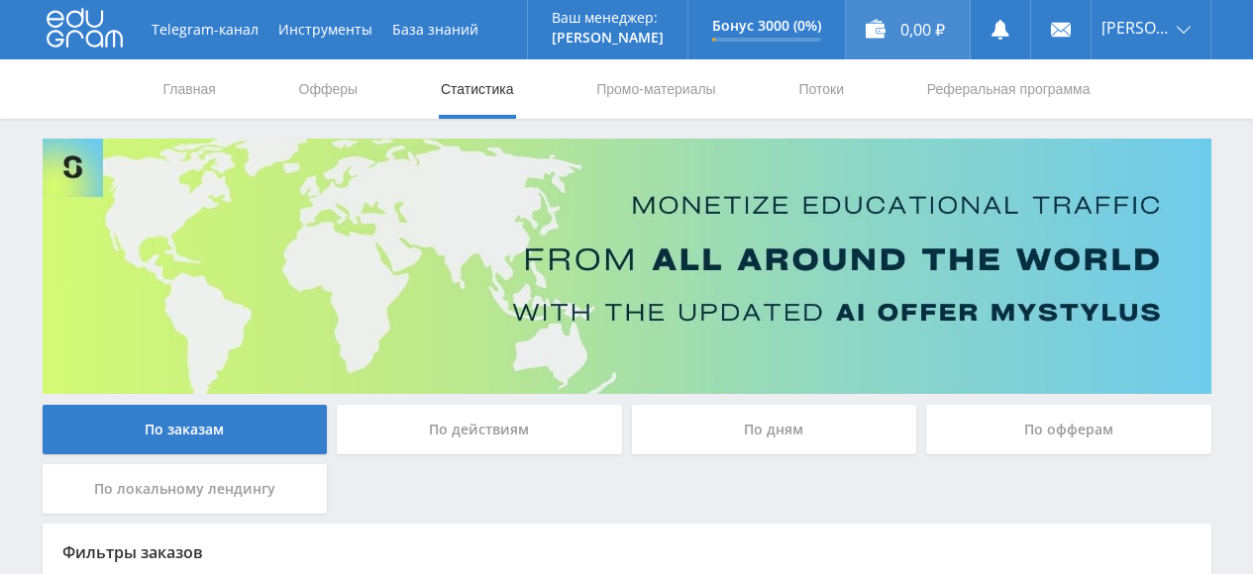
click at [915, 34] on div "0,00 ₽" at bounding box center [908, 29] width 124 height 59
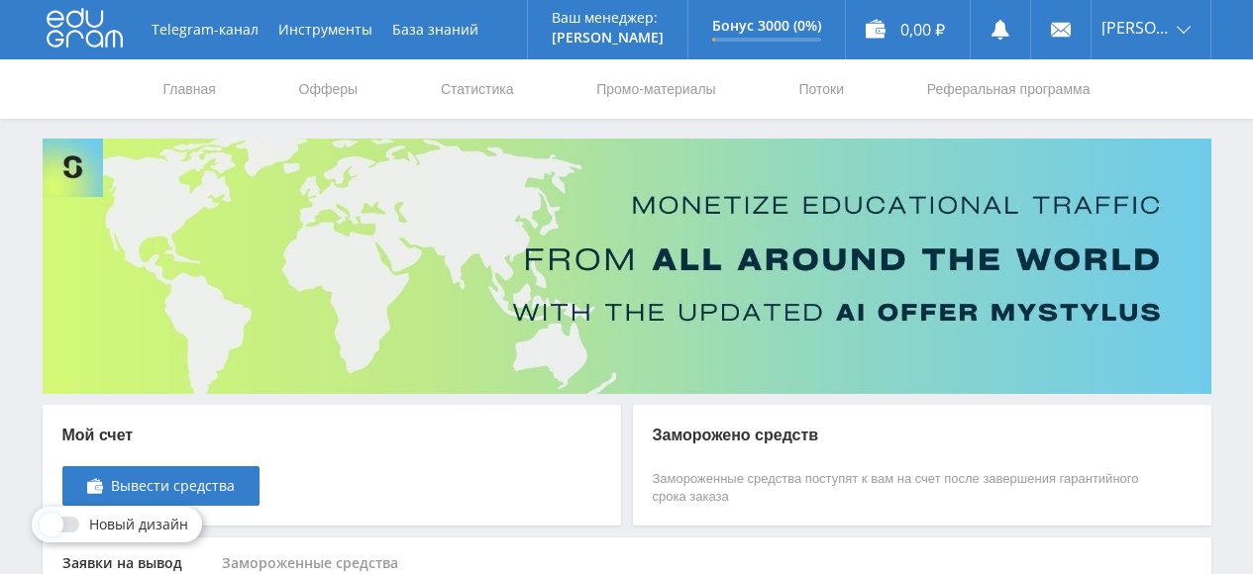
scroll to position [163, 0]
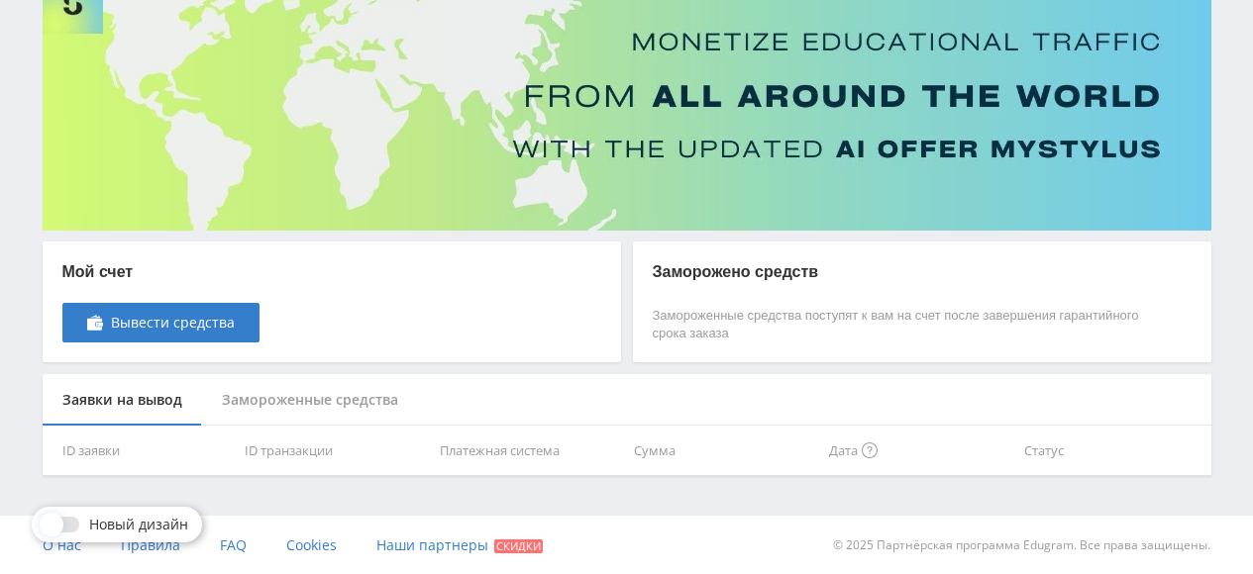
click at [315, 393] on div "Замороженные средства" at bounding box center [310, 400] width 216 height 52
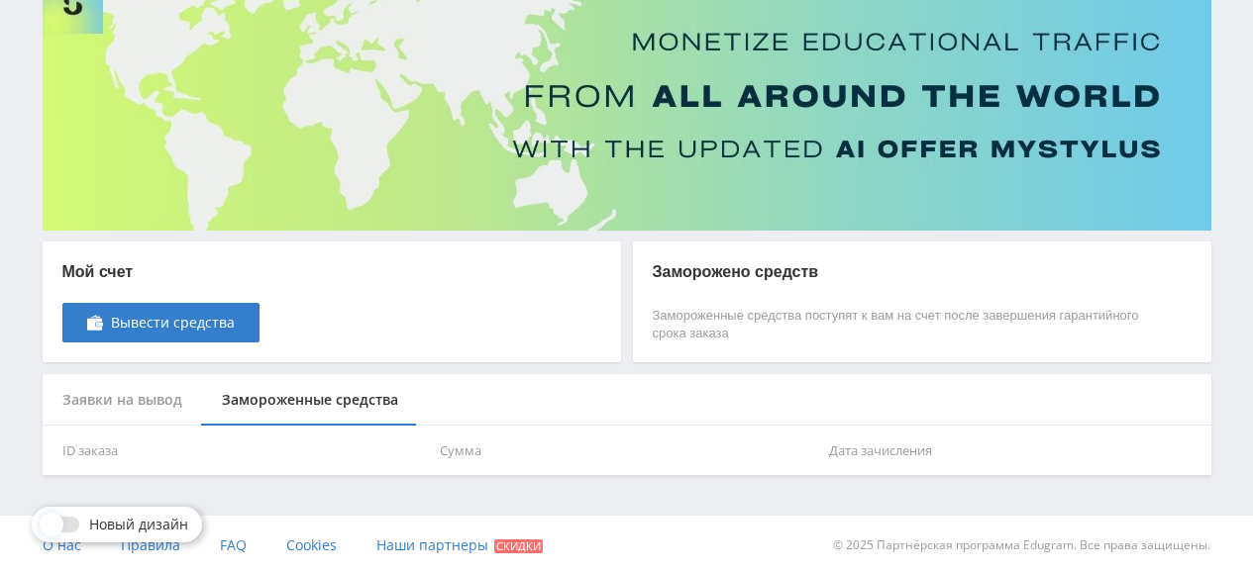
click at [145, 398] on div "Заявки на вывод" at bounding box center [122, 400] width 159 height 52
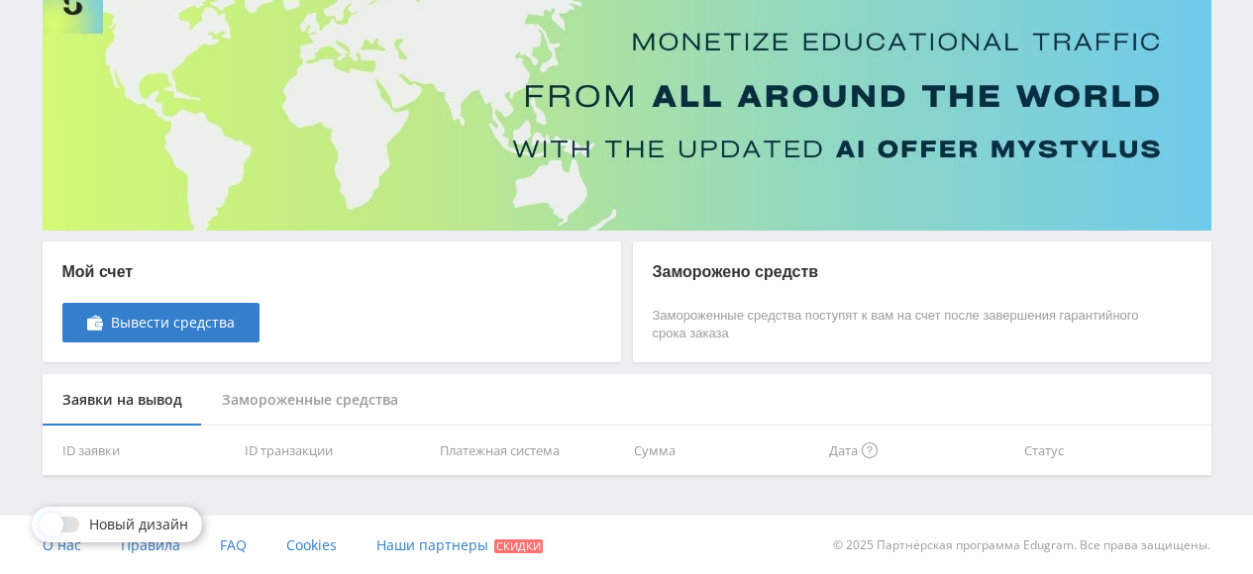
scroll to position [0, 0]
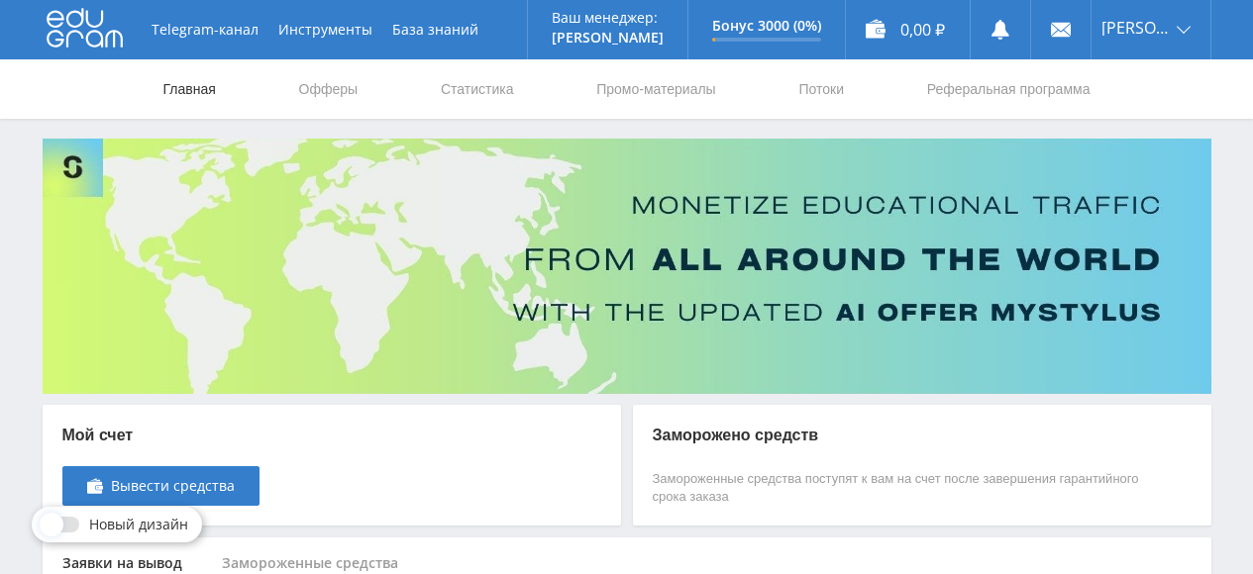
click at [165, 80] on link "Главная" at bounding box center [189, 88] width 56 height 59
